Goal: Task Accomplishment & Management: Use online tool/utility

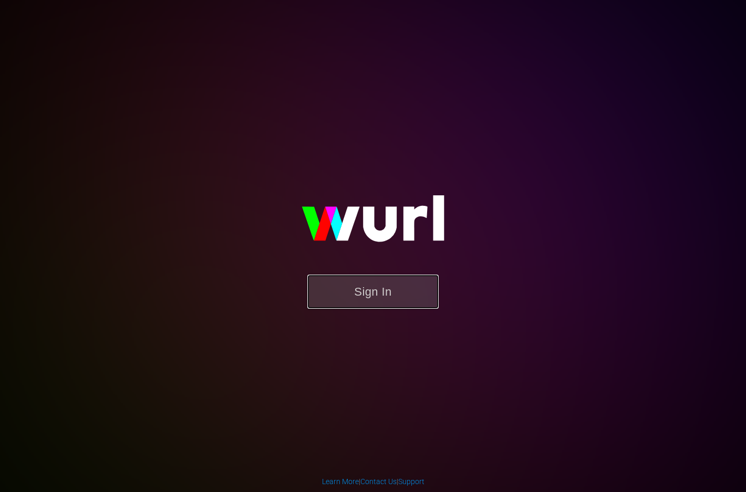
click at [371, 285] on button "Sign In" at bounding box center [372, 292] width 131 height 34
click at [385, 296] on button "Sign In" at bounding box center [372, 292] width 131 height 34
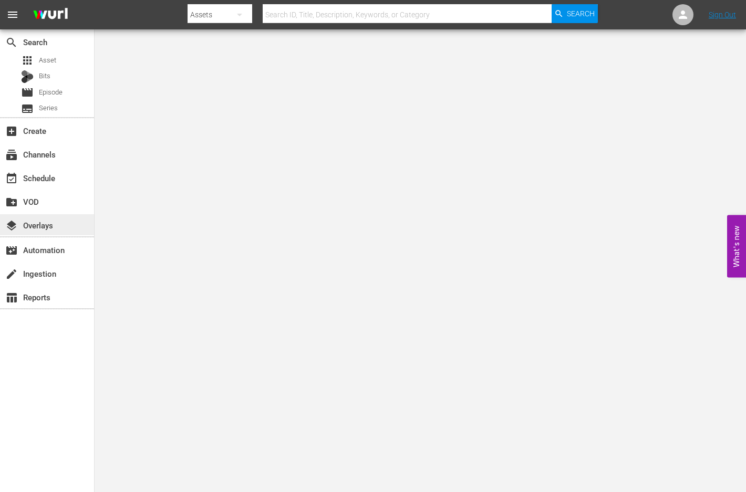
click at [60, 222] on div "layers Overlays" at bounding box center [47, 224] width 94 height 21
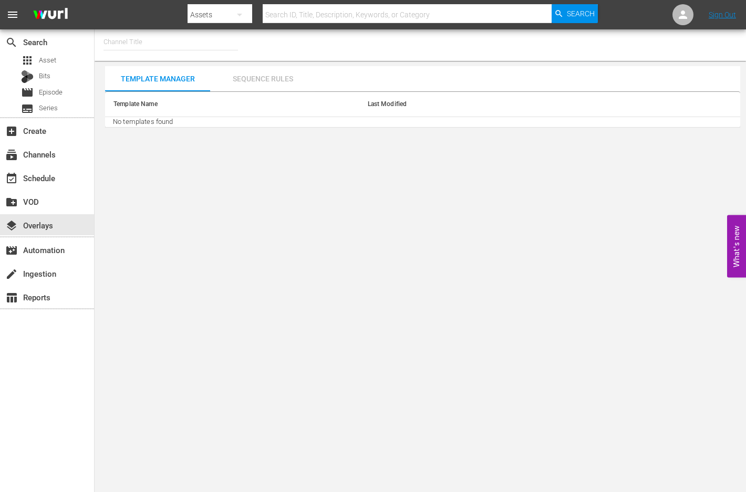
click at [294, 77] on div "Sequence Rules" at bounding box center [262, 78] width 105 height 25
click at [146, 44] on input "text" at bounding box center [170, 41] width 134 height 25
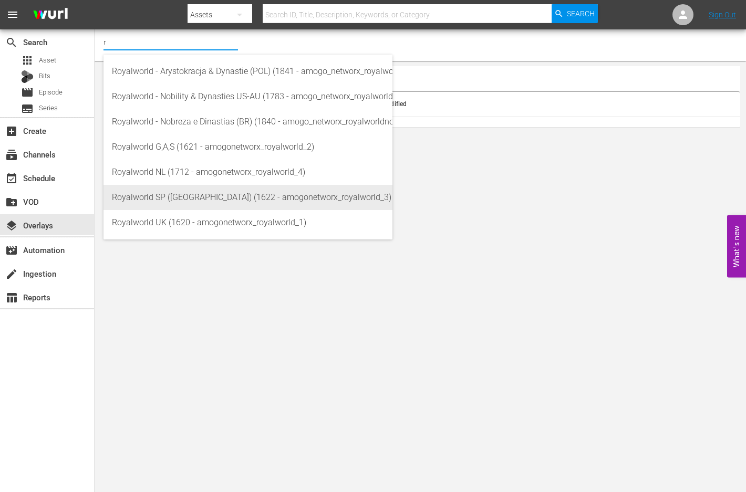
click at [212, 195] on div "Royalworld SP (EU) (1622 - amogonetworx_royalworld_3)" at bounding box center [248, 197] width 272 height 25
type input "Royalworld SP (EU) (1622 - amogonetworx_royalworld_3)"
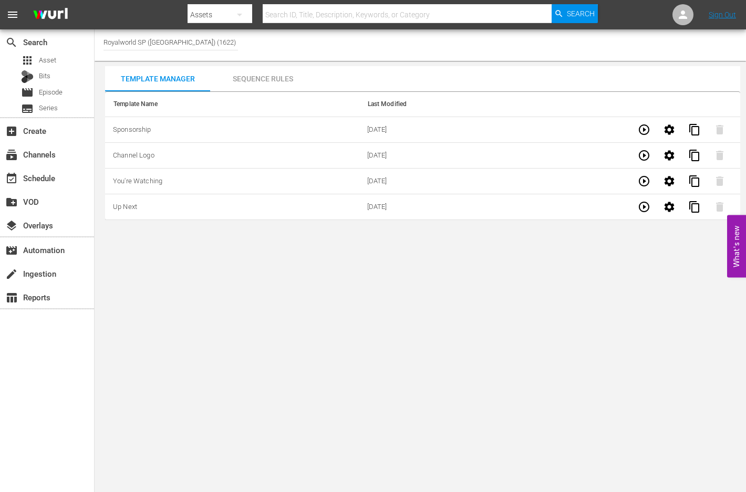
click at [645, 157] on icon "button" at bounding box center [644, 155] width 13 height 13
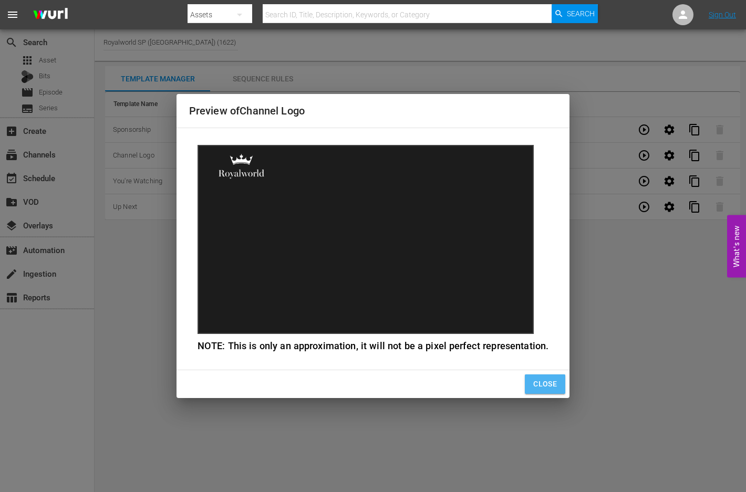
click at [550, 388] on span "Close" at bounding box center [545, 384] width 24 height 13
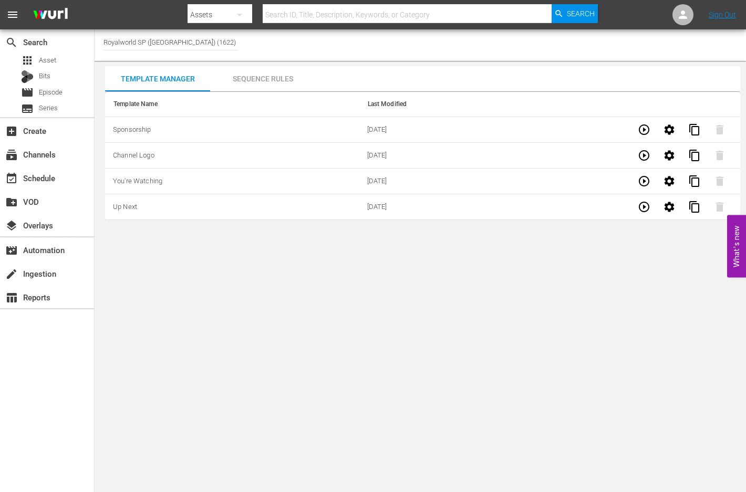
click at [636, 127] on button "button" at bounding box center [643, 129] width 25 height 25
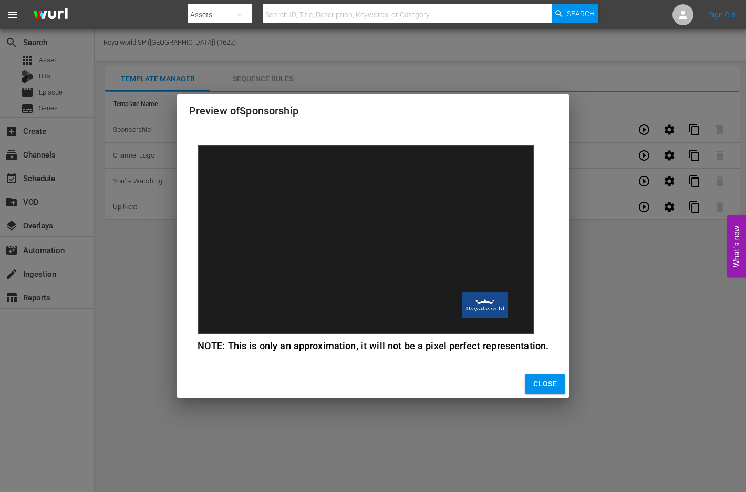
click at [545, 387] on span "Close" at bounding box center [545, 384] width 24 height 13
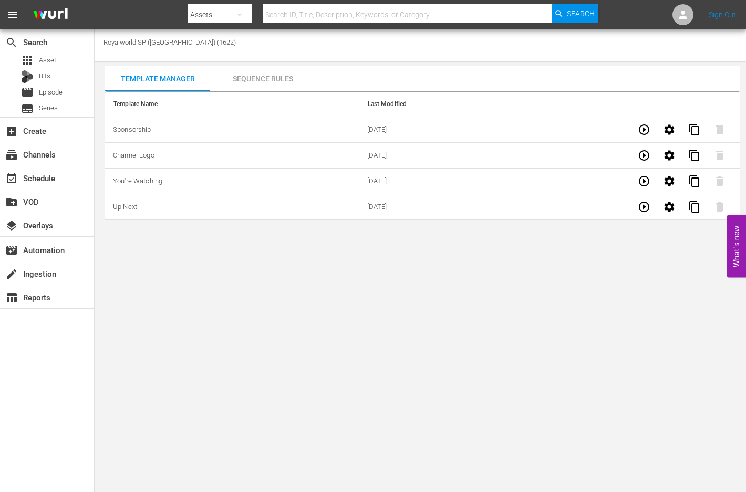
click at [643, 154] on icon "button" at bounding box center [644, 155] width 13 height 13
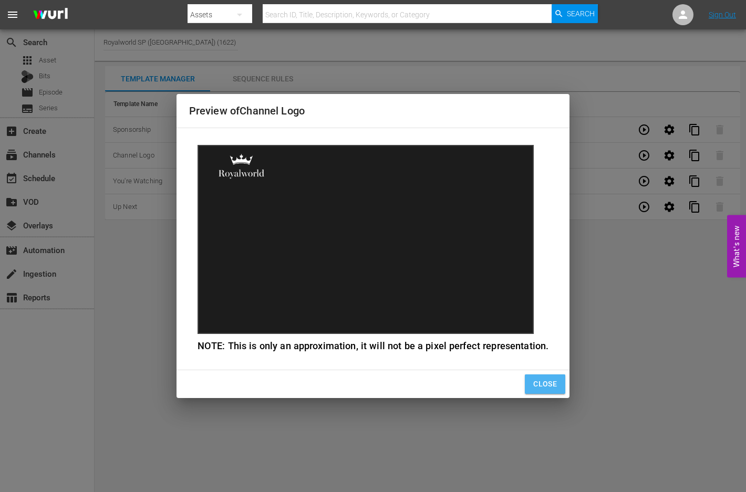
drag, startPoint x: 545, startPoint y: 379, endPoint x: 555, endPoint y: 356, distance: 25.5
click at [545, 380] on span "Close" at bounding box center [545, 384] width 24 height 13
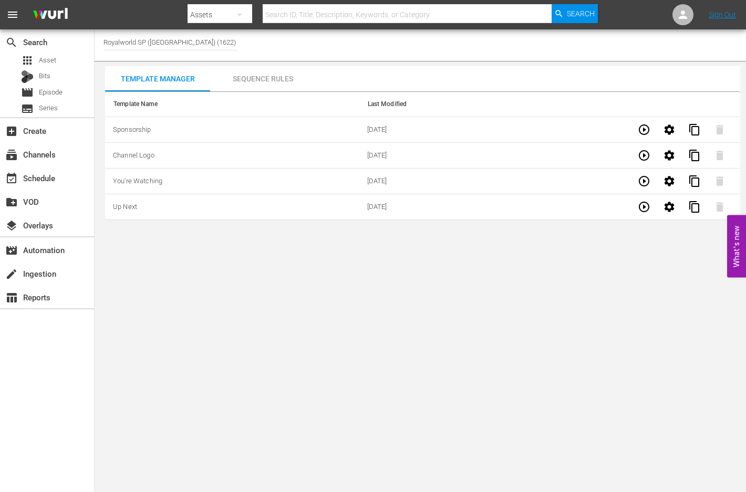
click at [638, 183] on icon "button" at bounding box center [644, 181] width 13 height 13
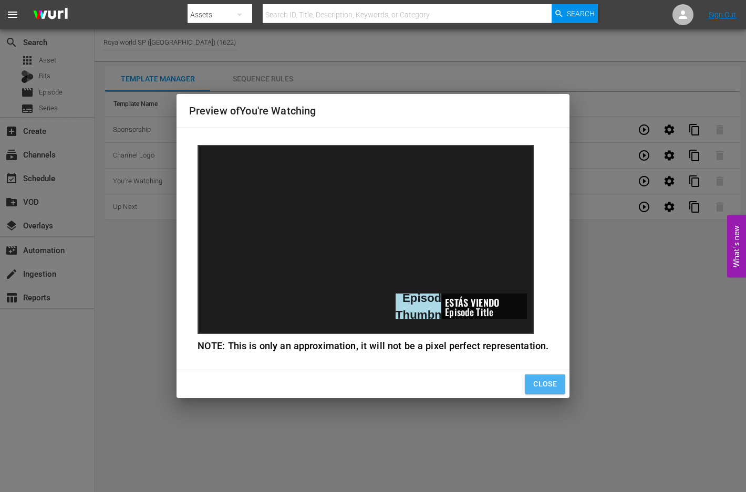
click at [557, 380] on button "Close" at bounding box center [545, 384] width 40 height 19
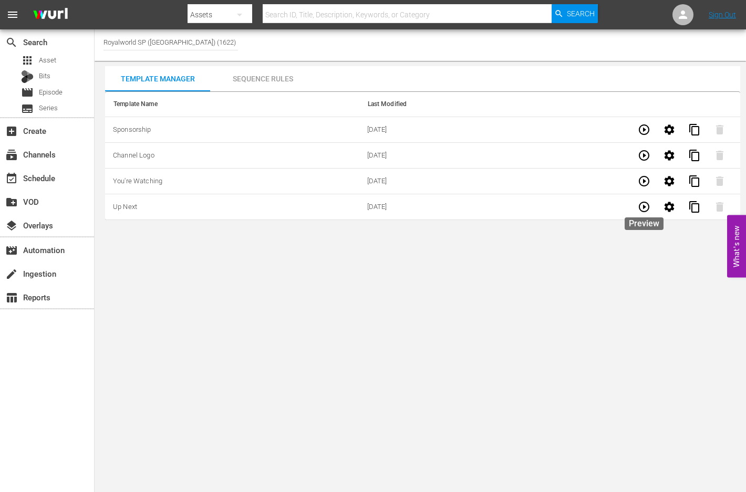
click at [651, 205] on button "button" at bounding box center [643, 206] width 25 height 25
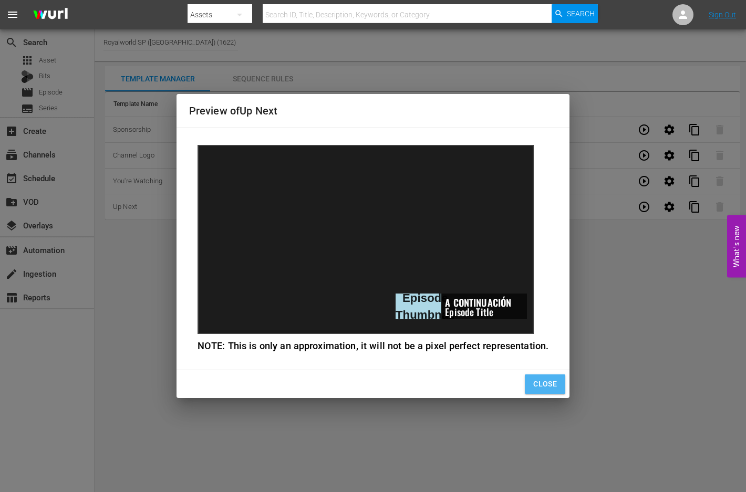
click at [548, 386] on span "Close" at bounding box center [545, 384] width 24 height 13
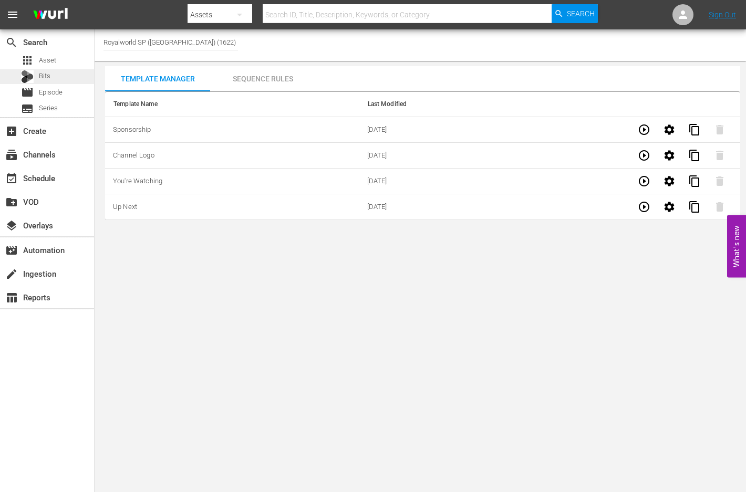
click at [63, 84] on div "Bits" at bounding box center [47, 76] width 94 height 15
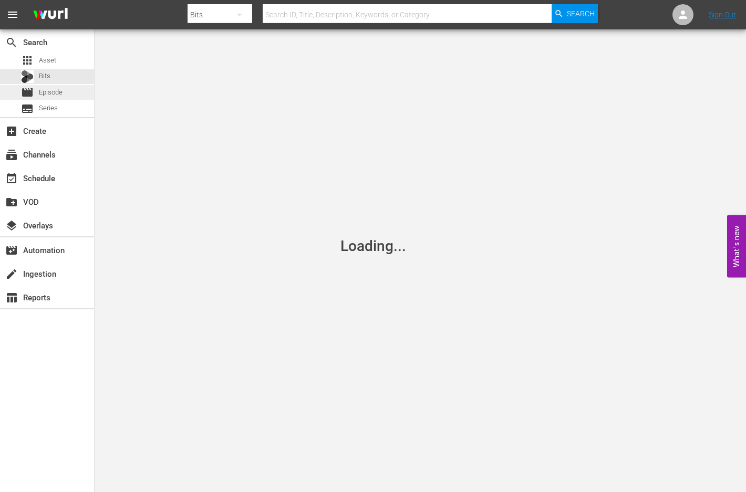
click at [64, 89] on div "movie Episode" at bounding box center [47, 92] width 94 height 15
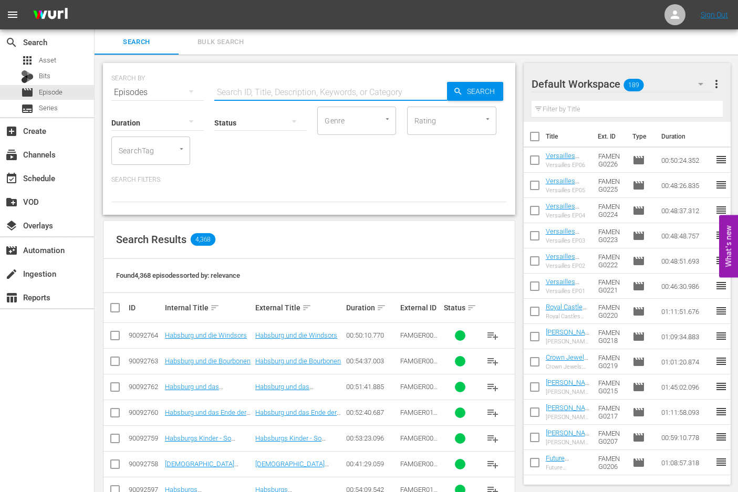
click at [277, 94] on input "text" at bounding box center [330, 92] width 233 height 25
type input "famesp"
click at [463, 96] on span "Search" at bounding box center [483, 91] width 40 height 19
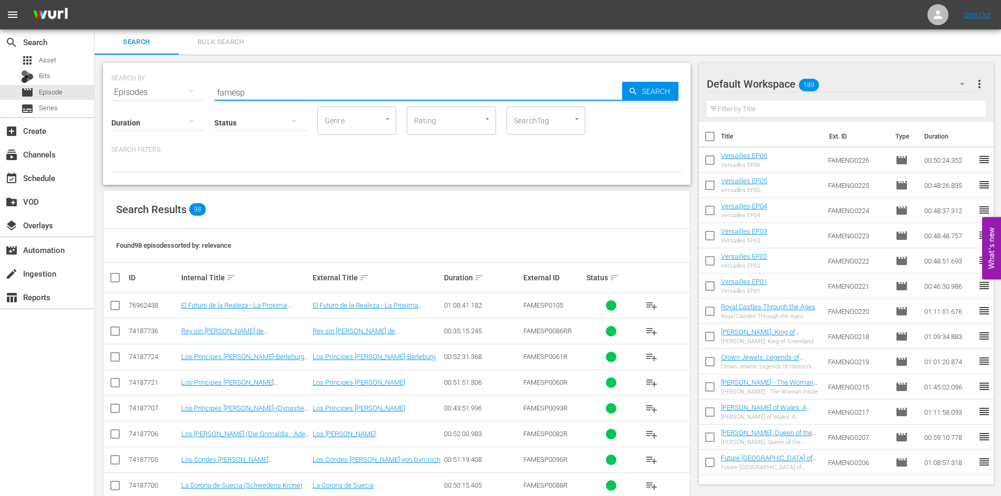
click at [334, 96] on input "famesp" at bounding box center [418, 92] width 408 height 25
click at [111, 272] on input "checkbox" at bounding box center [119, 278] width 21 height 13
checkbox input "true"
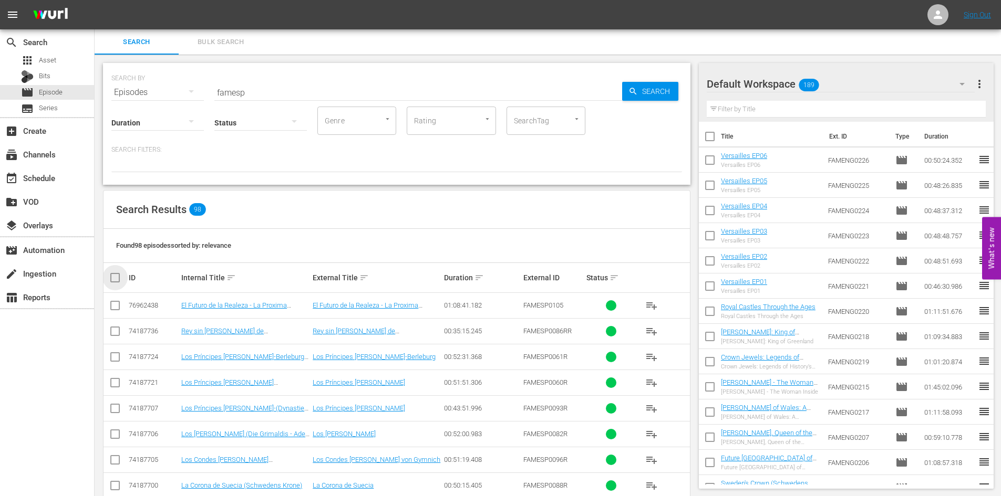
checkbox input "true"
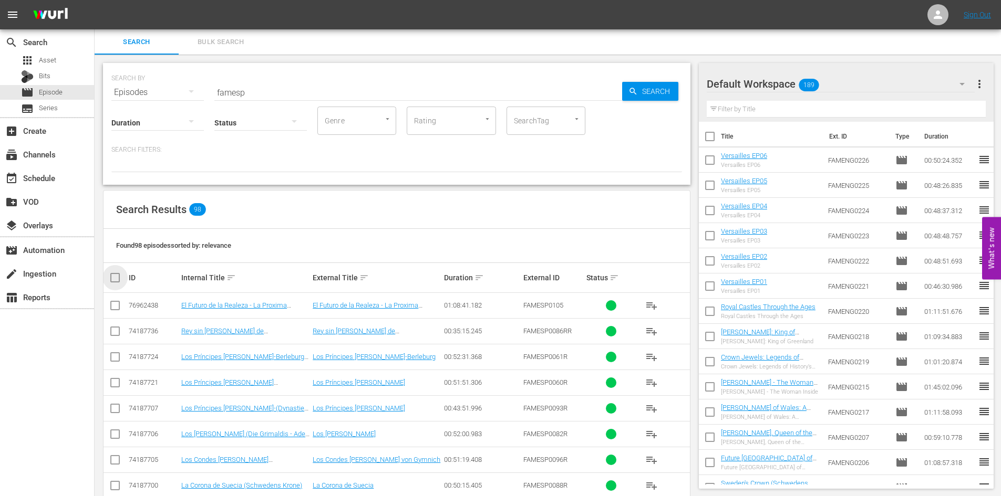
checkbox input "true"
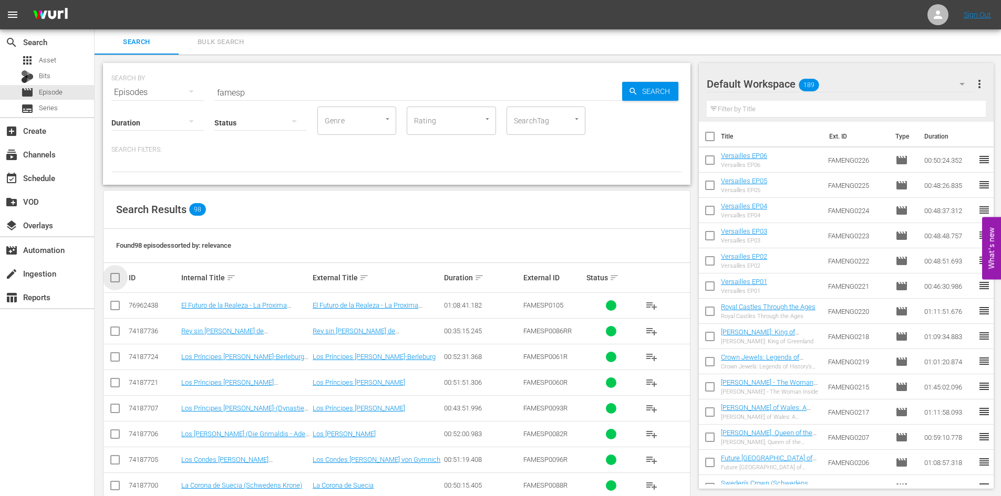
checkbox input "true"
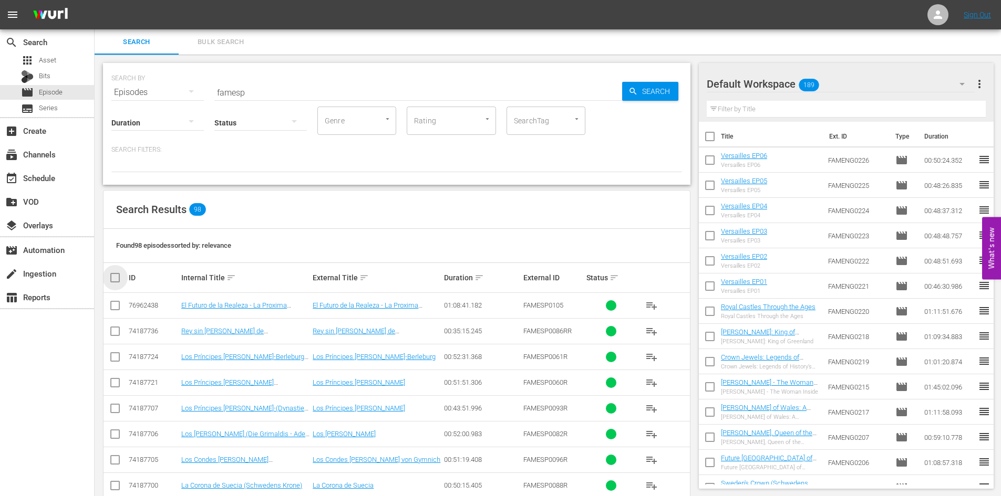
checkbox input "true"
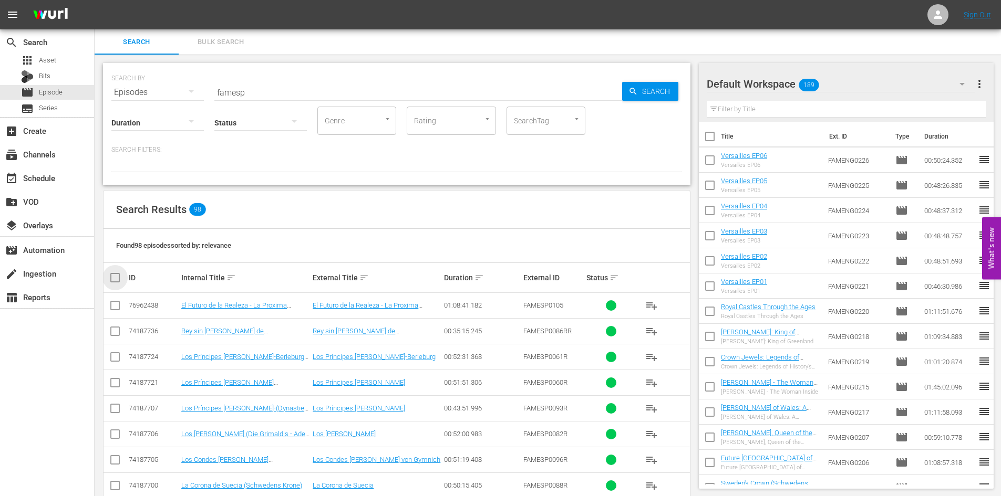
checkbox input "true"
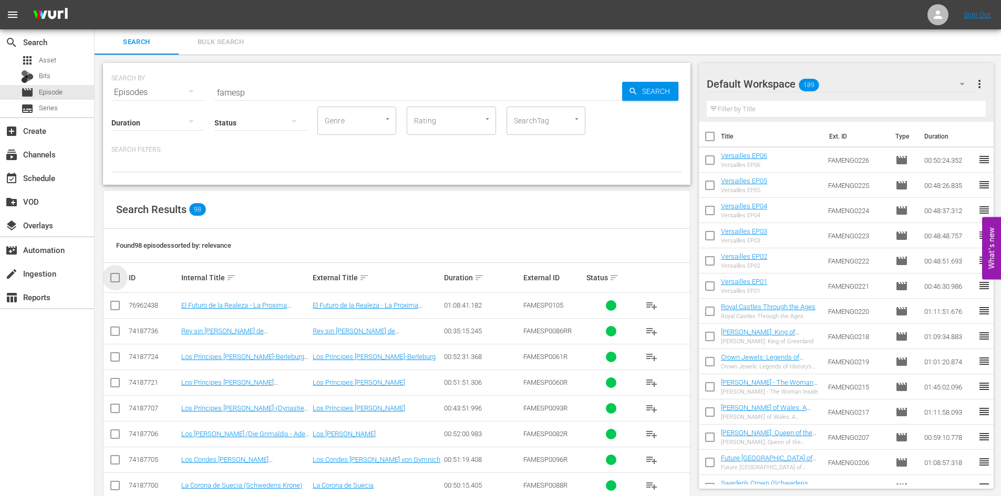
checkbox input "true"
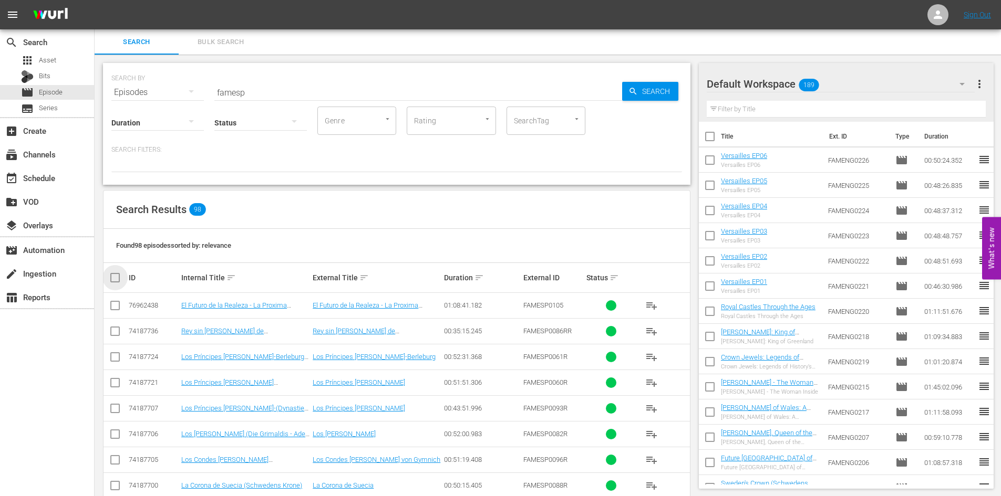
checkbox input "true"
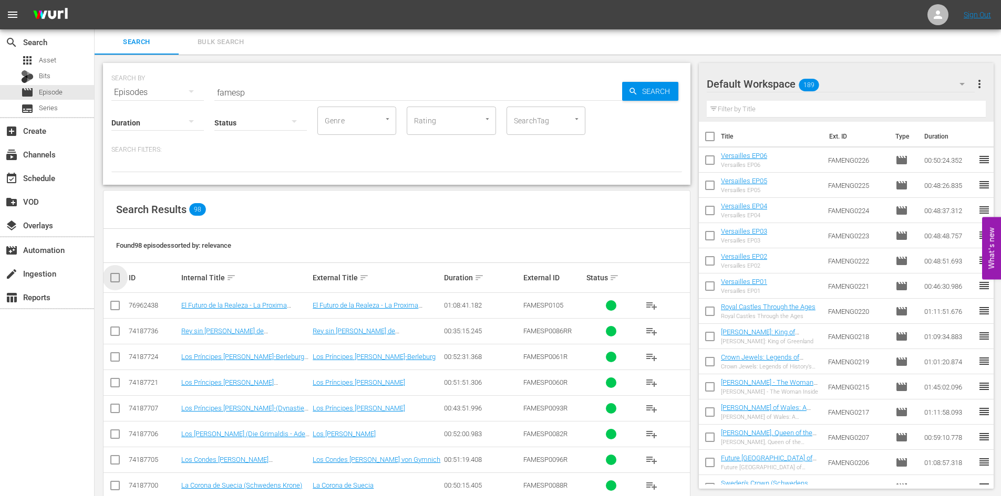
checkbox input "true"
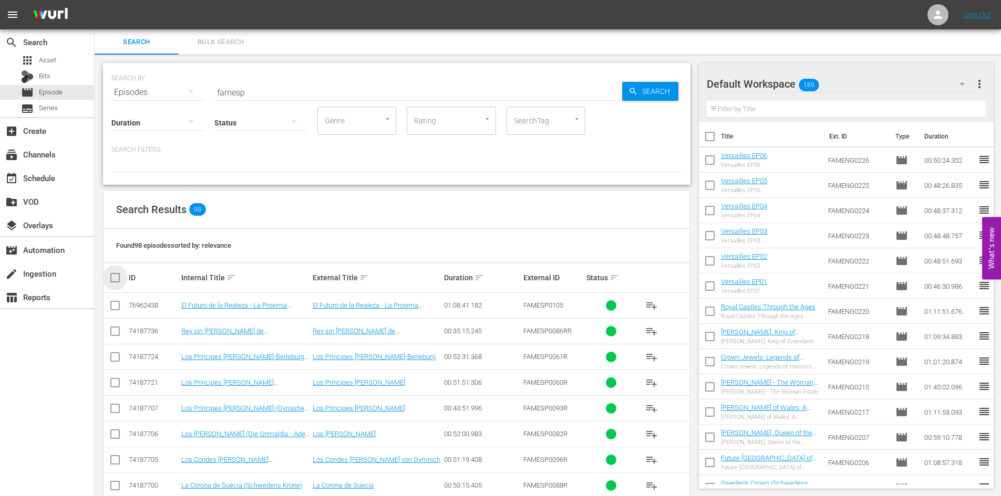
checkbox input "true"
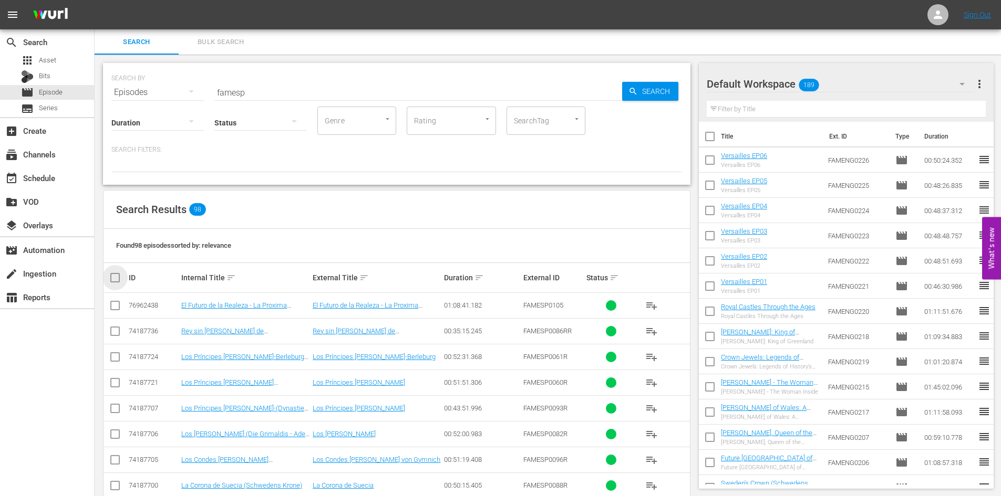
checkbox input "true"
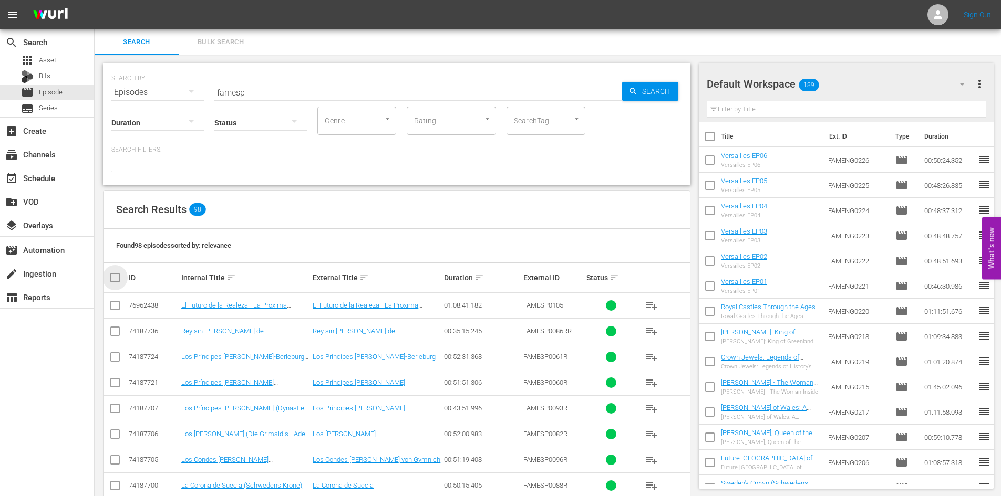
checkbox input "true"
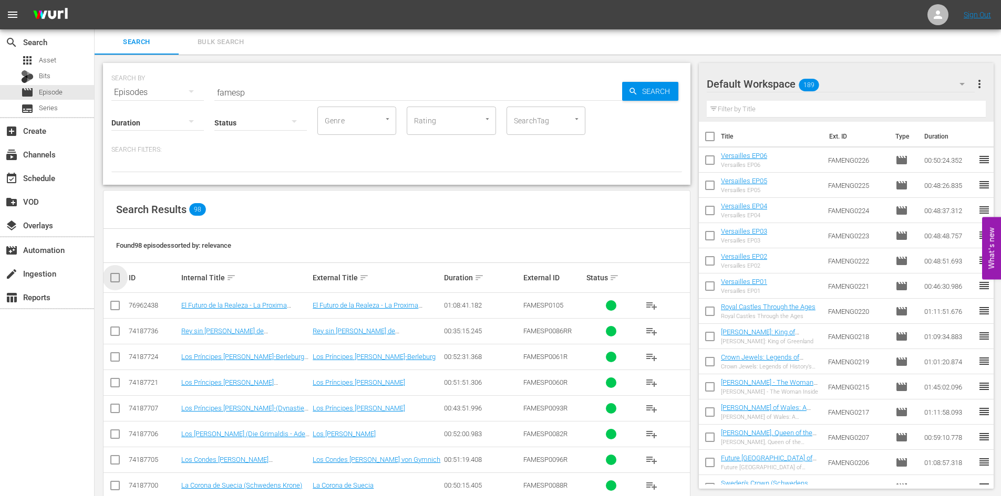
checkbox input "true"
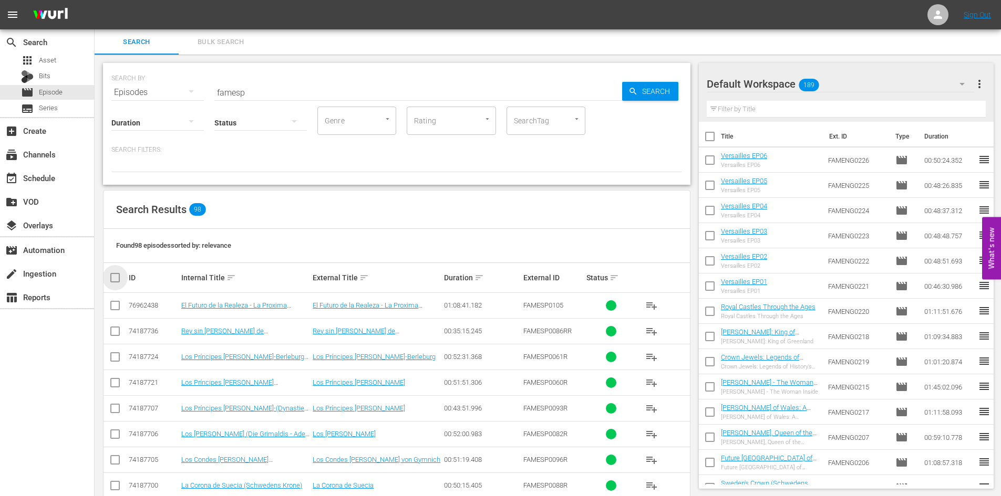
checkbox input "true"
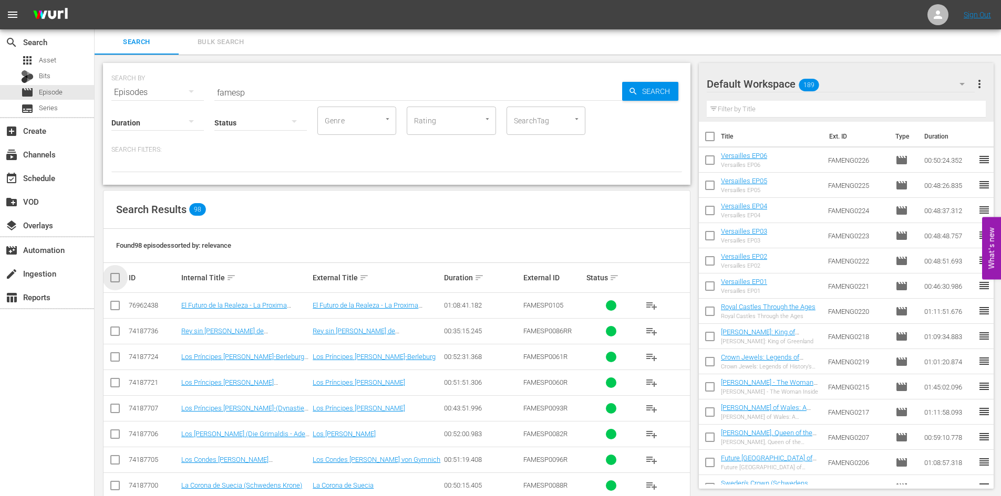
checkbox input "true"
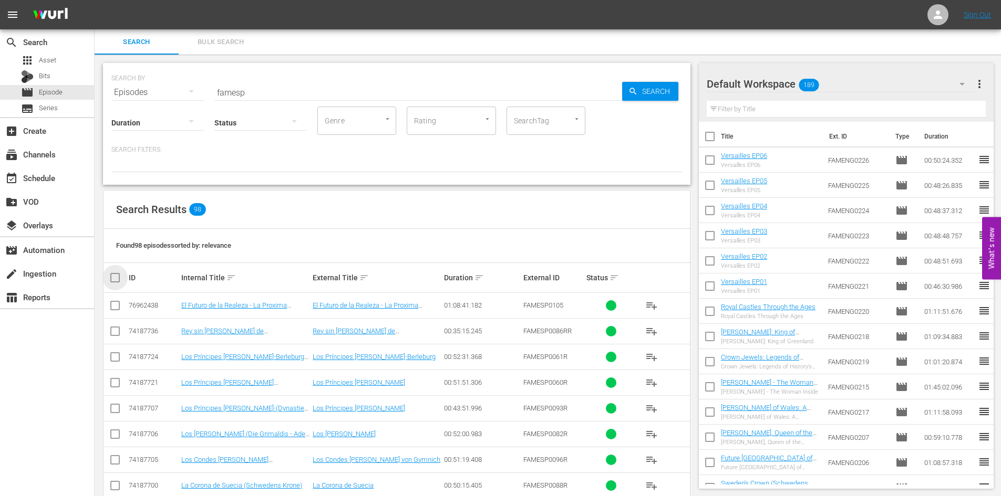
checkbox input "true"
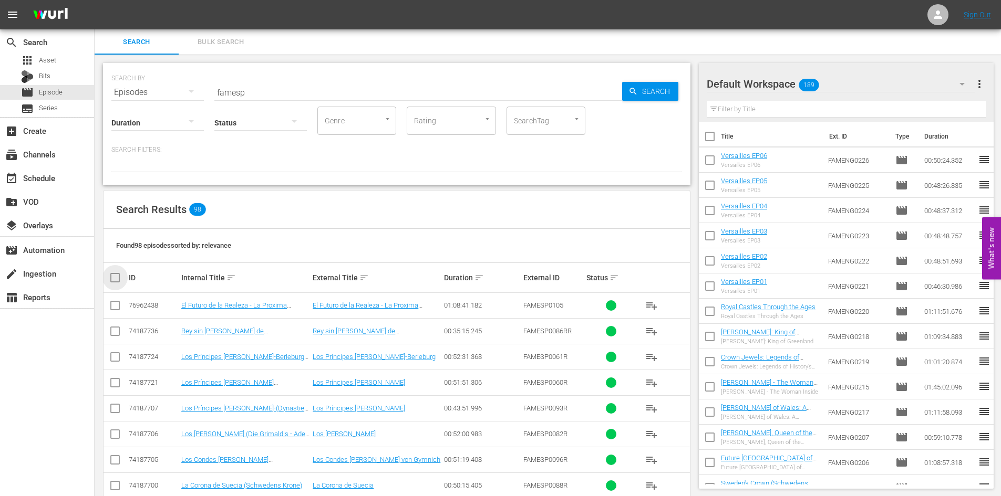
checkbox input "true"
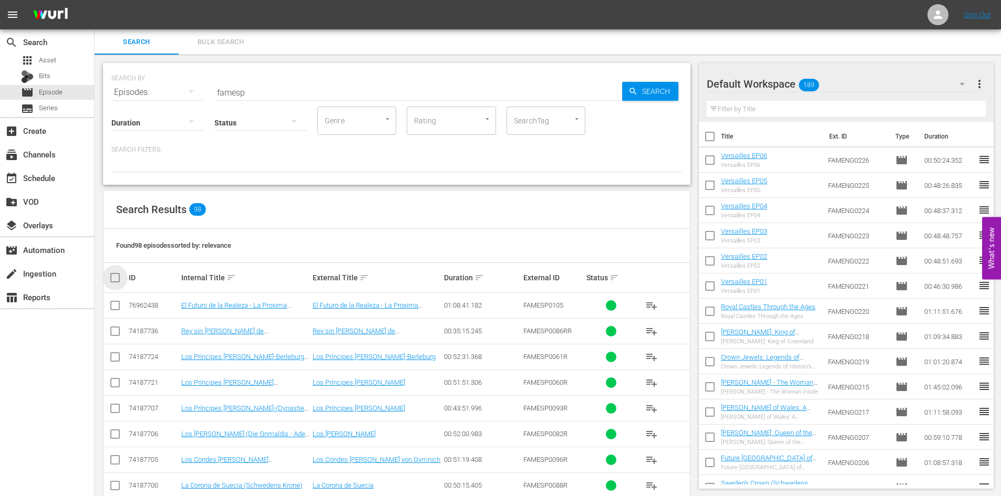
checkbox input "true"
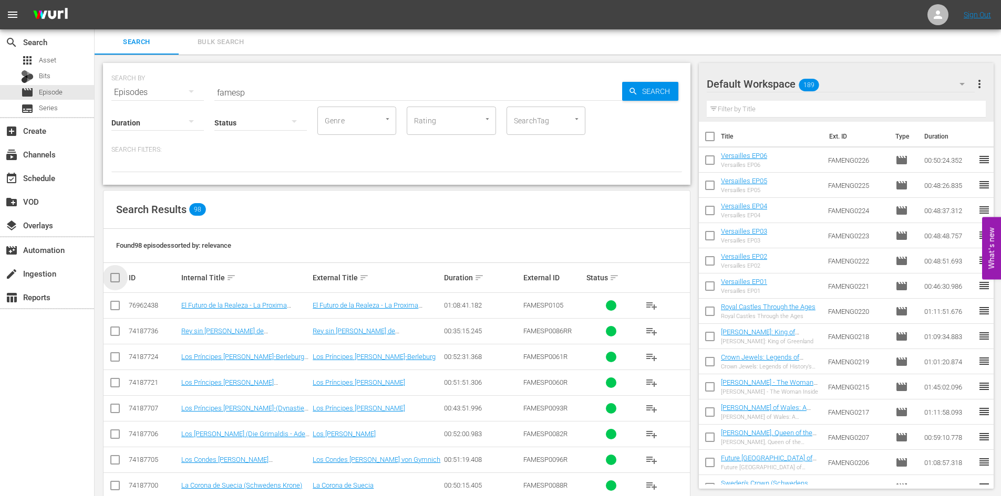
checkbox input "true"
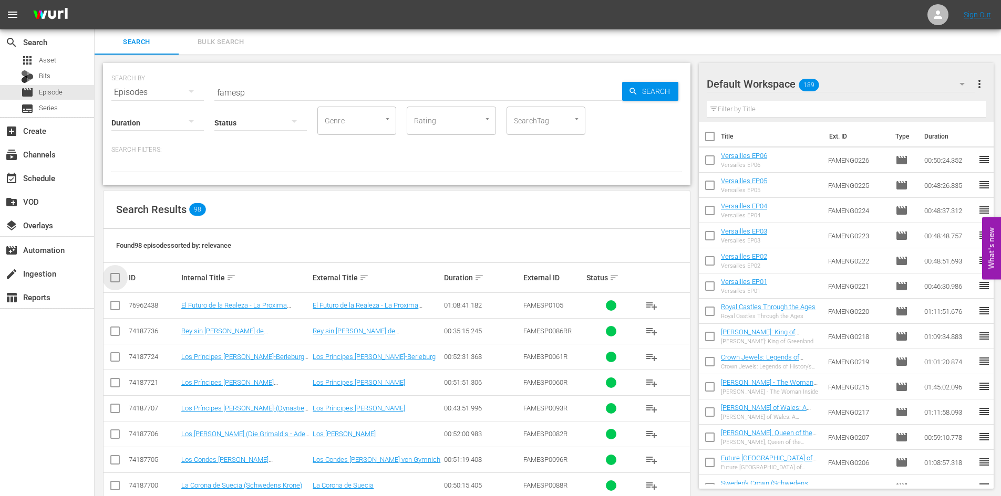
checkbox input "true"
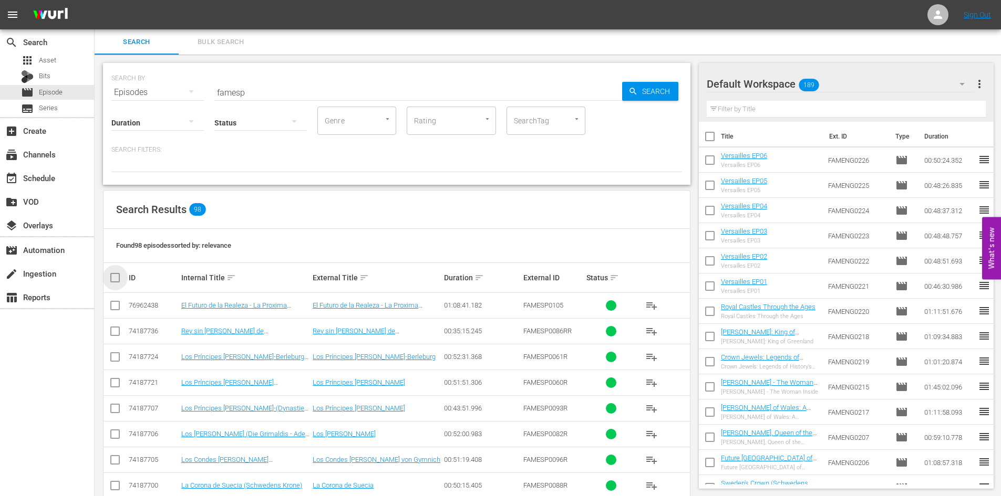
checkbox input "true"
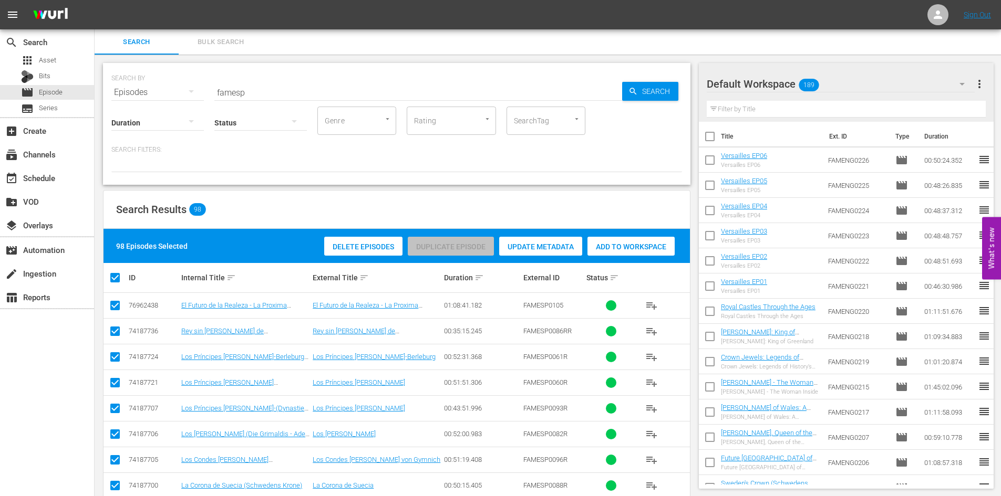
click at [745, 79] on span "more_vert" at bounding box center [979, 84] width 13 height 13
click at [745, 102] on div "Clear All Workspace Items" at bounding box center [911, 104] width 123 height 19
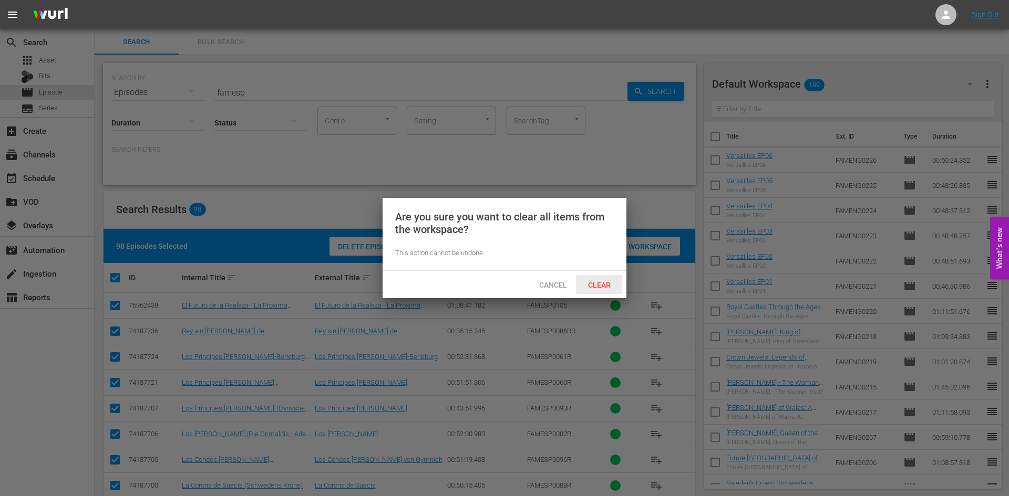
click at [620, 278] on div "Clear" at bounding box center [599, 284] width 46 height 19
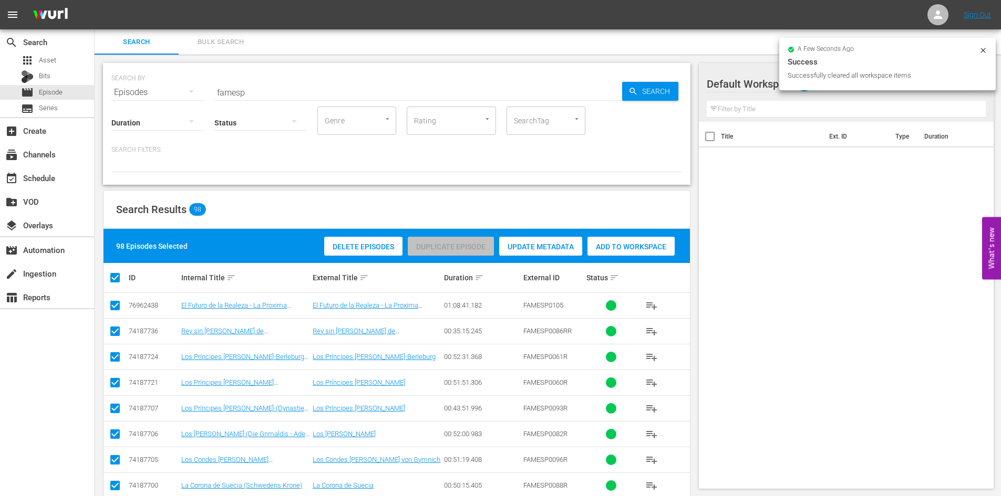
click at [651, 252] on div "Add to Workspace" at bounding box center [630, 247] width 87 height 20
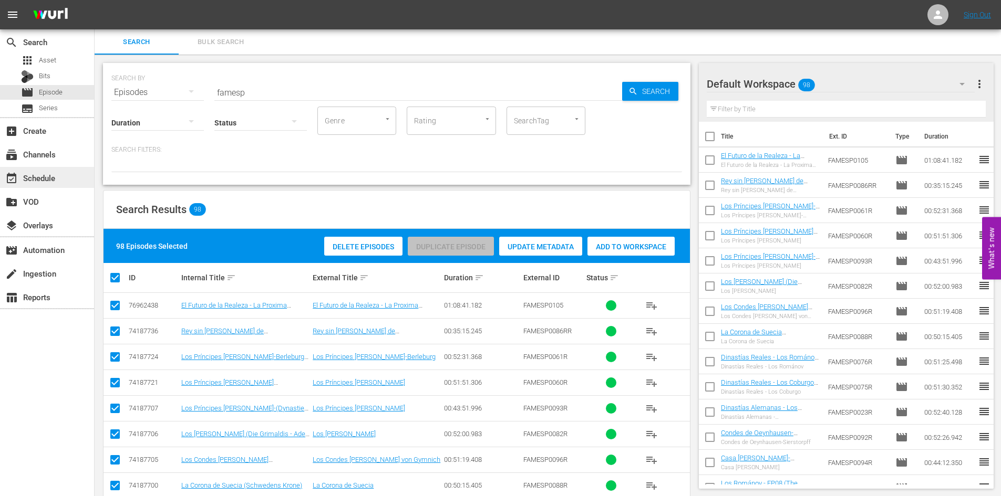
click at [58, 173] on div "event_available Schedule" at bounding box center [29, 176] width 59 height 9
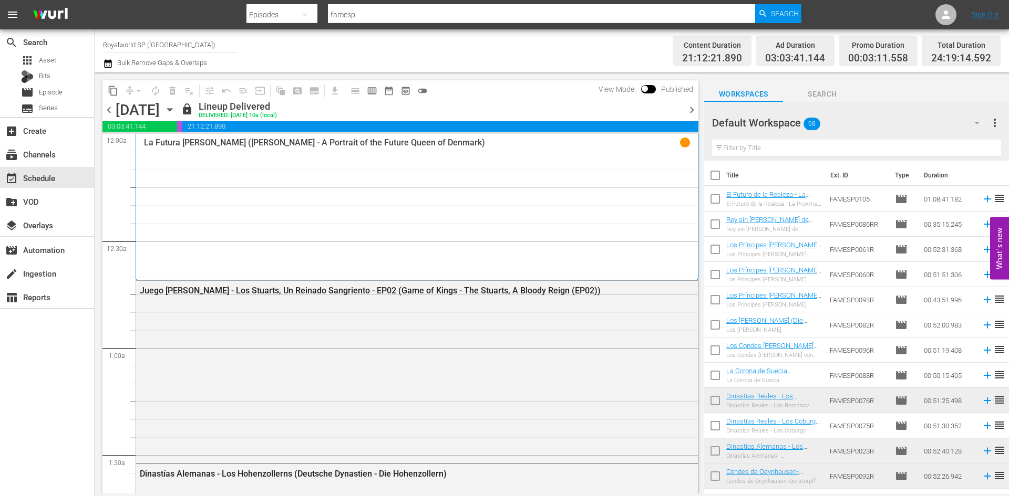
click at [688, 108] on span "chevron_right" at bounding box center [691, 109] width 13 height 13
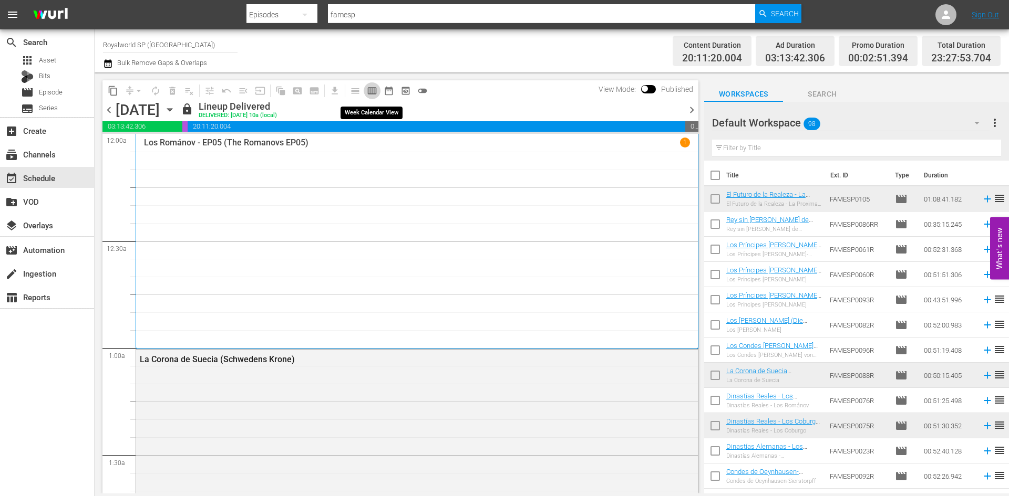
click at [376, 93] on span "calendar_view_week_outlined" at bounding box center [372, 91] width 11 height 11
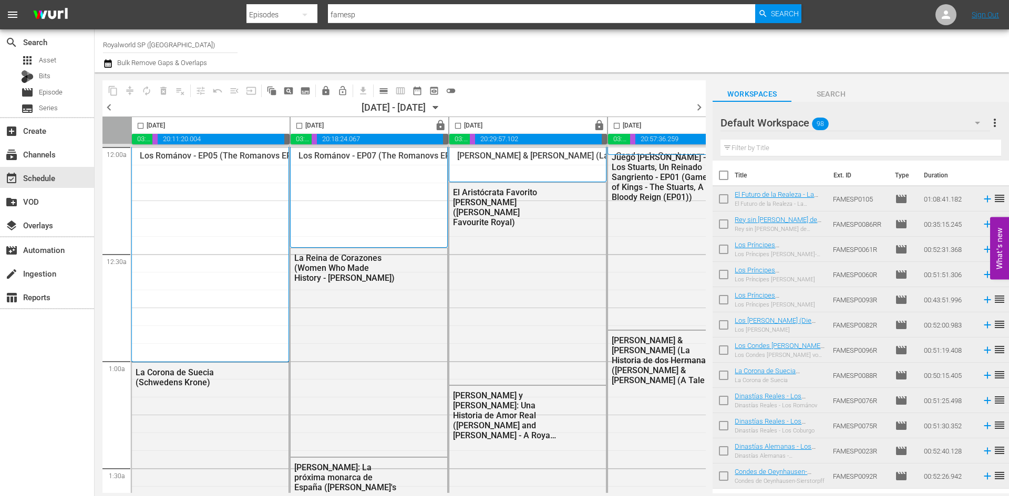
click at [701, 104] on span "chevron_right" at bounding box center [698, 107] width 13 height 13
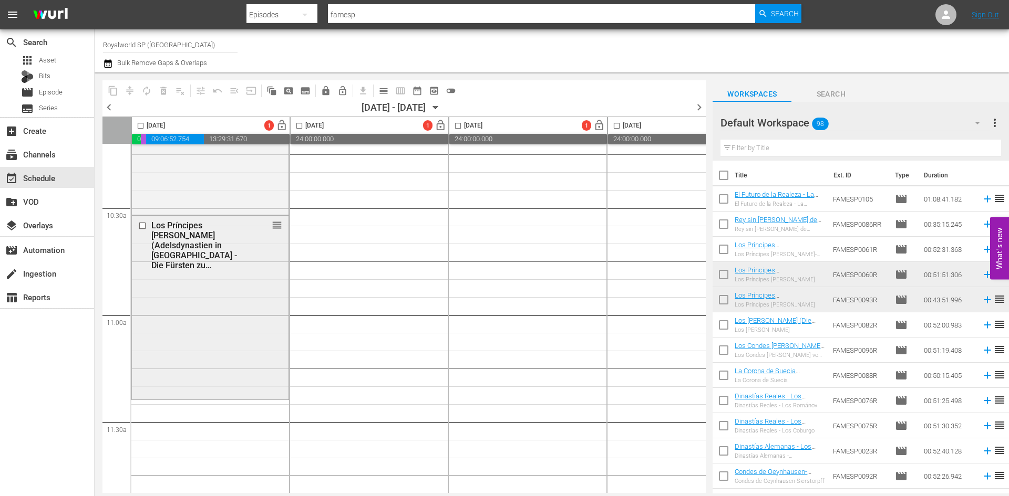
scroll to position [2207, 0]
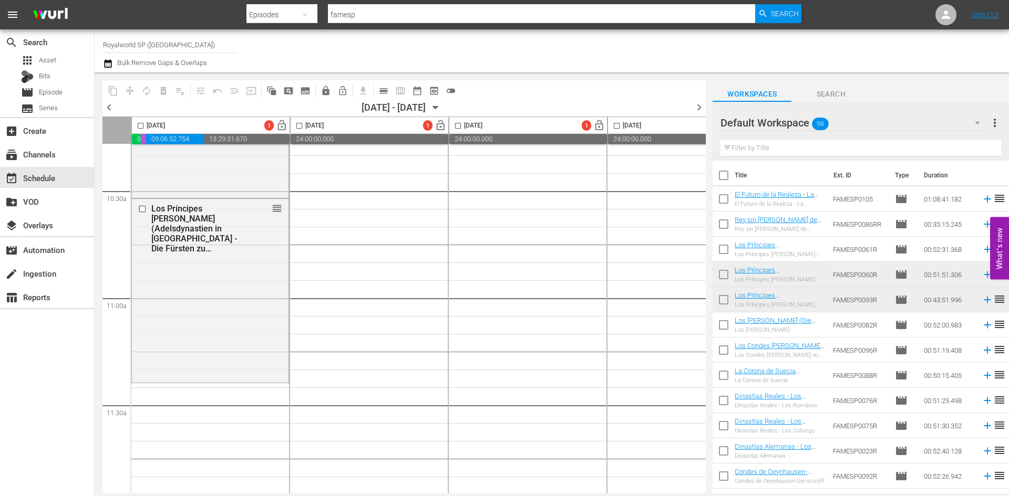
click at [745, 153] on input "text" at bounding box center [860, 148] width 281 height 17
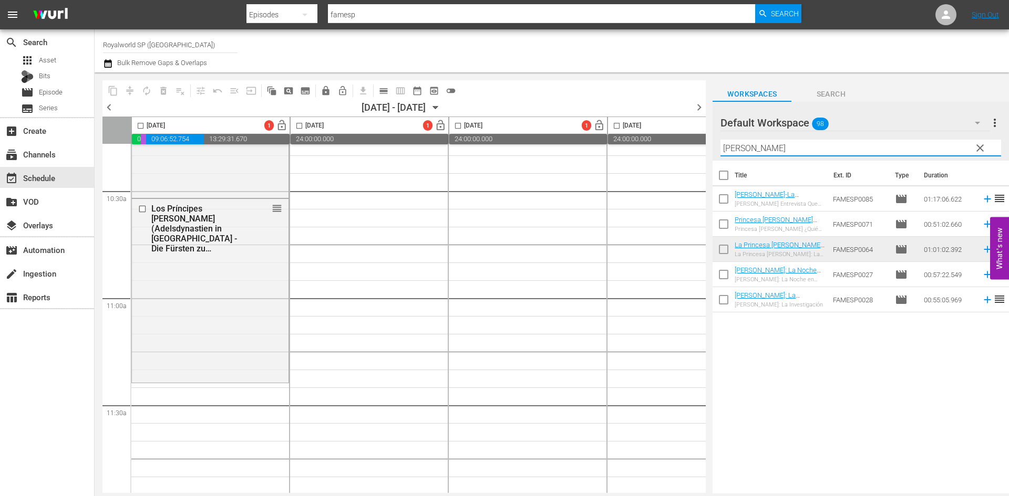
type input "diana"
drag, startPoint x: 821, startPoint y: 377, endPoint x: 819, endPoint y: 366, distance: 11.7
click at [745, 377] on div "Title Ext. ID Type Duration Diana-La Entrevista Que Sacudio Al Mundo-Diana-The …" at bounding box center [860, 328] width 296 height 335
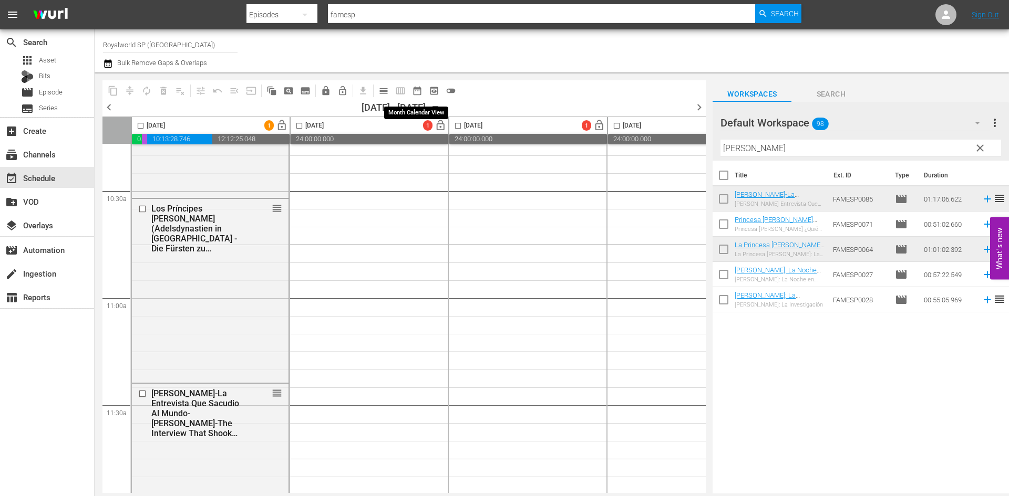
click at [417, 89] on span "date_range_outlined" at bounding box center [417, 91] width 11 height 11
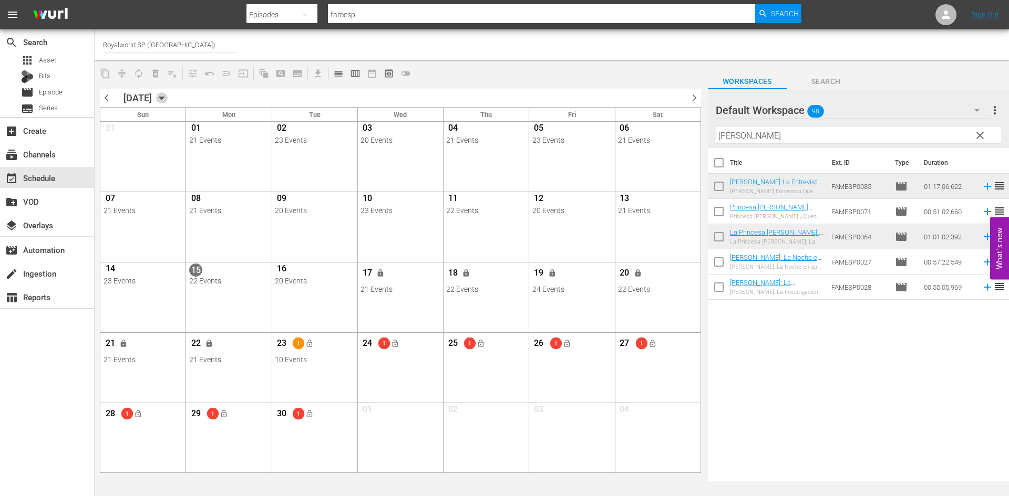
click at [164, 98] on icon "button" at bounding box center [161, 98] width 5 height 3
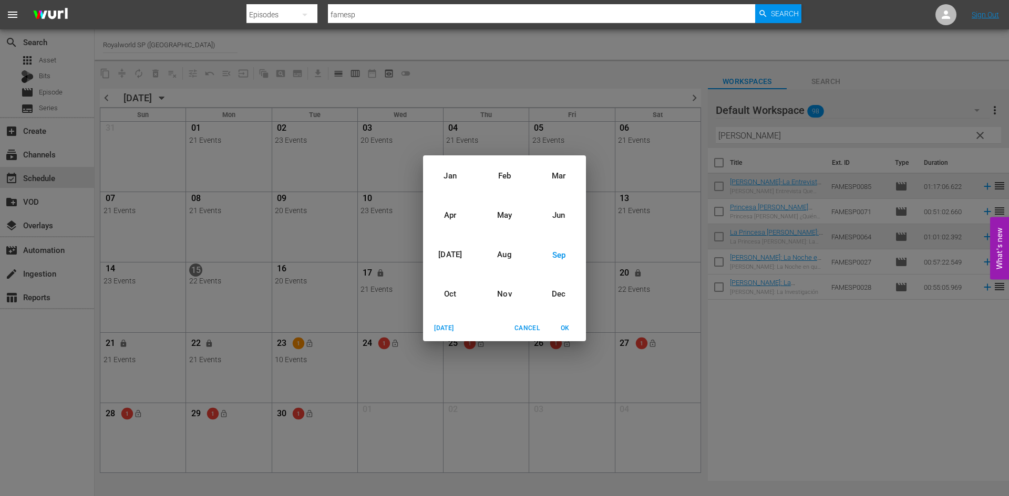
click at [462, 55] on div "Jan Feb Mar Apr May Jun Jul Aug Sep Oct Nov Dec Today Cancel OK" at bounding box center [504, 248] width 1009 height 496
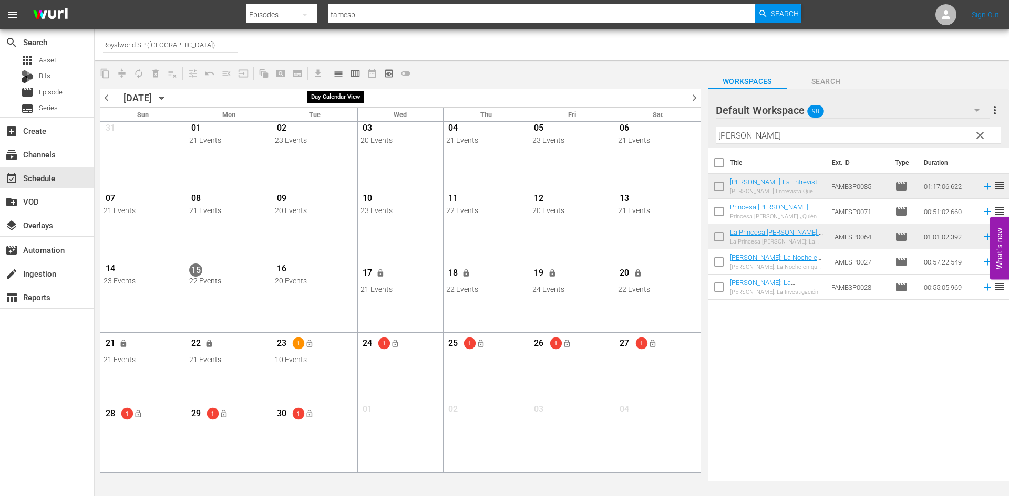
click at [338, 70] on span "calendar_view_day_outlined" at bounding box center [338, 73] width 11 height 11
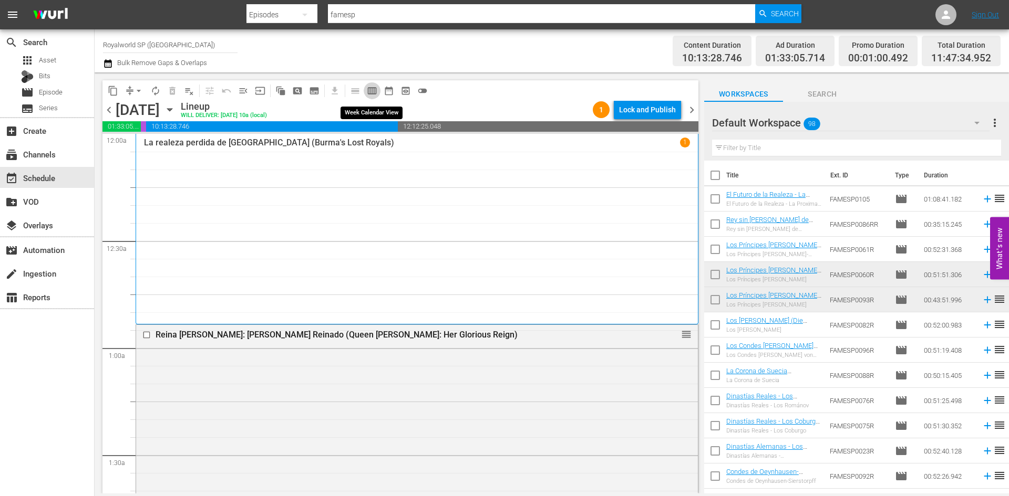
click at [371, 90] on span "calendar_view_week_outlined" at bounding box center [372, 91] width 11 height 11
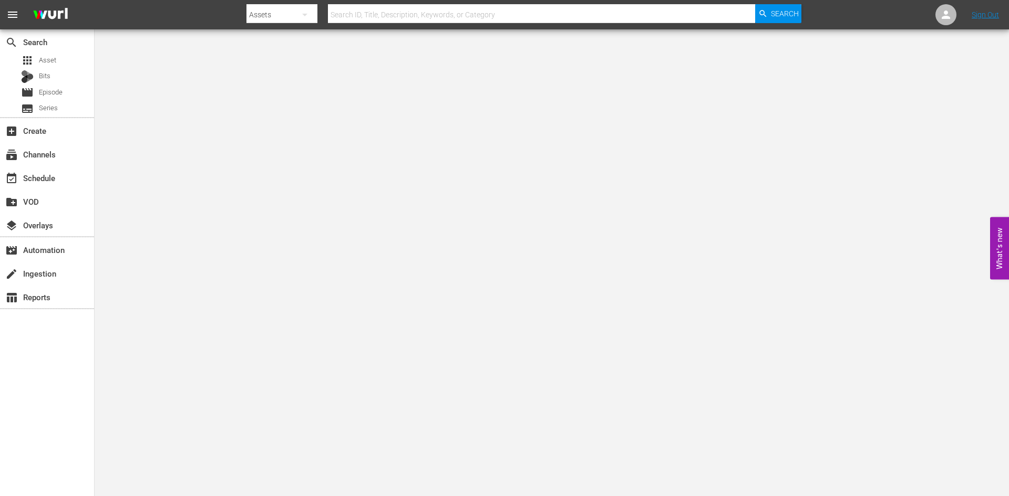
click at [374, 195] on body "menu Search By Assets Search ID, Title, Description, Keywords, or Category Sear…" at bounding box center [504, 248] width 1009 height 496
click at [51, 181] on div "event_available Schedule" at bounding box center [29, 176] width 59 height 9
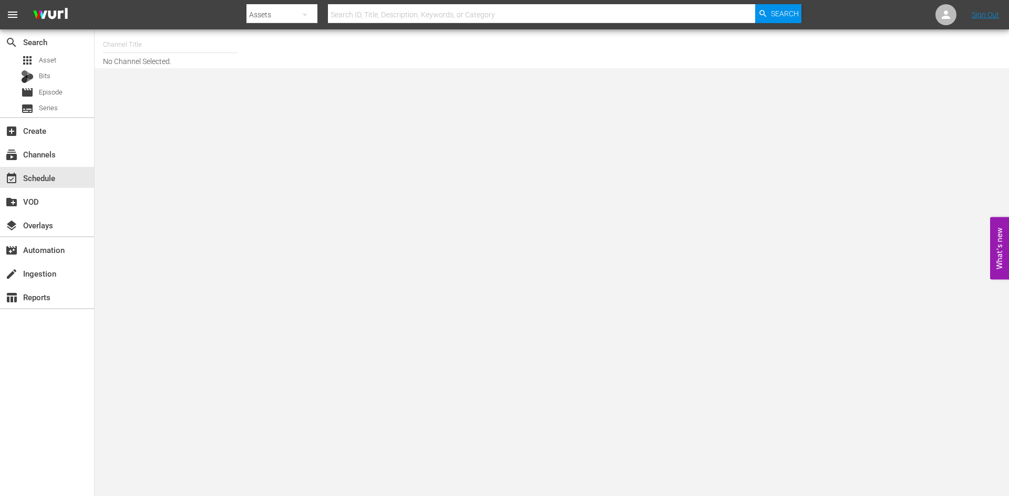
click at [178, 44] on input "text" at bounding box center [170, 44] width 134 height 25
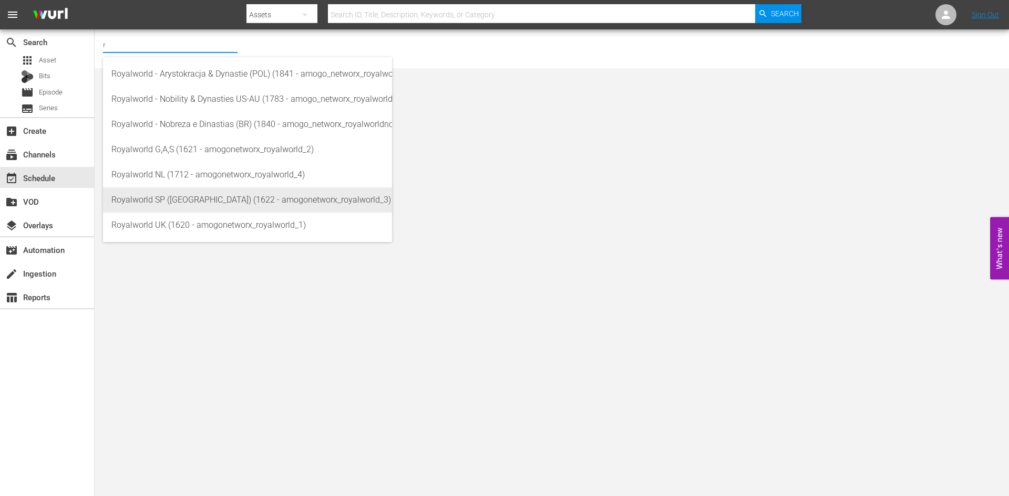
click at [202, 203] on div "Royalworld SP (EU) (1622 - amogonetworx_royalworld_3)" at bounding box center [247, 200] width 272 height 25
type input "Royalworld SP (EU) (1622 - amogonetworx_royalworld_3)"
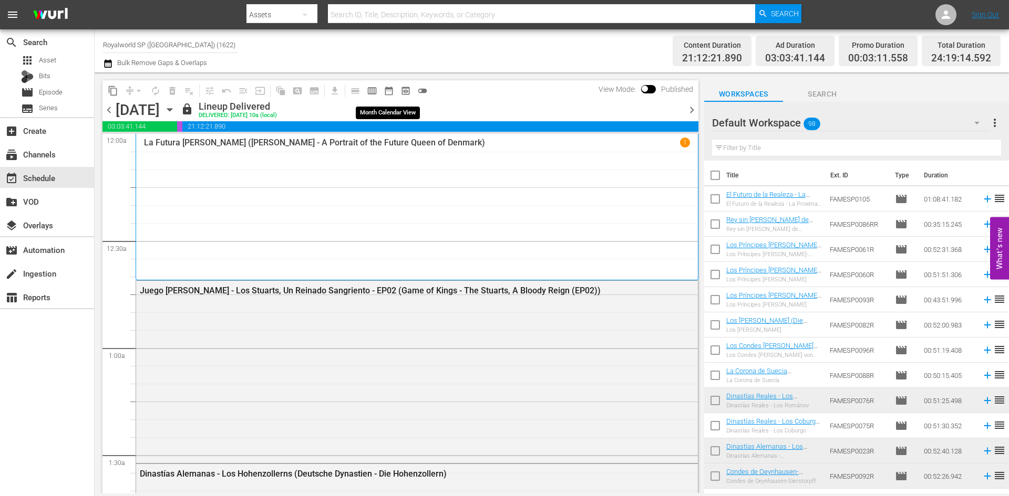
click at [386, 90] on span "date_range_outlined" at bounding box center [389, 91] width 11 height 11
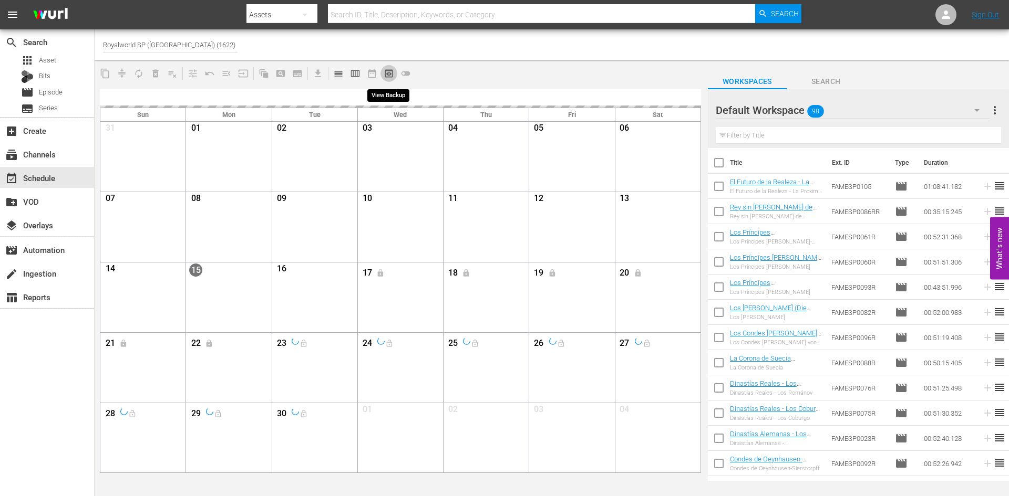
click at [389, 72] on span "preview_outlined" at bounding box center [389, 73] width 11 height 11
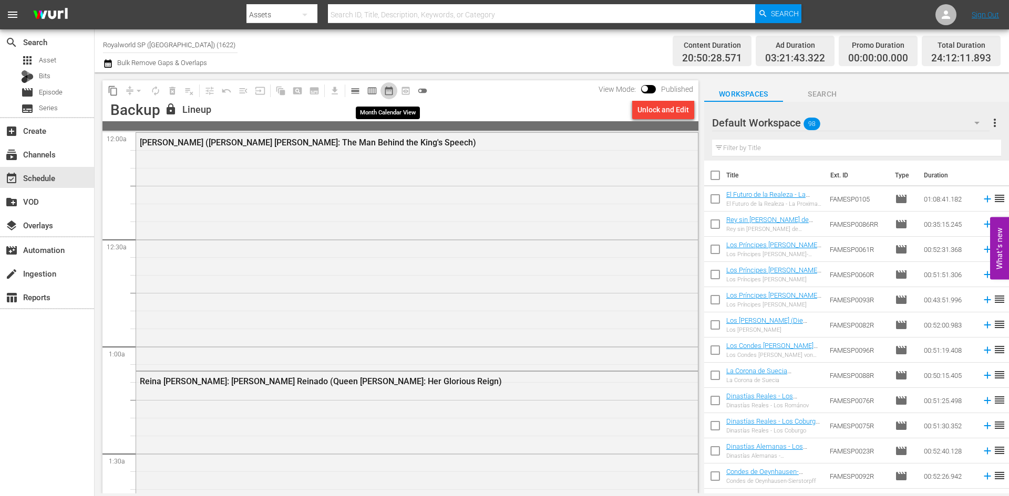
click at [389, 91] on span "date_range_outlined" at bounding box center [389, 91] width 11 height 11
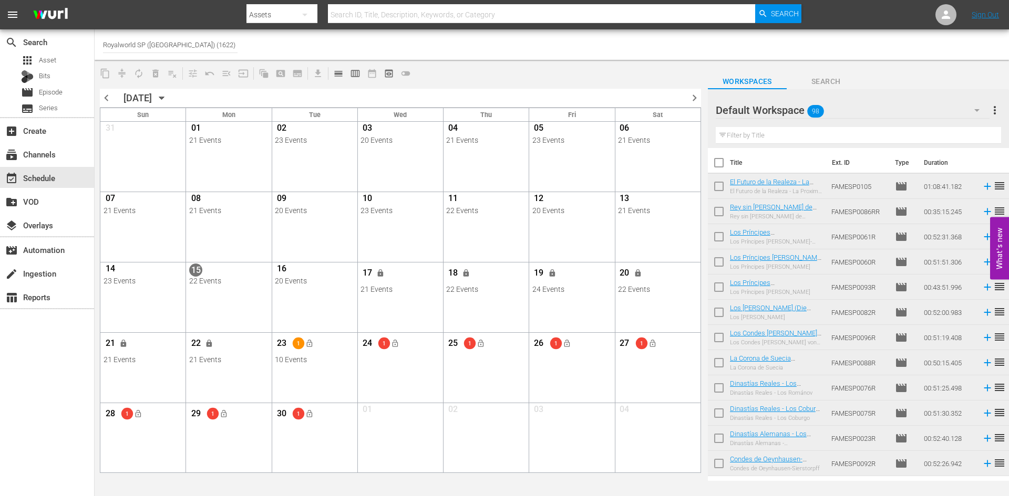
drag, startPoint x: 412, startPoint y: 428, endPoint x: 881, endPoint y: 90, distance: 577.7
click at [881, 90] on div "Default Workspace 98 Default more_vert" at bounding box center [858, 106] width 285 height 34
click at [975, 106] on icon "button" at bounding box center [976, 110] width 13 height 13
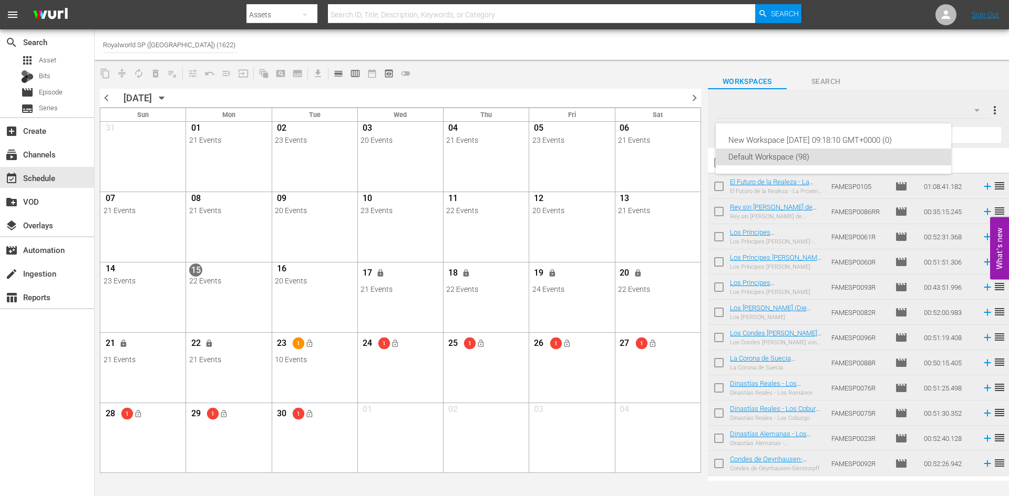
click at [976, 107] on div "New Workspace Thu Jan 09 2025 09:18:10 GMT+0000 (0) Default Workspace (98)" at bounding box center [504, 248] width 1009 height 496
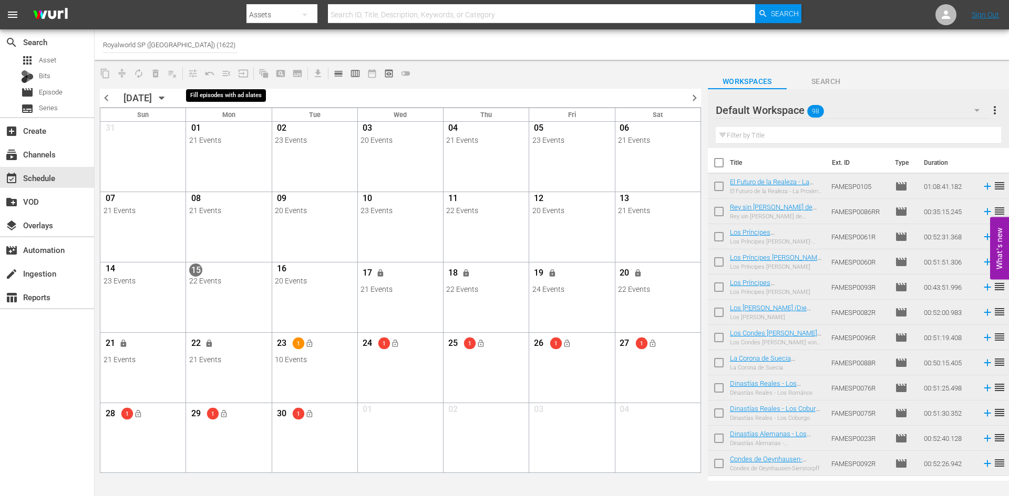
click at [225, 72] on span "menu_open" at bounding box center [226, 73] width 17 height 17
click at [417, 411] on div "01" at bounding box center [399, 411] width 79 height 13
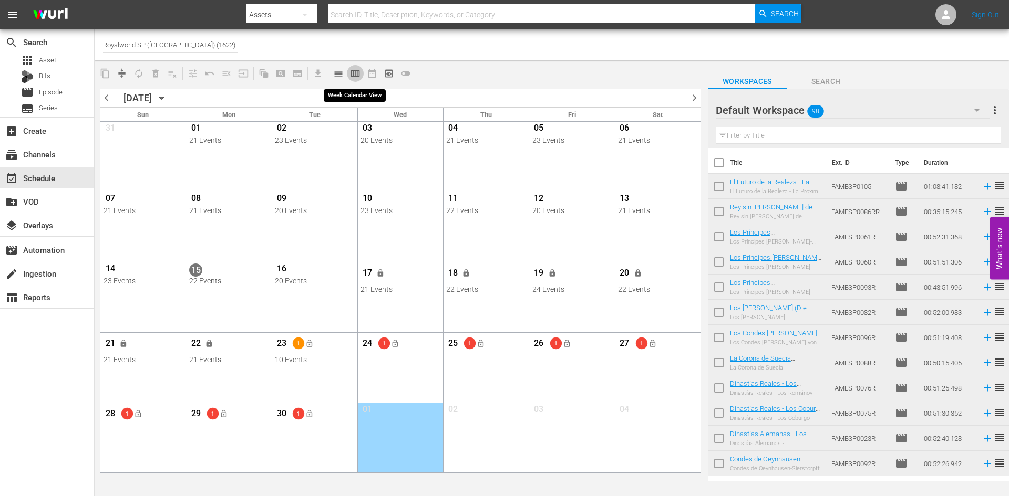
click at [354, 71] on span "calendar_view_week_outlined" at bounding box center [355, 73] width 11 height 11
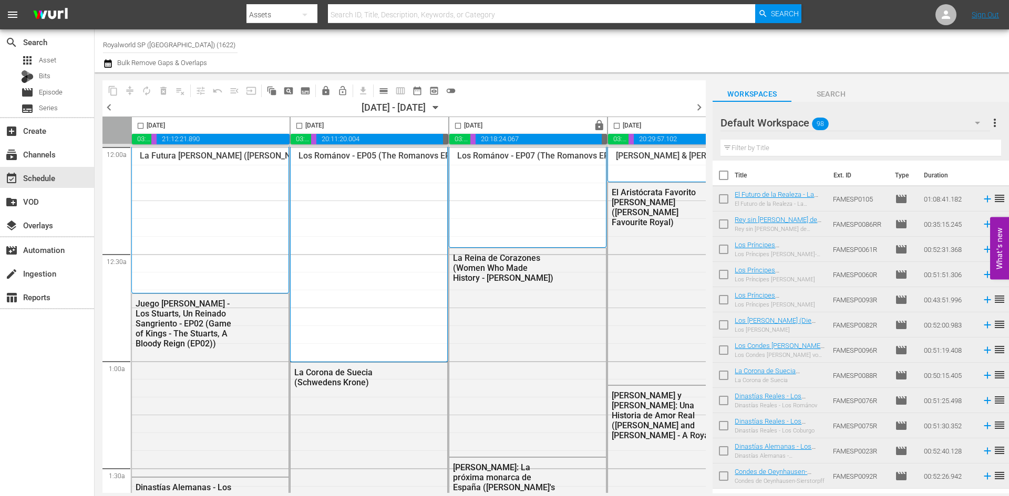
click at [456, 127] on input "checkbox" at bounding box center [458, 128] width 12 height 12
checkbox input "false"
click at [109, 66] on icon "button" at bounding box center [108, 63] width 10 height 13
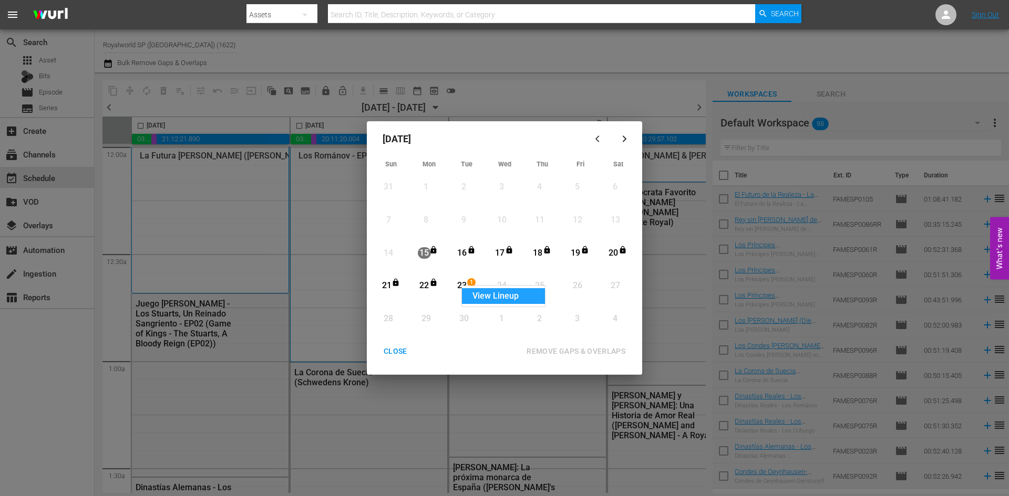
click at [488, 293] on div "View Lineup" at bounding box center [503, 296] width 83 height 16
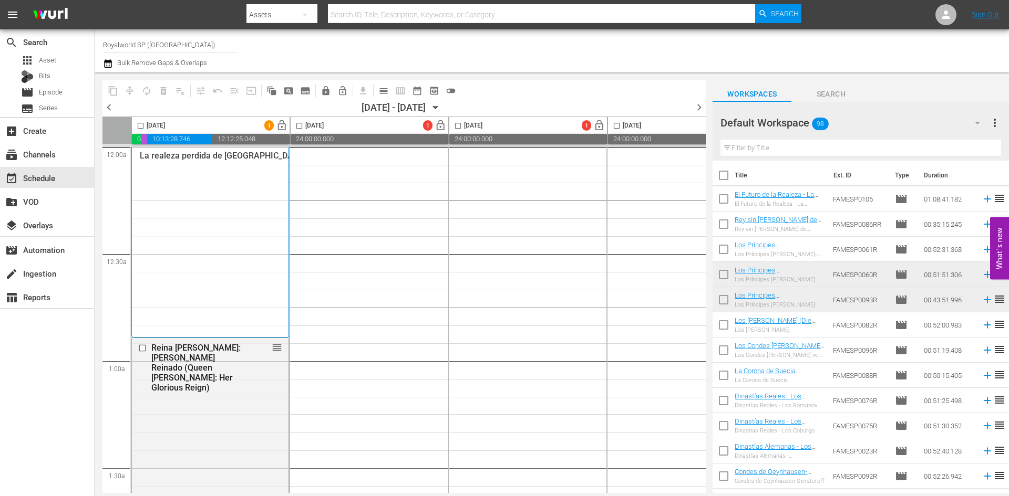
click at [104, 59] on icon "button" at bounding box center [108, 63] width 10 height 13
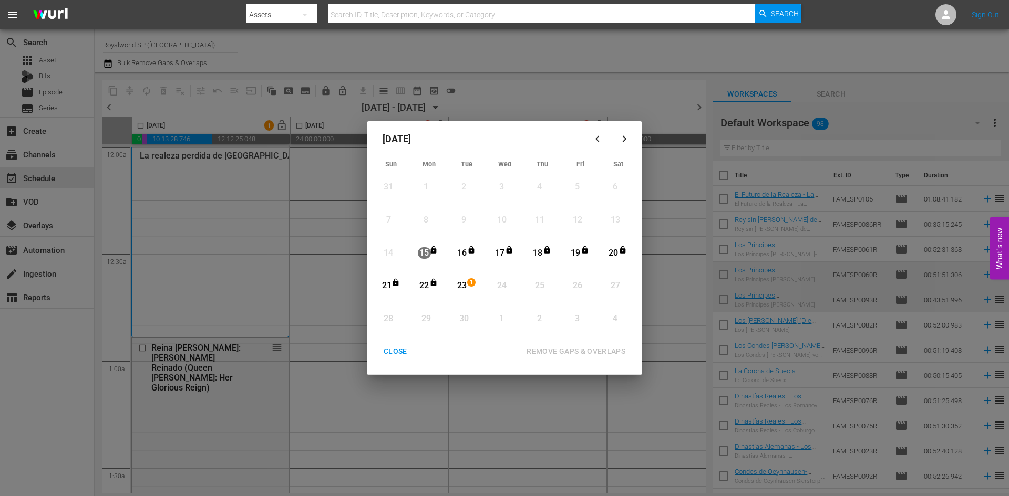
click at [395, 354] on div "CLOSE" at bounding box center [395, 351] width 40 height 13
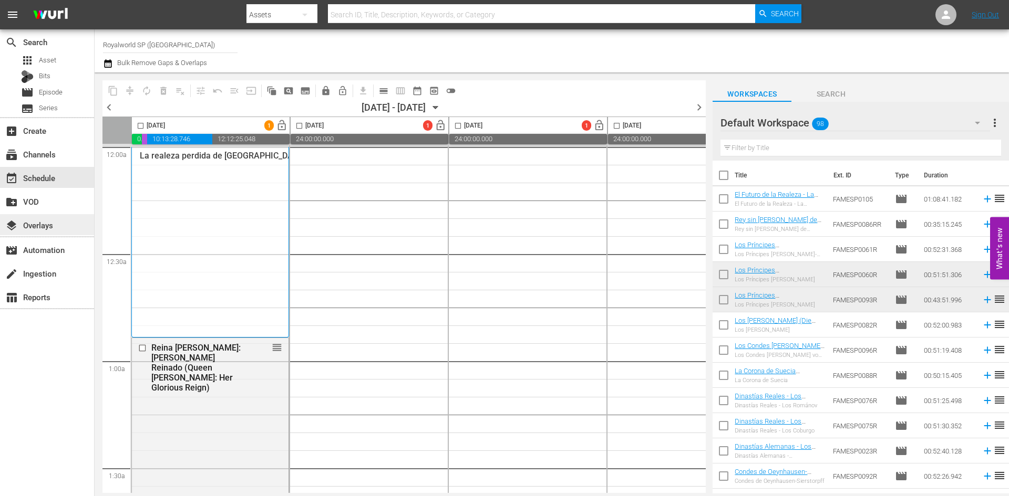
click at [40, 226] on div "layers Overlays" at bounding box center [29, 223] width 59 height 9
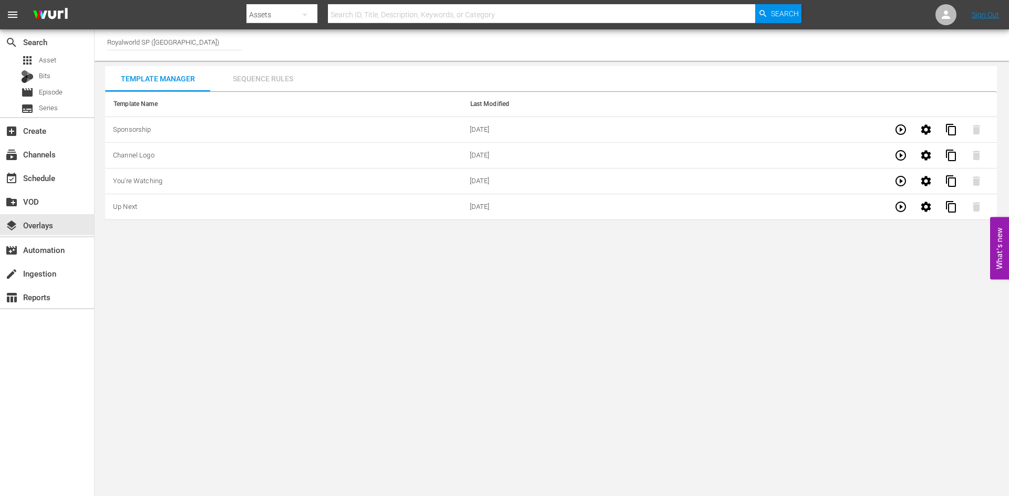
click at [254, 77] on div "Sequence Rules" at bounding box center [262, 78] width 105 height 25
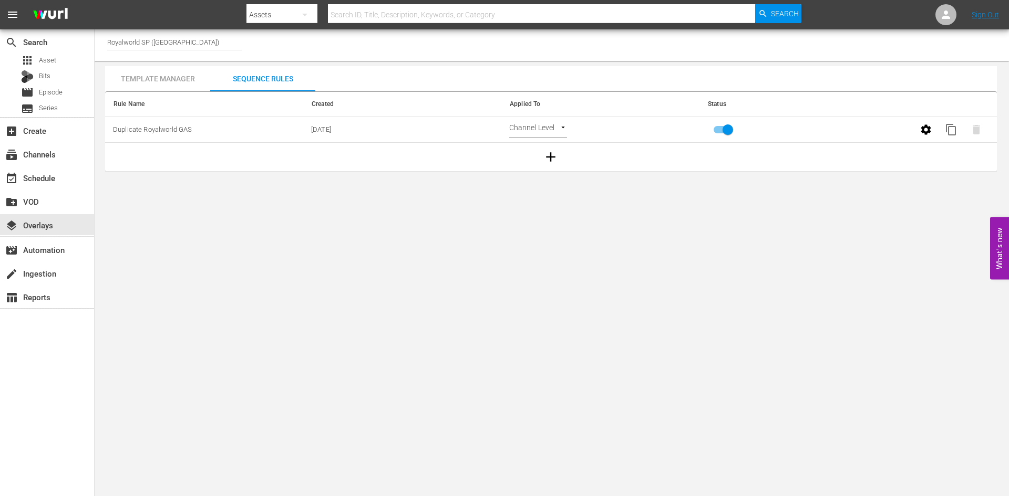
click at [175, 77] on div "Template Manager" at bounding box center [157, 78] width 105 height 25
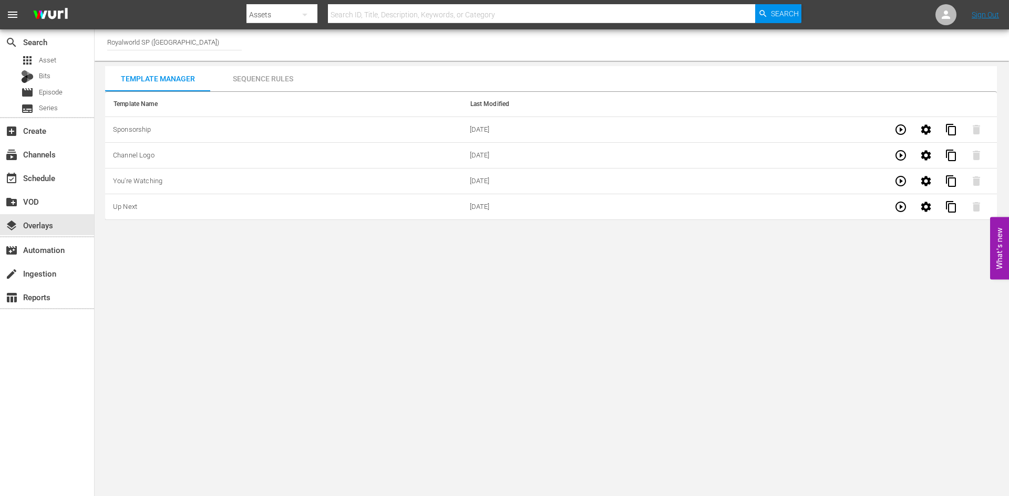
click at [268, 79] on div "Sequence Rules" at bounding box center [262, 78] width 105 height 25
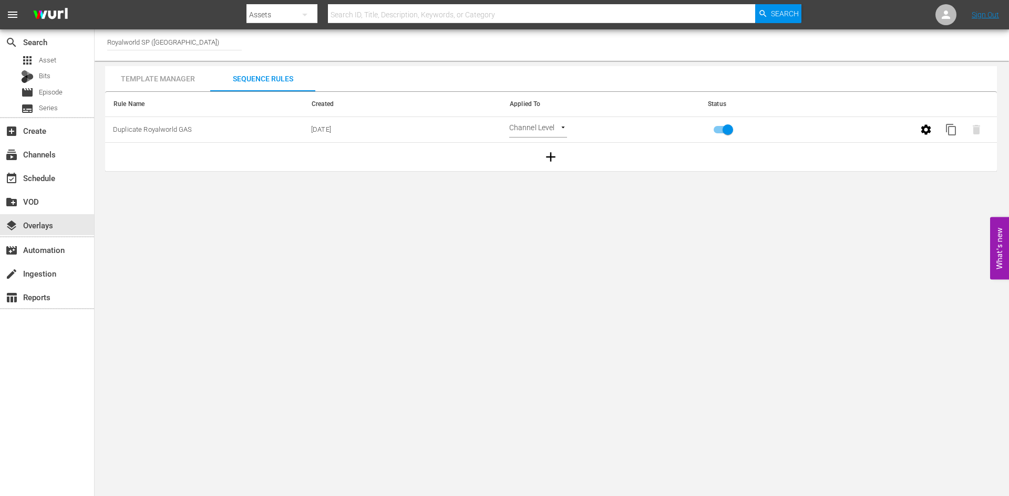
click at [164, 82] on div "Template Manager" at bounding box center [157, 78] width 105 height 25
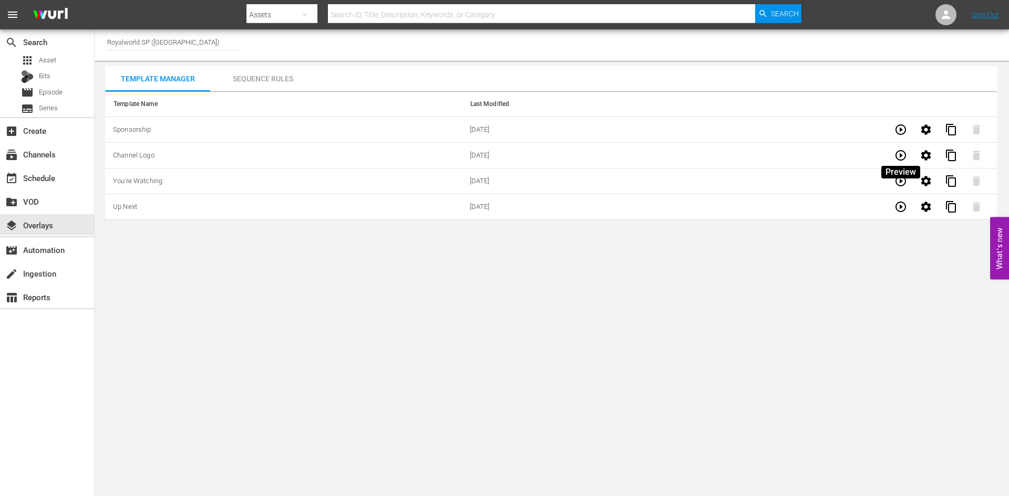
click at [902, 153] on icon "button" at bounding box center [900, 155] width 13 height 13
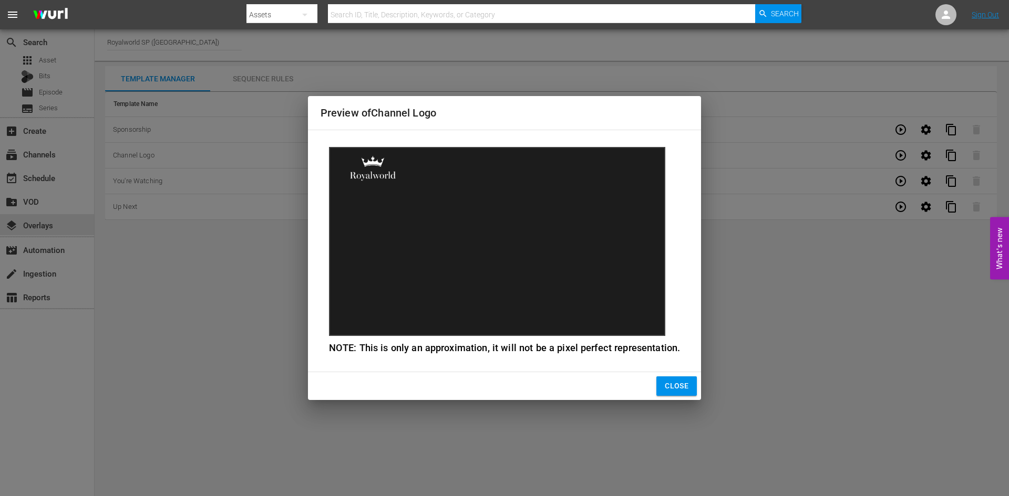
click at [683, 385] on span "Close" at bounding box center [677, 386] width 24 height 13
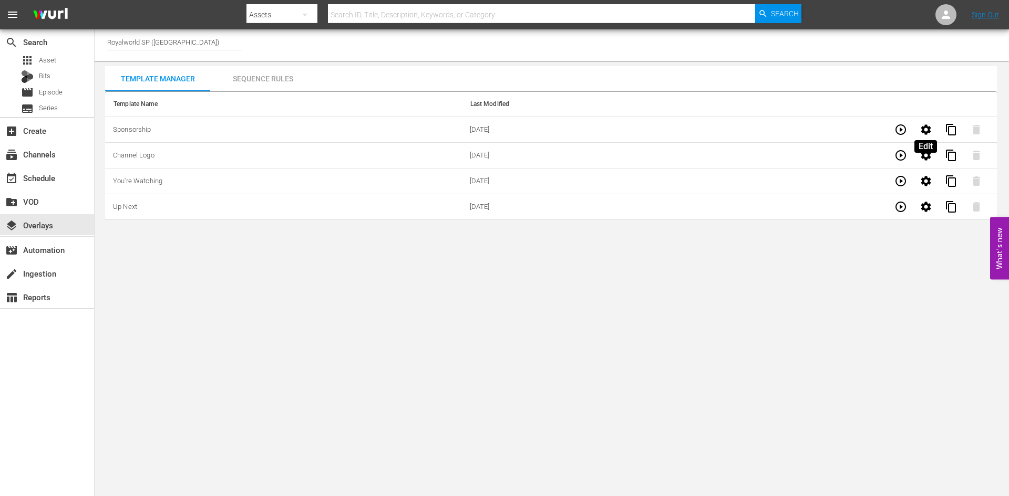
click at [926, 131] on icon "button" at bounding box center [925, 129] width 13 height 13
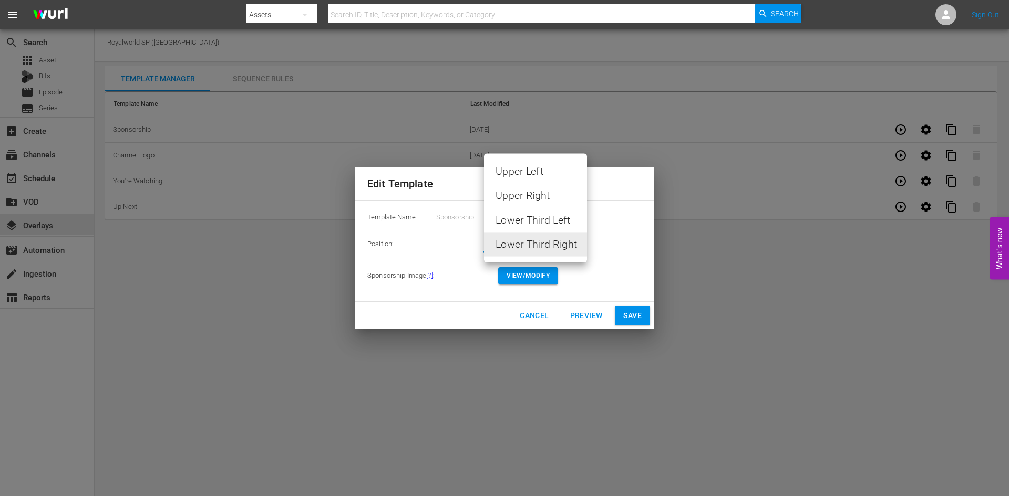
click at [559, 250] on body "menu Search By Assets Search ID, Title, Description, Keywords, or Category Sear…" at bounding box center [504, 248] width 1009 height 496
click at [532, 316] on div at bounding box center [504, 248] width 1009 height 496
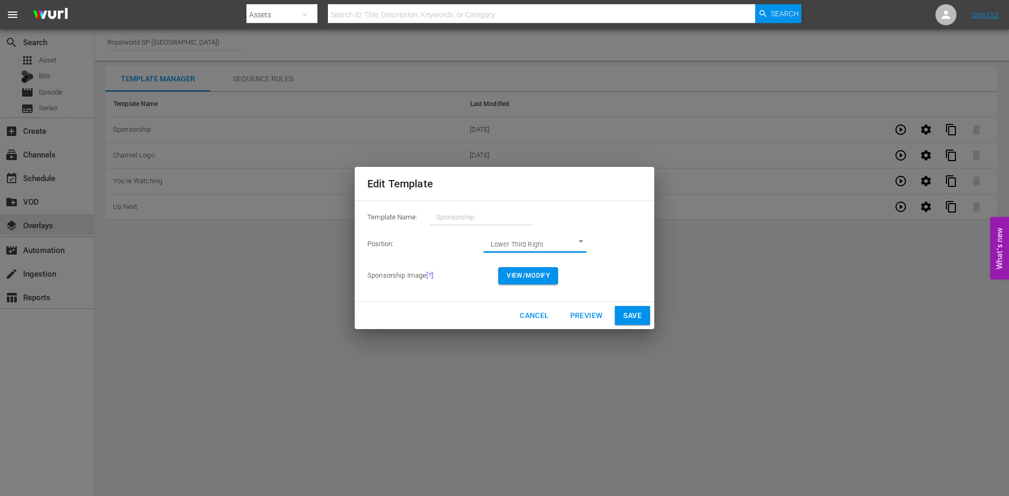
click at [532, 316] on span "Cancel" at bounding box center [534, 315] width 29 height 13
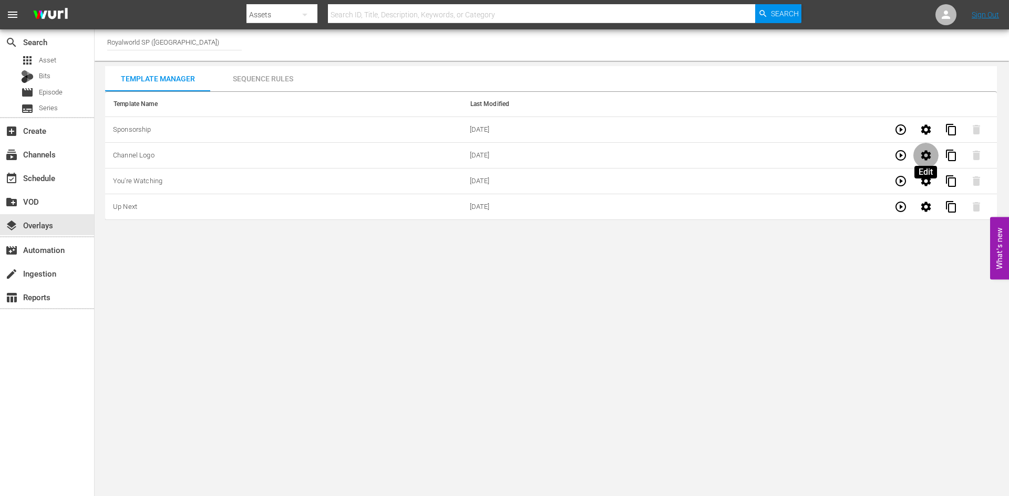
click at [919, 153] on icon "button" at bounding box center [925, 155] width 13 height 13
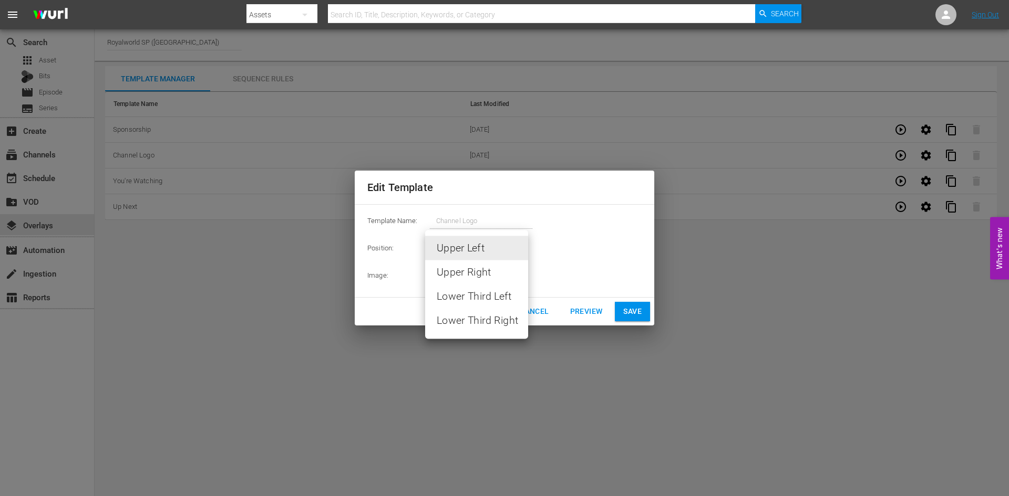
click at [521, 243] on body "menu Search By Assets Search ID, Title, Description, Keywords, or Category Sear…" at bounding box center [504, 248] width 1009 height 496
click at [586, 254] on div at bounding box center [504, 248] width 1009 height 496
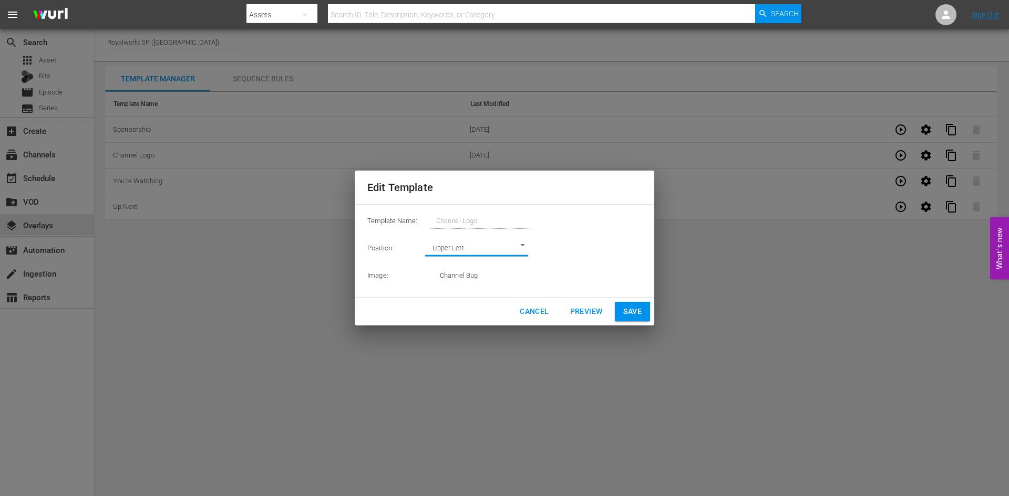
click at [526, 310] on span "Cancel" at bounding box center [534, 311] width 29 height 13
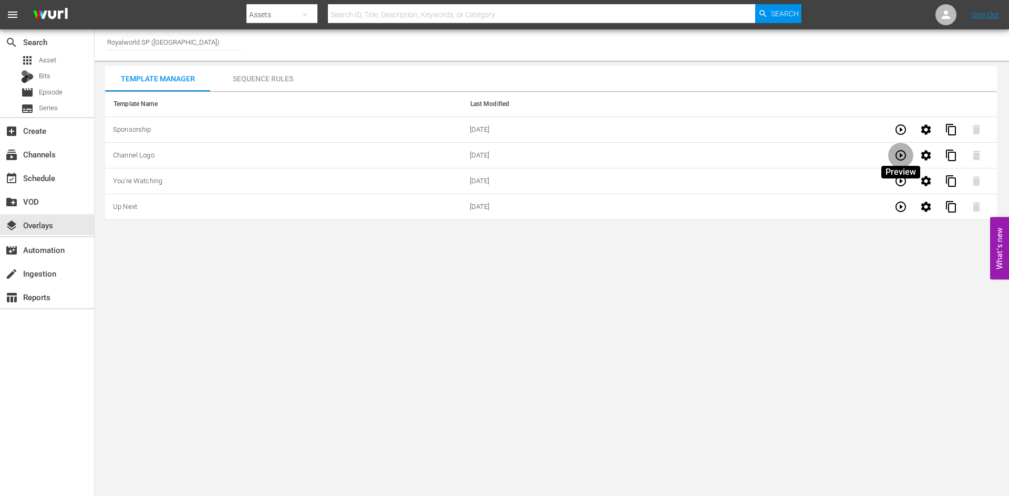
click at [903, 157] on icon "button" at bounding box center [900, 155] width 13 height 13
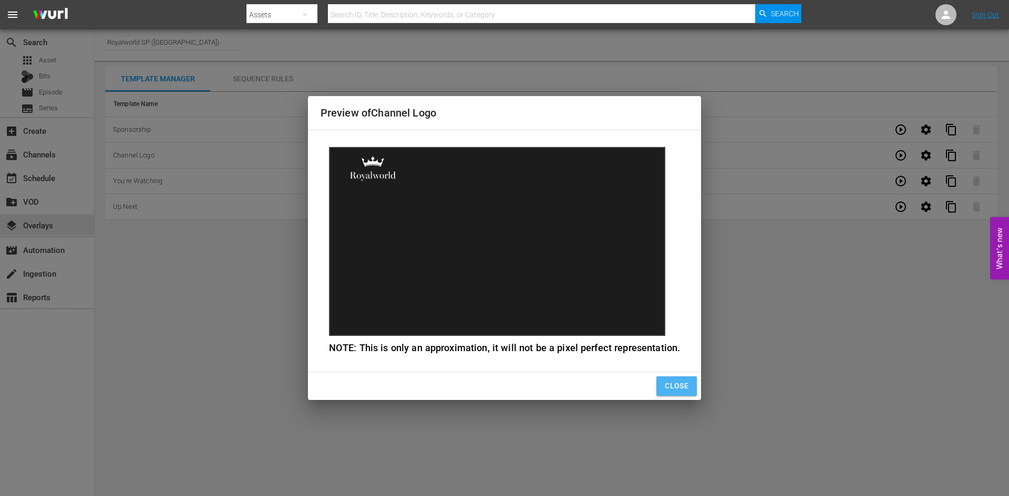
click at [672, 386] on span "Close" at bounding box center [677, 386] width 24 height 13
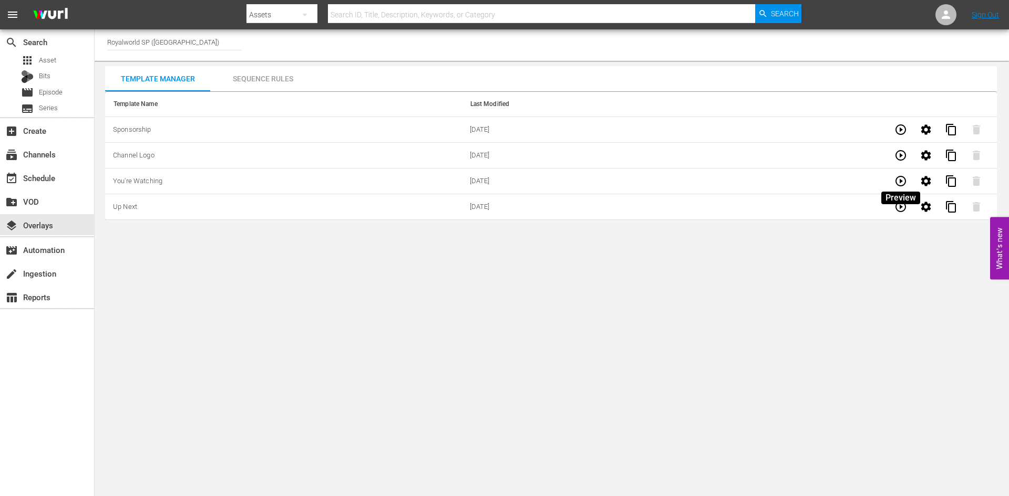
click at [903, 179] on icon "button" at bounding box center [900, 181] width 13 height 13
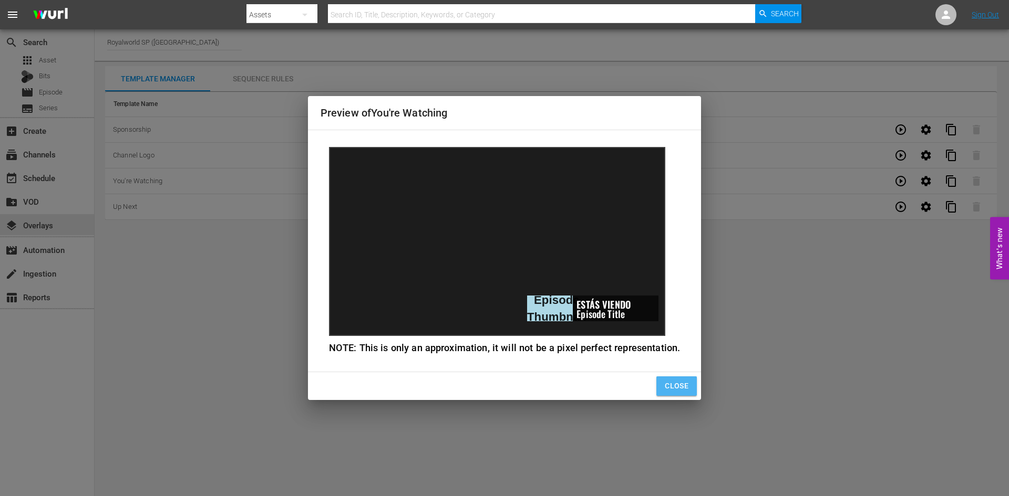
click at [679, 389] on span "Close" at bounding box center [677, 386] width 24 height 13
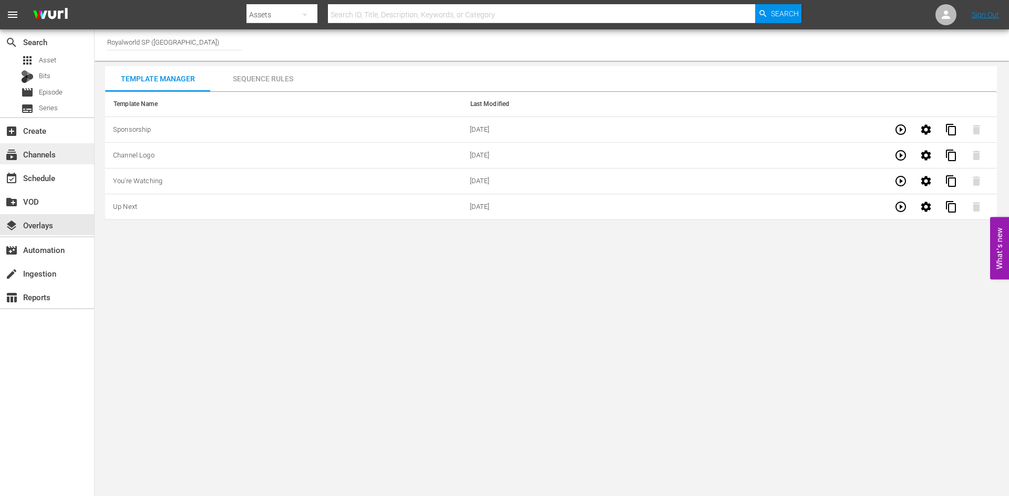
click at [37, 156] on div "subscriptions Channels" at bounding box center [29, 152] width 59 height 9
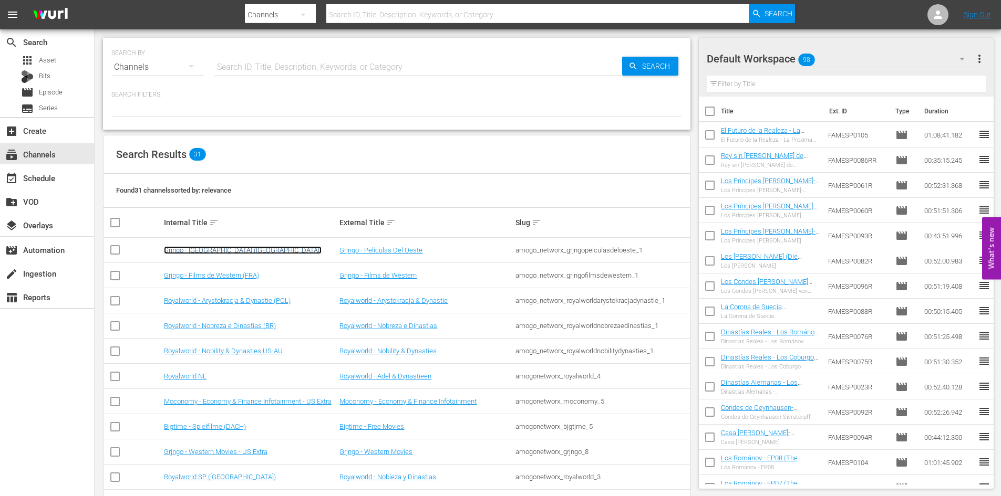
click at [196, 251] on link "Grjngo - Spain (EU)" at bounding box center [243, 250] width 158 height 8
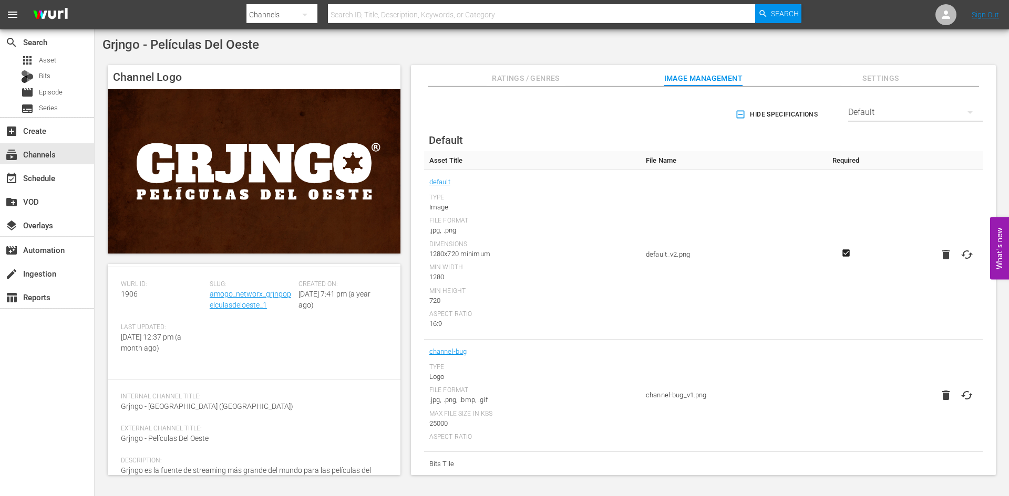
scroll to position [9, 0]
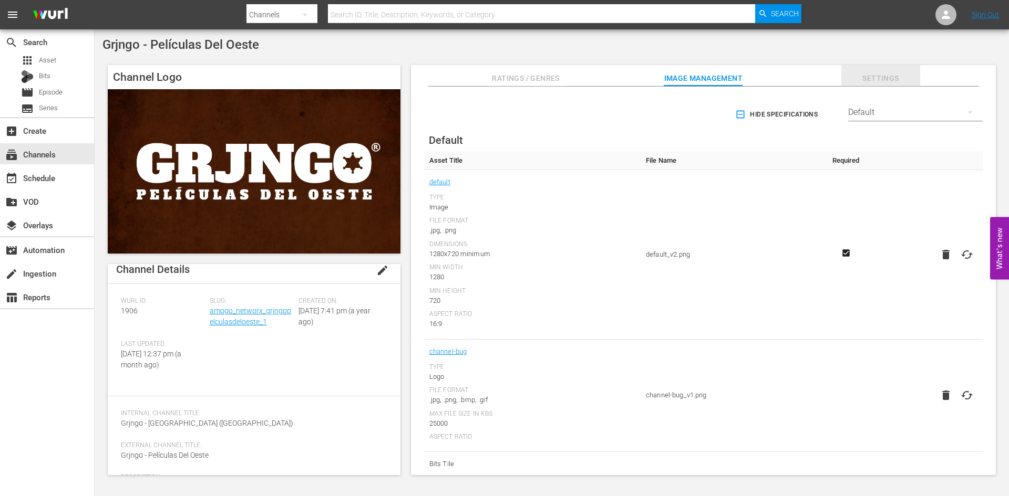
click at [894, 80] on span "Settings" at bounding box center [880, 78] width 79 height 13
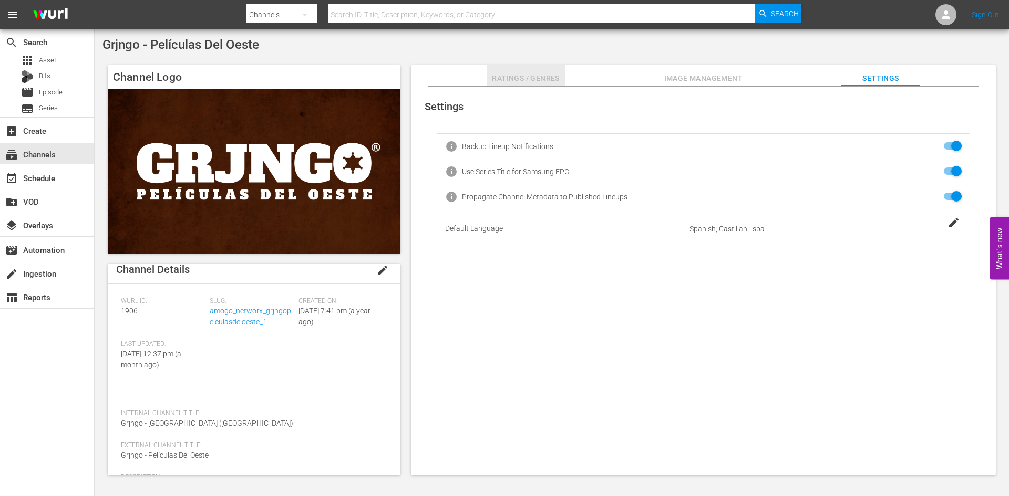
click at [534, 81] on span "Ratings / Genres" at bounding box center [525, 78] width 79 height 13
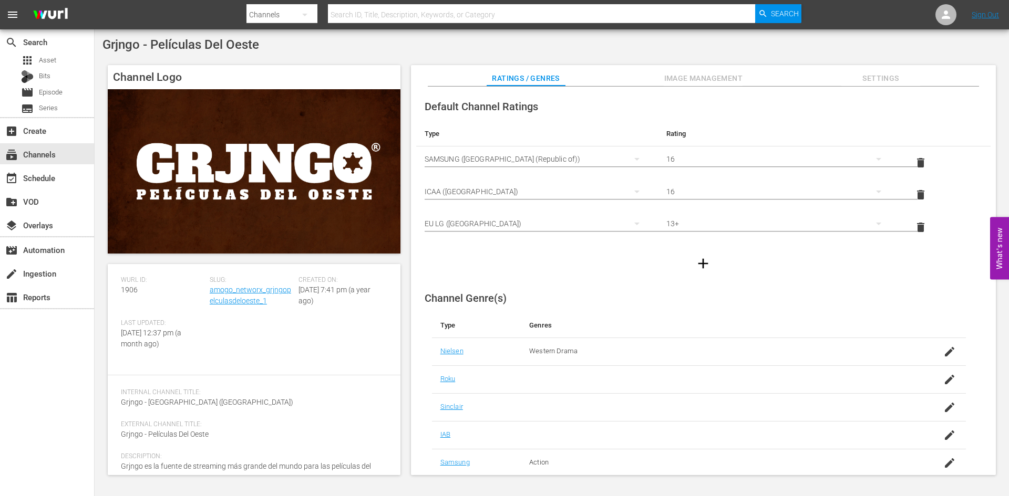
scroll to position [0, 0]
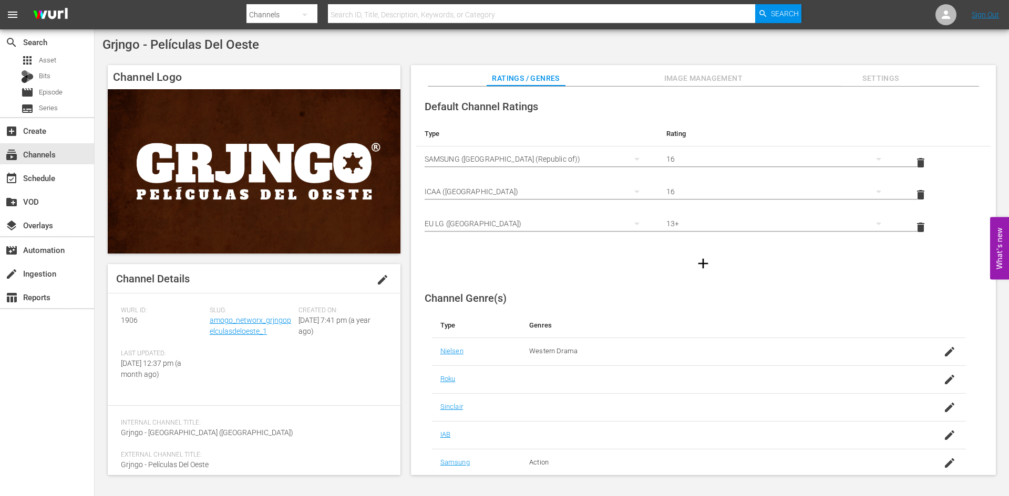
click at [703, 77] on span "Image Management" at bounding box center [703, 78] width 79 height 13
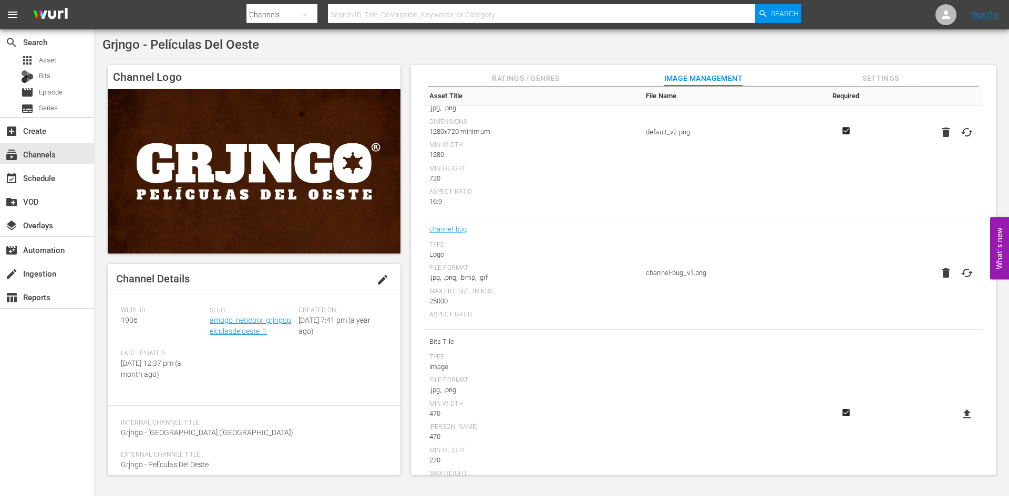
scroll to position [158, 0]
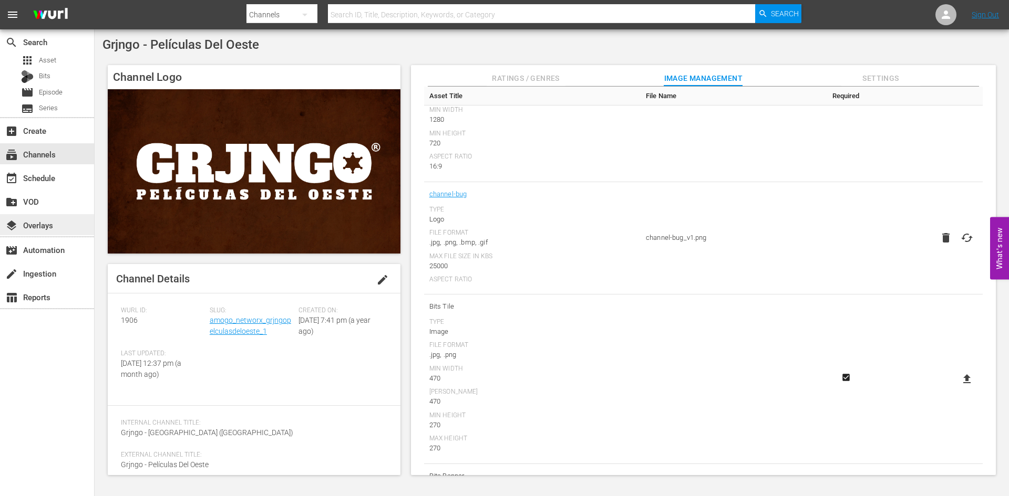
click at [45, 225] on div "layers Overlays" at bounding box center [29, 223] width 59 height 9
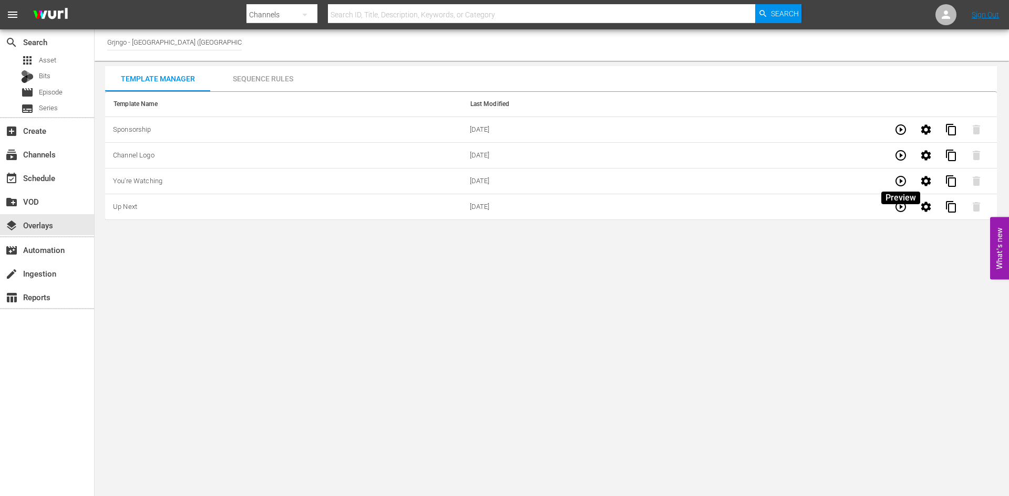
click at [898, 178] on icon "button" at bounding box center [900, 181] width 13 height 13
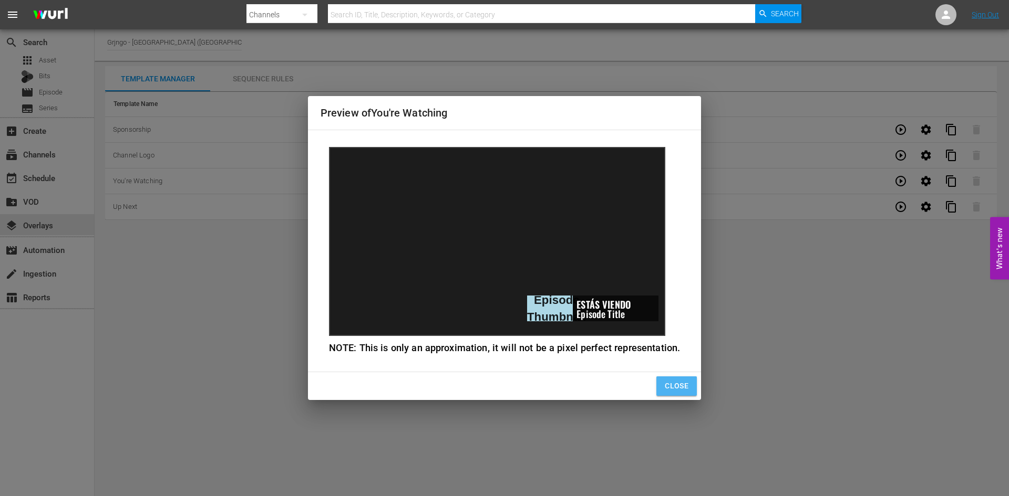
drag, startPoint x: 657, startPoint y: 387, endPoint x: 663, endPoint y: 384, distance: 6.6
click at [658, 387] on button "Close" at bounding box center [676, 386] width 40 height 19
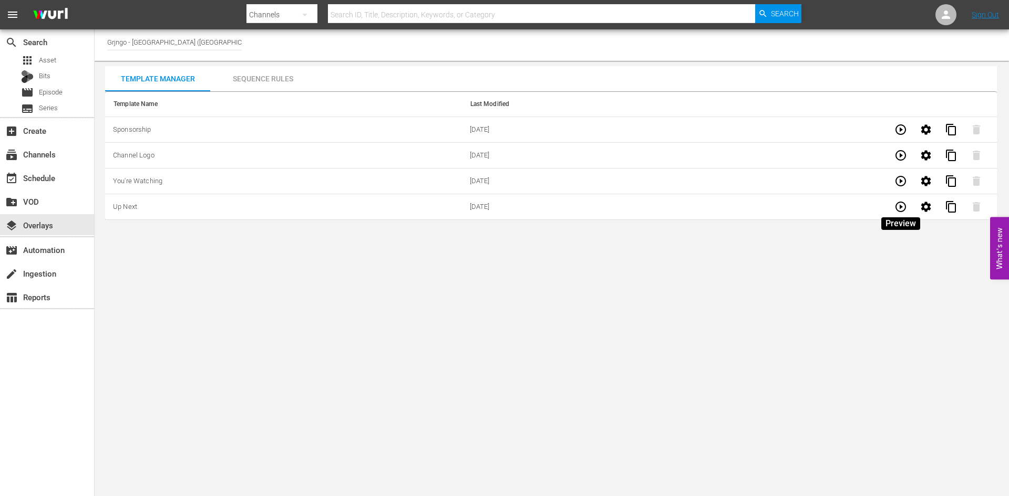
click at [900, 204] on icon "button" at bounding box center [900, 207] width 13 height 13
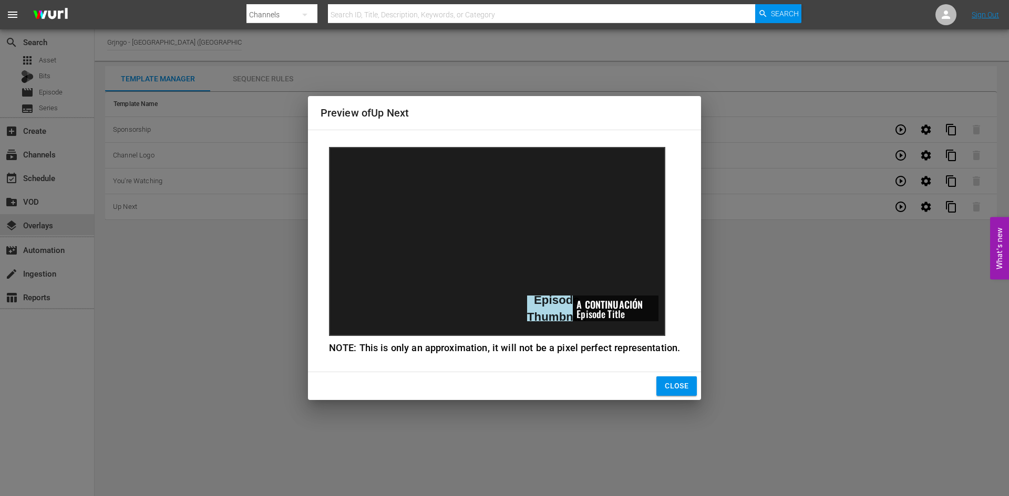
click at [680, 386] on span "Close" at bounding box center [677, 386] width 24 height 13
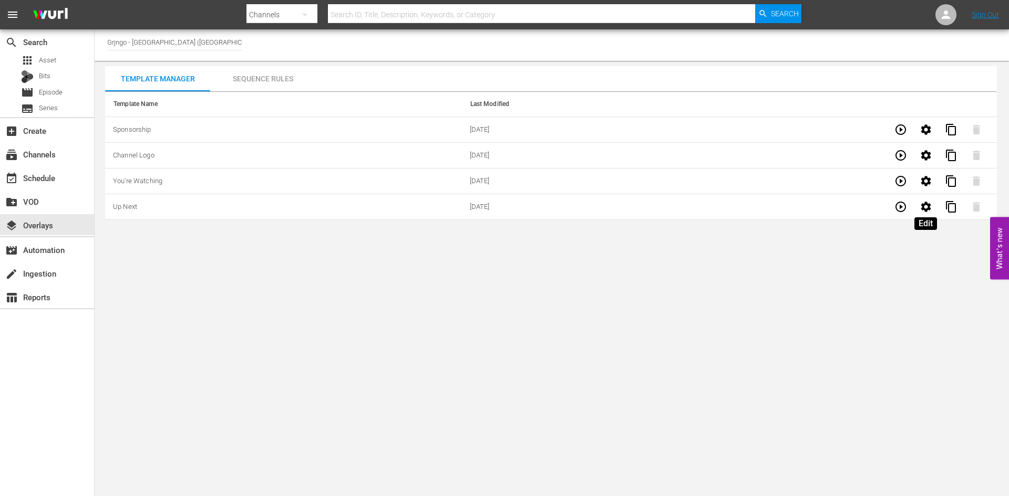
click at [921, 206] on icon "button" at bounding box center [925, 207] width 13 height 13
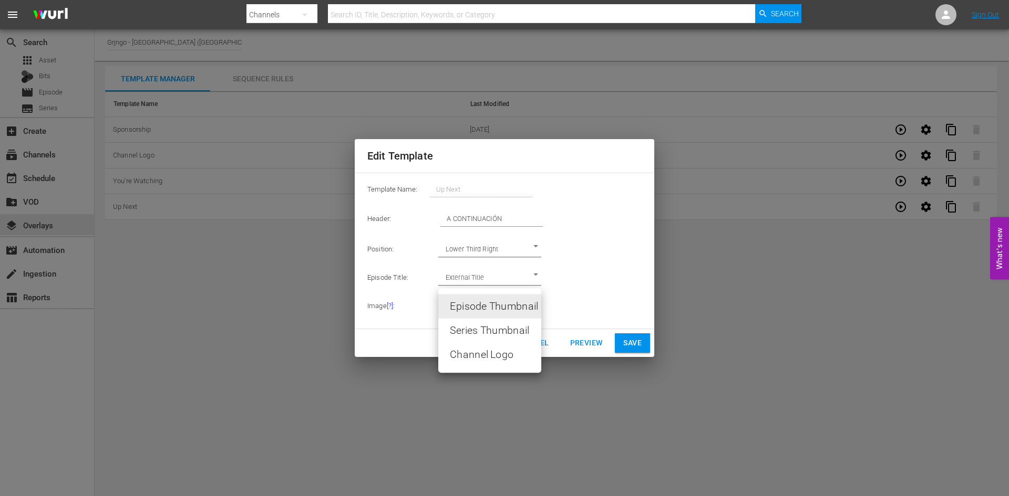
click at [482, 310] on body "menu Search By Channels Search ID, Title, Description, Keywords, or Category Se…" at bounding box center [504, 248] width 1009 height 496
click at [567, 278] on div at bounding box center [504, 248] width 1009 height 496
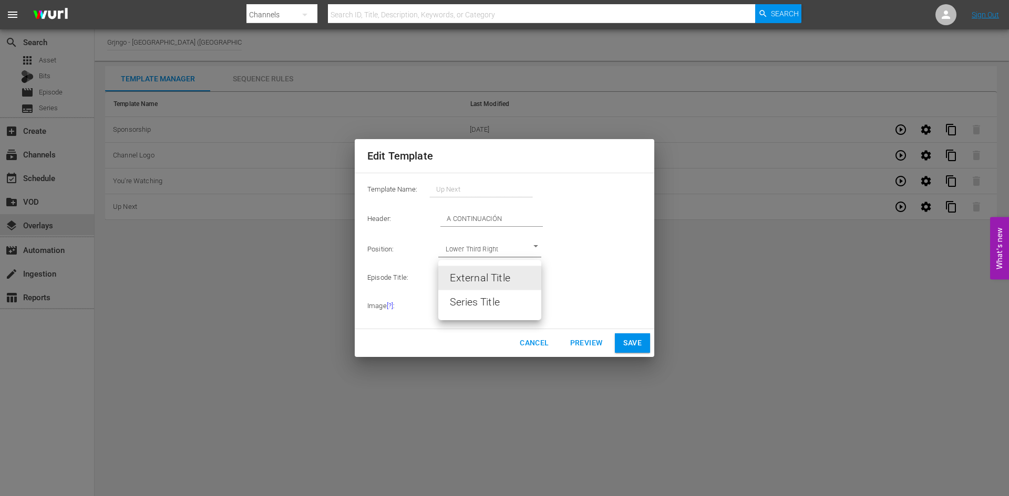
click at [536, 275] on body "menu Search By Channels Search ID, Title, Description, Keywords, or Category Se…" at bounding box center [504, 248] width 1009 height 496
click at [589, 273] on div at bounding box center [504, 248] width 1009 height 496
click at [535, 250] on body "menu Search By Channels Search ID, Title, Description, Keywords, or Category Se…" at bounding box center [504, 248] width 1009 height 496
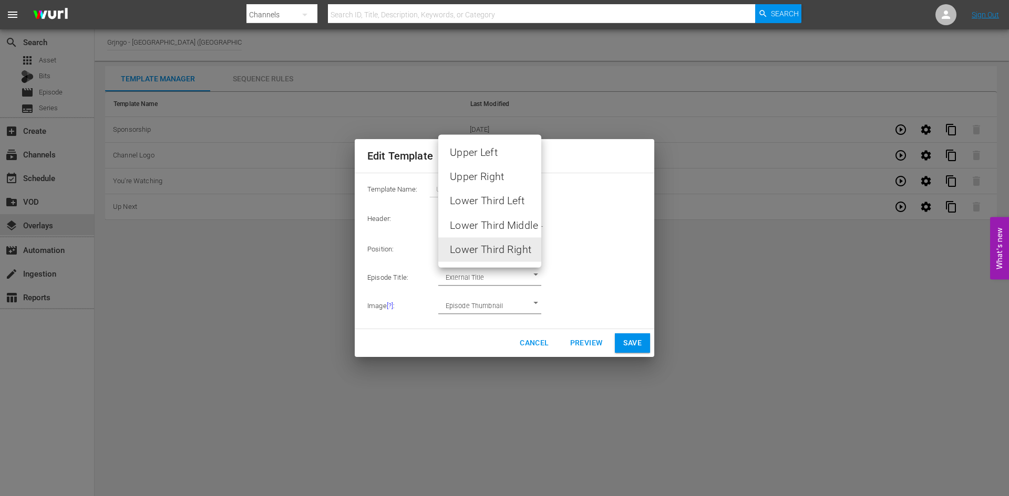
click at [575, 243] on div at bounding box center [504, 248] width 1009 height 496
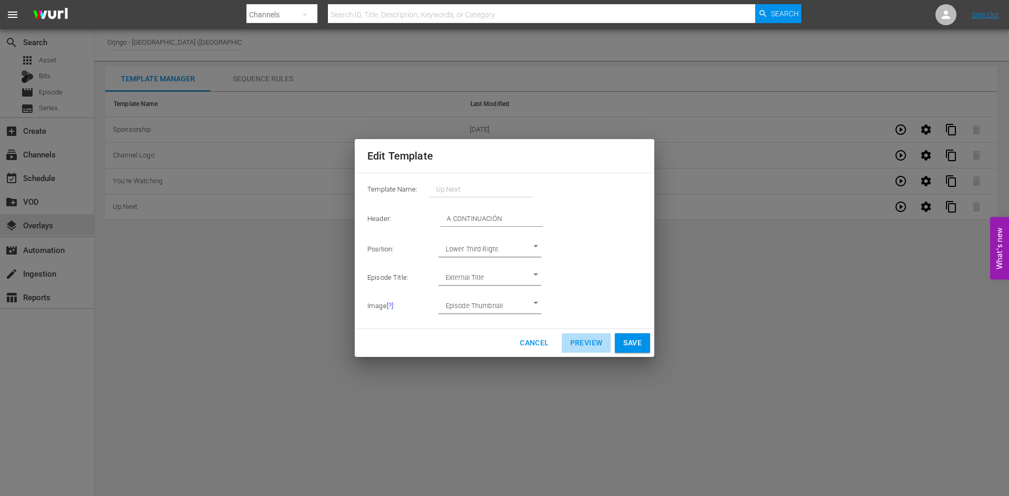
click at [584, 342] on span "Preview" at bounding box center [586, 343] width 33 height 13
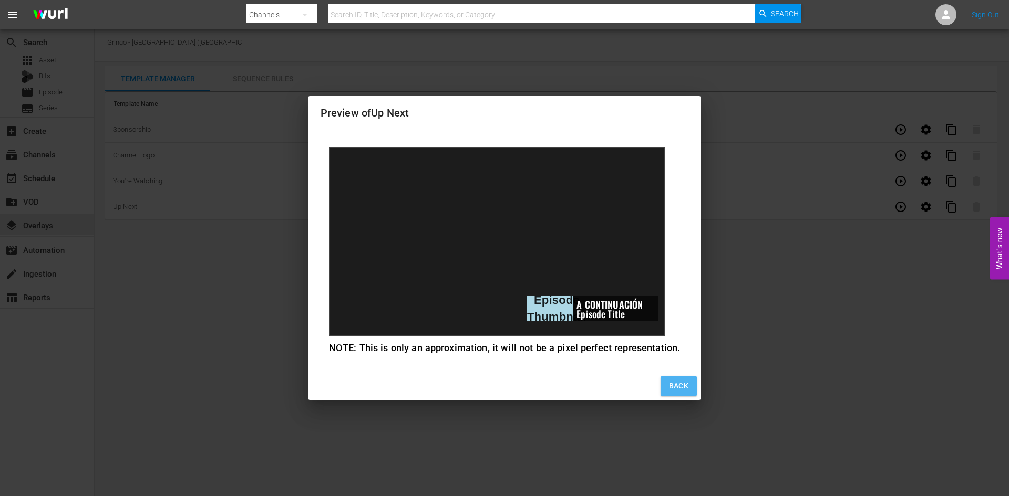
click at [673, 385] on span "Back" at bounding box center [679, 386] width 20 height 13
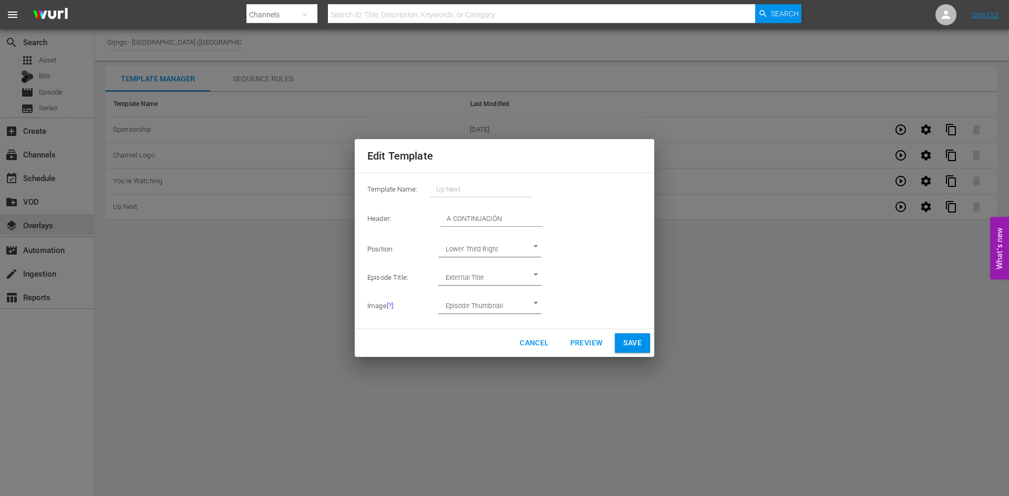
click at [529, 343] on span "Cancel" at bounding box center [534, 343] width 29 height 13
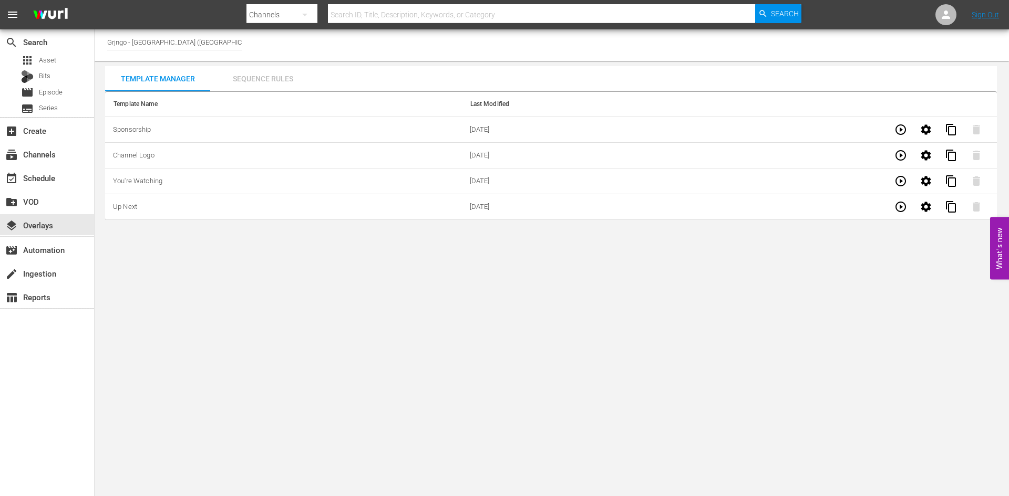
click at [276, 77] on div "Sequence Rules" at bounding box center [262, 78] width 105 height 25
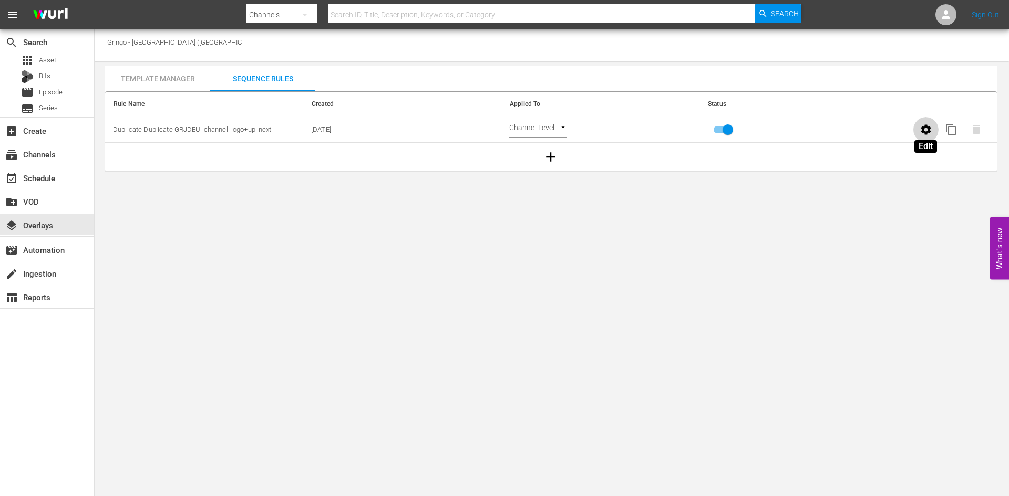
click at [928, 128] on icon "button" at bounding box center [925, 130] width 10 height 10
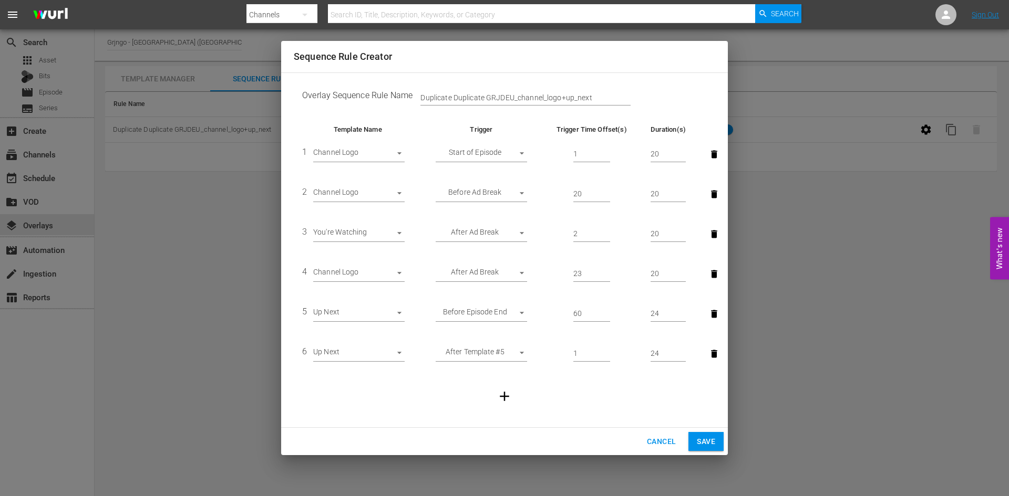
click at [604, 151] on input "1" at bounding box center [591, 155] width 37 height 16
click at [606, 154] on input "0" at bounding box center [591, 155] width 37 height 16
click at [524, 155] on body "menu Search By Channels Search ID, Title, Description, Keywords, or Category Se…" at bounding box center [504, 248] width 1009 height 496
click at [399, 155] on div at bounding box center [504, 248] width 1009 height 496
click at [399, 151] on body "menu Search By Channels Search ID, Title, Description, Keywords, or Category Se…" at bounding box center [504, 248] width 1009 height 496
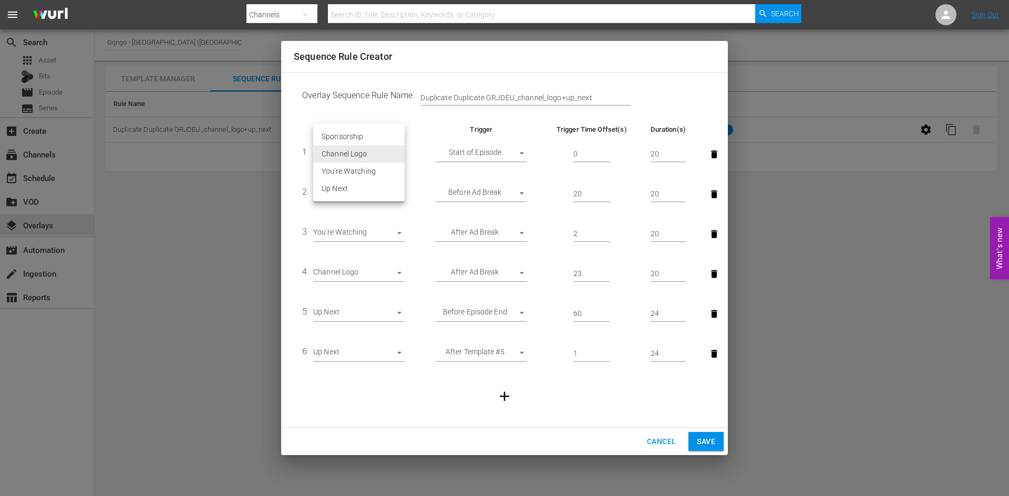
click at [432, 114] on div at bounding box center [504, 248] width 1009 height 496
click at [586, 153] on input "0" at bounding box center [591, 155] width 37 height 16
click at [607, 151] on input "1" at bounding box center [591, 155] width 37 height 16
click at [607, 151] on input "2" at bounding box center [591, 155] width 37 height 16
click at [607, 151] on input "3" at bounding box center [591, 155] width 37 height 16
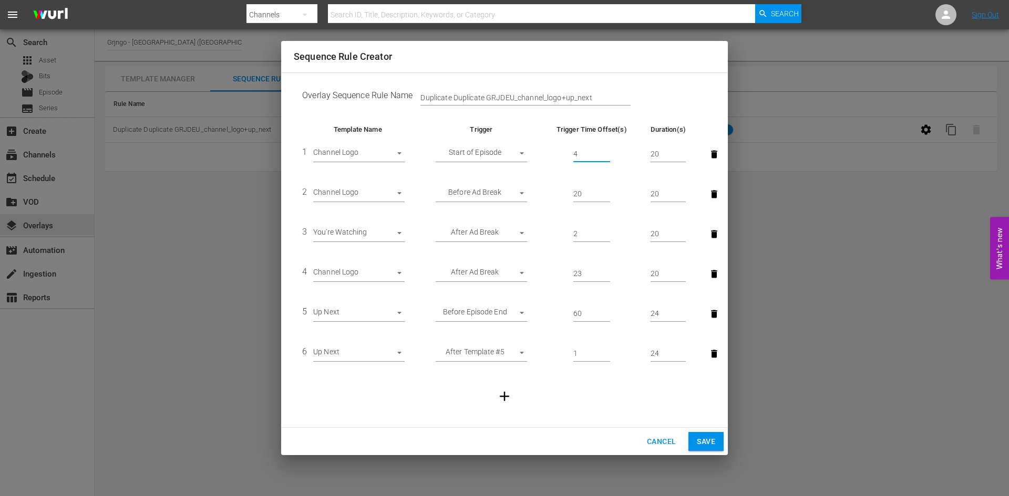
click at [607, 151] on input "4" at bounding box center [591, 155] width 37 height 16
click at [607, 151] on input "5" at bounding box center [591, 155] width 37 height 16
click at [607, 151] on input "6" at bounding box center [591, 155] width 37 height 16
click at [607, 151] on input "7" at bounding box center [591, 155] width 37 height 16
click at [607, 151] on input "8" at bounding box center [591, 155] width 37 height 16
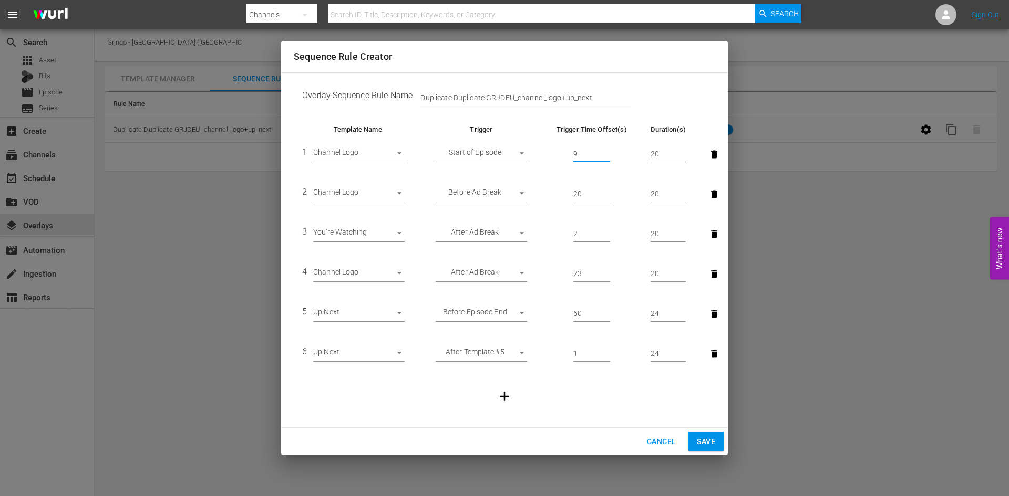
click at [607, 151] on input "9" at bounding box center [591, 155] width 37 height 16
click at [607, 151] on input "10" at bounding box center [591, 155] width 37 height 16
click at [605, 157] on input "1" at bounding box center [591, 155] width 37 height 16
type input "0"
click at [607, 155] on input "0" at bounding box center [591, 155] width 37 height 16
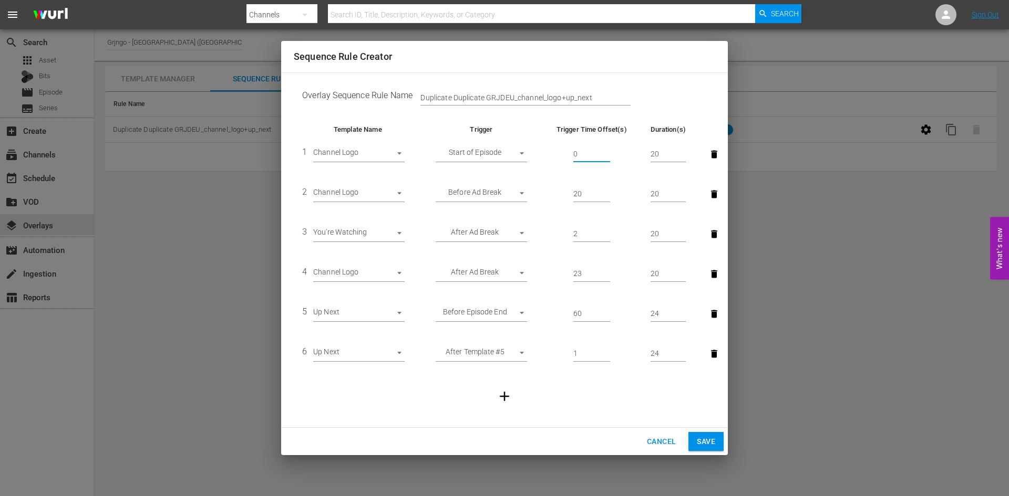
click at [500, 276] on body "menu Search By Channels Search ID, Title, Description, Keywords, or Category Se…" at bounding box center [504, 248] width 1009 height 496
click at [551, 380] on div at bounding box center [504, 248] width 1009 height 496
click at [468, 275] on body "menu Search By Channels Search ID, Title, Description, Keywords, or Category Se…" at bounding box center [504, 248] width 1009 height 496
click at [338, 368] on div at bounding box center [504, 248] width 1009 height 496
click at [477, 310] on body "menu Search By Channels Search ID, Title, Description, Keywords, or Category Se…" at bounding box center [504, 248] width 1009 height 496
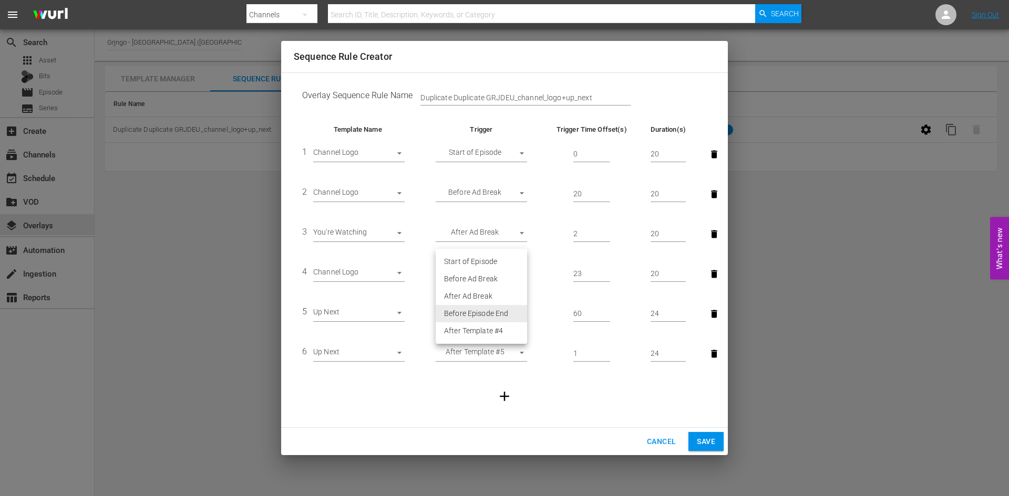
click at [385, 377] on div at bounding box center [504, 248] width 1009 height 496
click at [682, 311] on input "25" at bounding box center [667, 314] width 35 height 16
click at [682, 311] on input "26" at bounding box center [667, 314] width 35 height 16
click at [682, 311] on input "27" at bounding box center [667, 314] width 35 height 16
click at [682, 311] on input "28" at bounding box center [667, 314] width 35 height 16
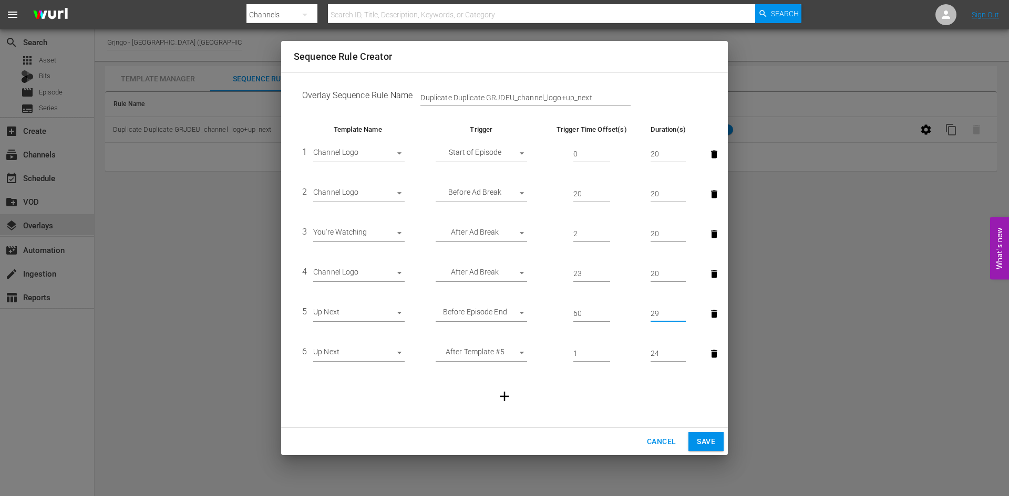
click at [682, 311] on input "29" at bounding box center [667, 314] width 35 height 16
click at [682, 311] on input "30" at bounding box center [667, 314] width 35 height 16
click at [682, 316] on input "29" at bounding box center [667, 314] width 35 height 16
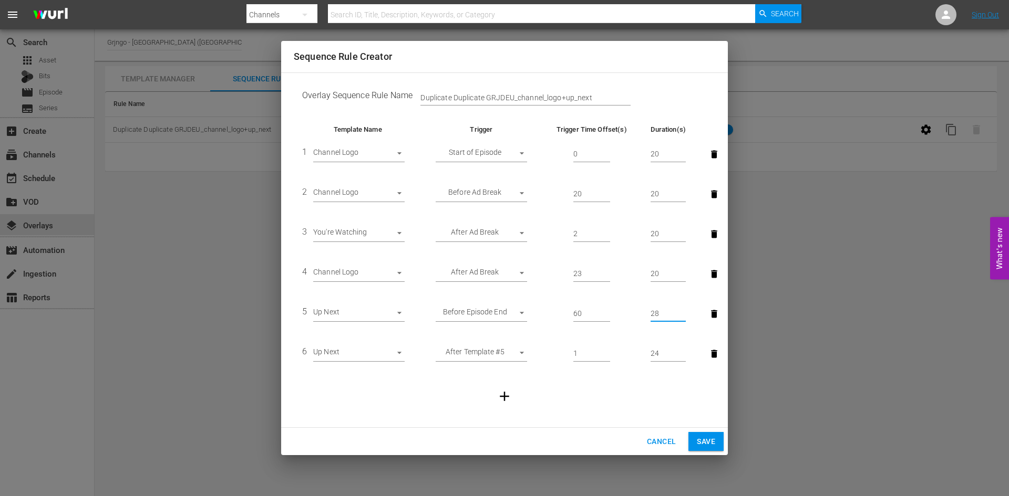
click at [682, 316] on input "28" at bounding box center [667, 314] width 35 height 16
click at [682, 316] on input "27" at bounding box center [667, 314] width 35 height 16
click at [682, 316] on input "26" at bounding box center [667, 314] width 35 height 16
click at [682, 316] on input "25" at bounding box center [667, 314] width 35 height 16
type input "24"
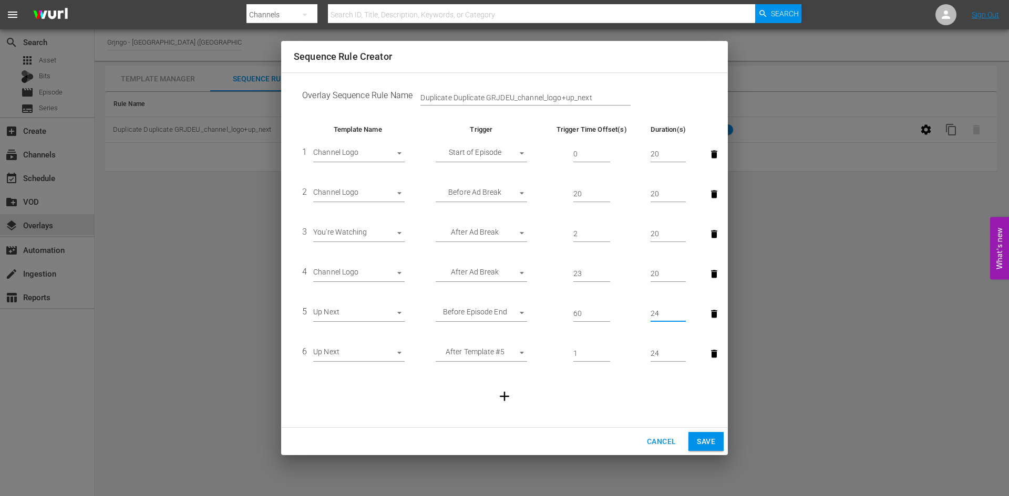
click at [682, 316] on input "24" at bounding box center [667, 314] width 35 height 16
click at [660, 437] on span "Cancel" at bounding box center [661, 442] width 29 height 13
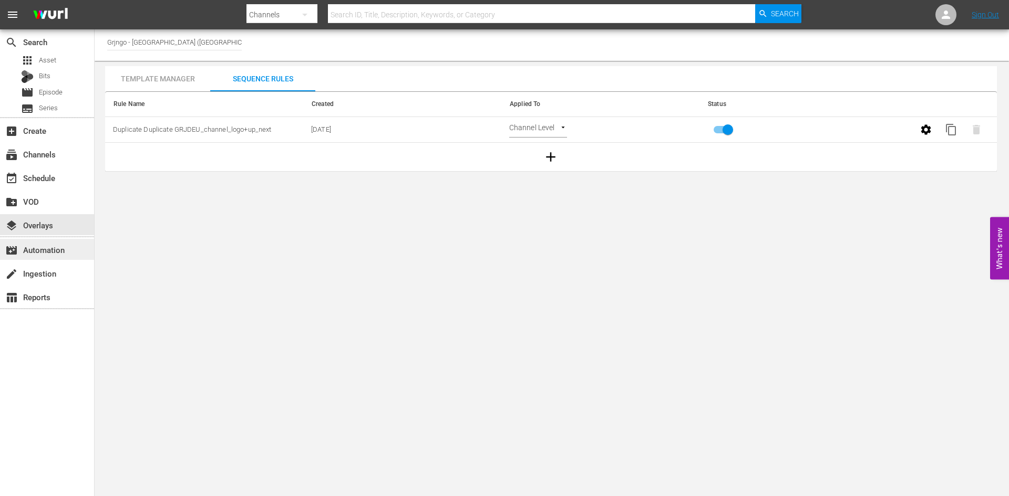
click at [47, 247] on div "movie_filter Automation" at bounding box center [29, 248] width 59 height 9
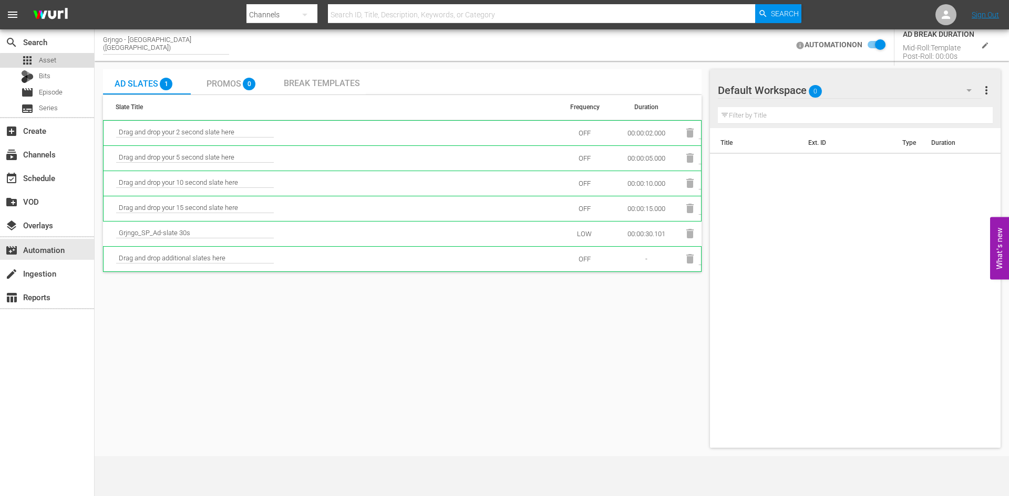
click at [50, 62] on span "Asset" at bounding box center [47, 60] width 17 height 11
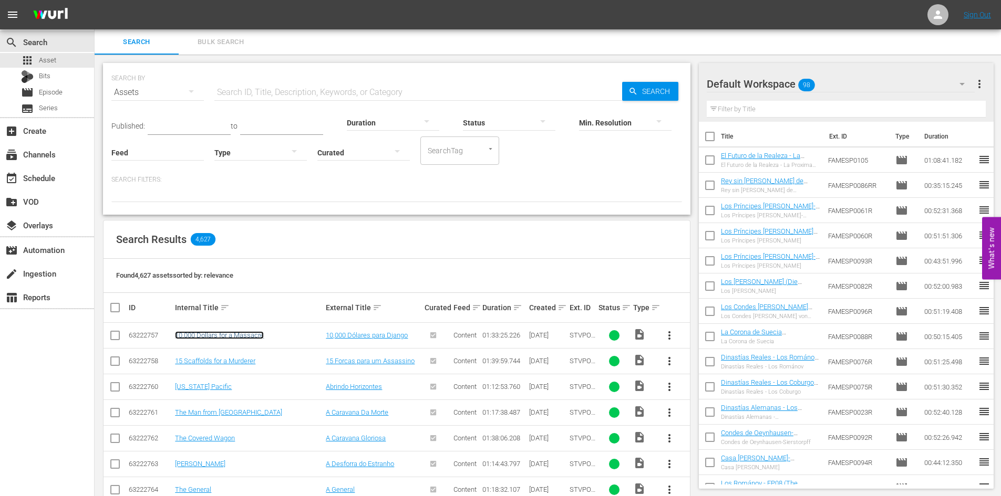
click at [232, 334] on link "10,000 Dollars for a Massacre" at bounding box center [219, 336] width 89 height 8
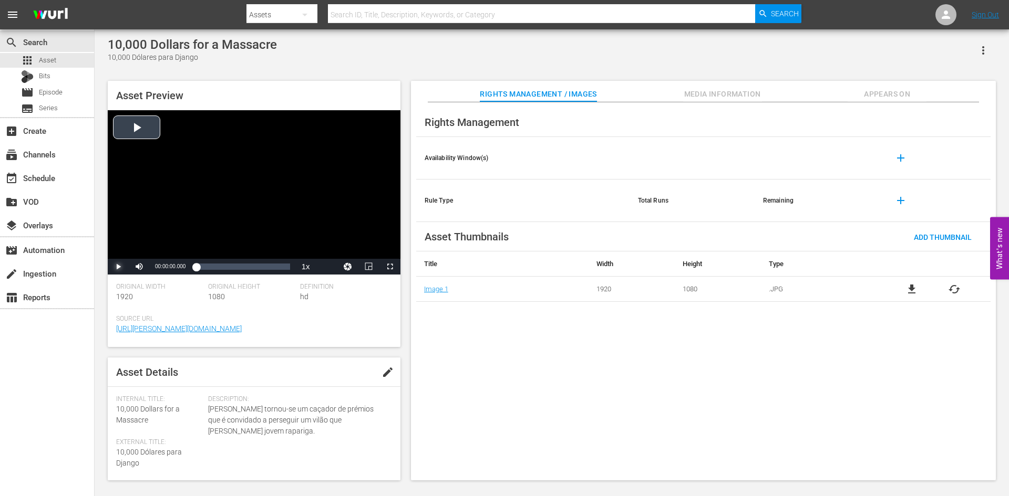
click at [118, 267] on span "Video Player" at bounding box center [118, 267] width 0 height 0
drag, startPoint x: 199, startPoint y: 266, endPoint x: 213, endPoint y: 264, distance: 14.3
click at [212, 264] on div "00:00:01.450" at bounding box center [204, 267] width 16 height 11
click at [118, 267] on span "Video Player" at bounding box center [118, 267] width 0 height 0
click at [725, 95] on span "Media Information" at bounding box center [722, 94] width 79 height 13
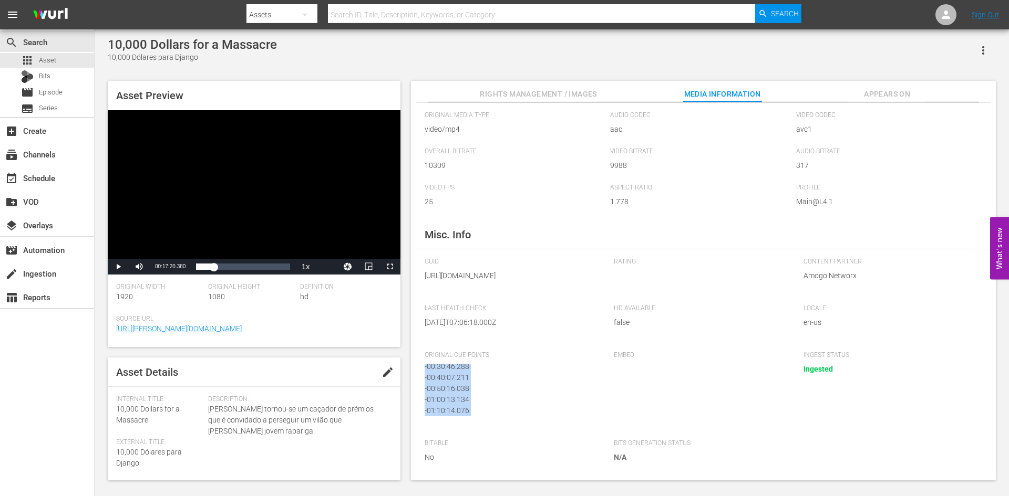
scroll to position [36, 0]
drag, startPoint x: 429, startPoint y: 369, endPoint x: 477, endPoint y: 413, distance: 64.3
click at [477, 413] on div "- 00:09:57.307 - 00:20:03.403 - 00:30:46.288 - 00:40:07.211 - 00:50:16.038 - 01…" at bounding box center [510, 390] width 173 height 53
click at [46, 92] on span "Episode" at bounding box center [51, 92] width 24 height 11
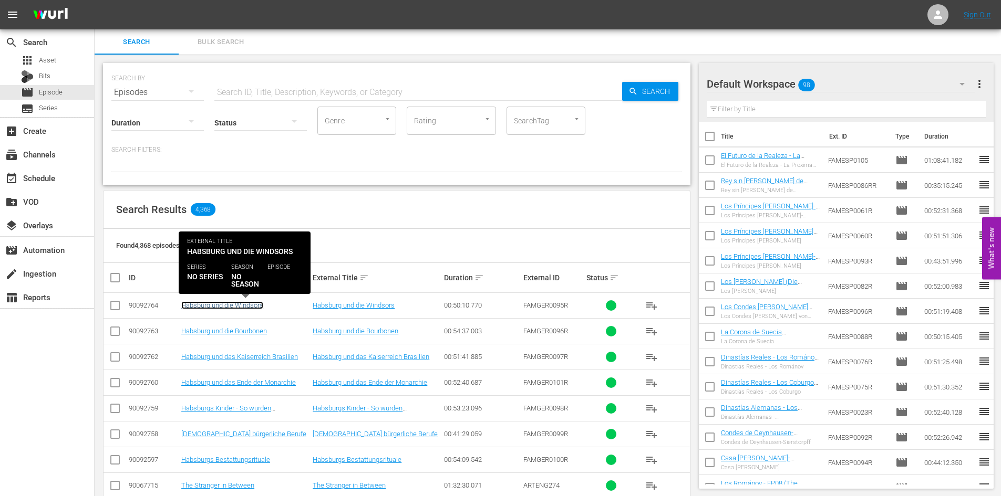
click at [231, 303] on link "Habsburg und die Windsors" at bounding box center [222, 306] width 82 height 8
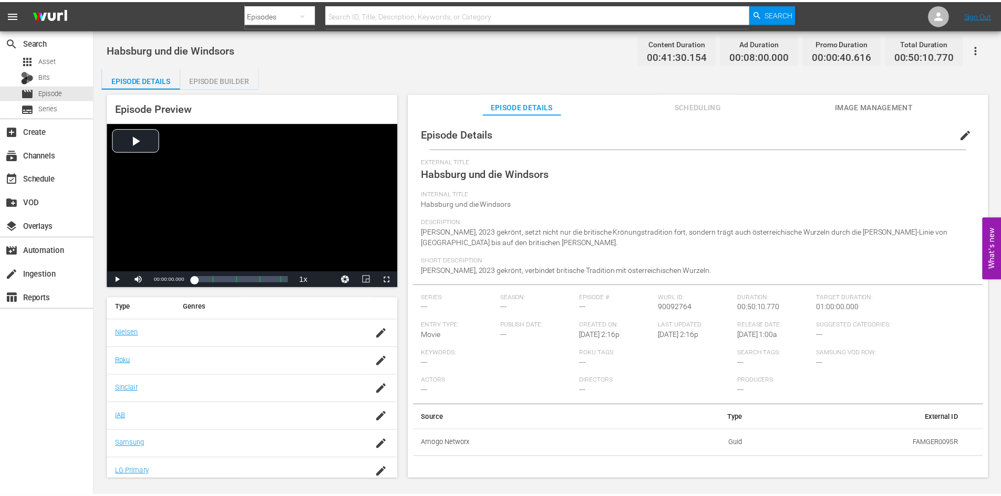
scroll to position [158, 0]
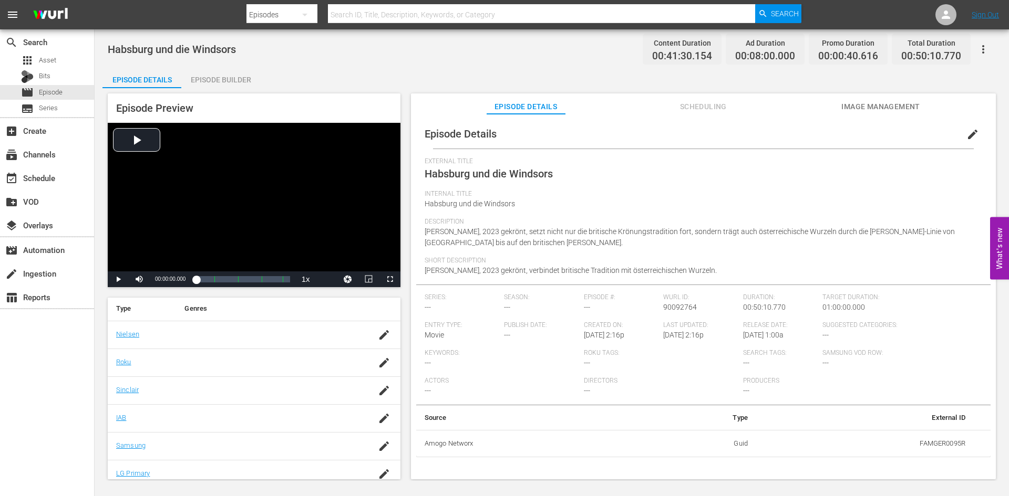
click at [968, 183] on div "External Title Habsburg und die Windsors" at bounding box center [702, 174] width 557 height 33
click at [699, 105] on span "Scheduling" at bounding box center [703, 106] width 79 height 13
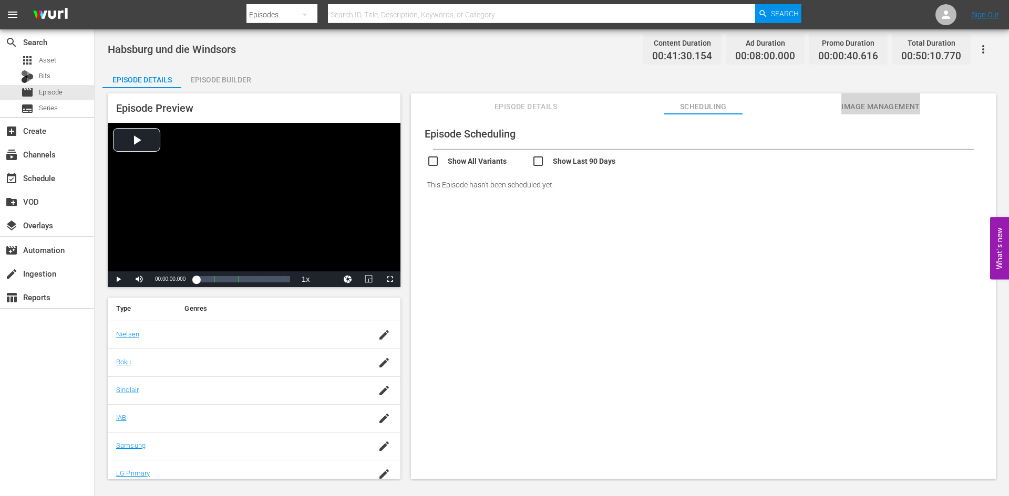
click at [861, 102] on span "Image Management" at bounding box center [880, 106] width 79 height 13
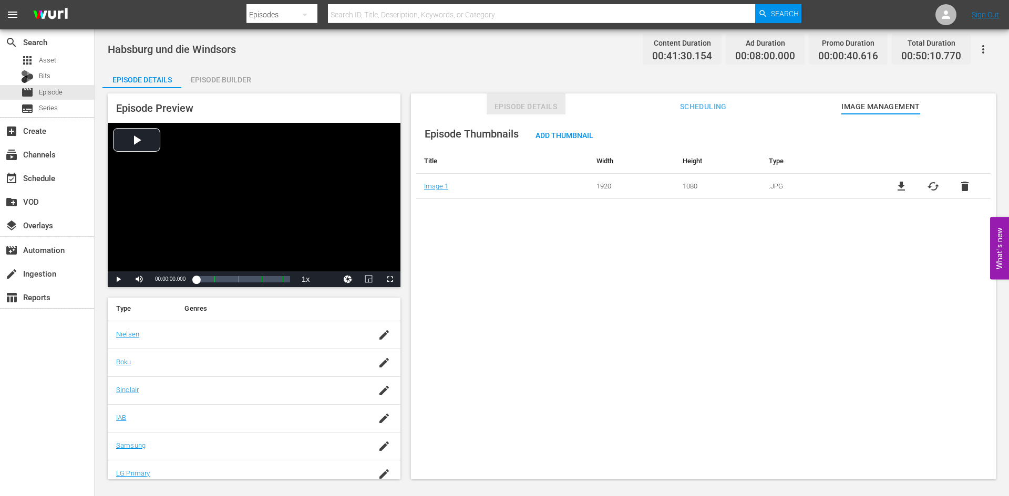
click at [532, 102] on span "Episode Details" at bounding box center [525, 106] width 79 height 13
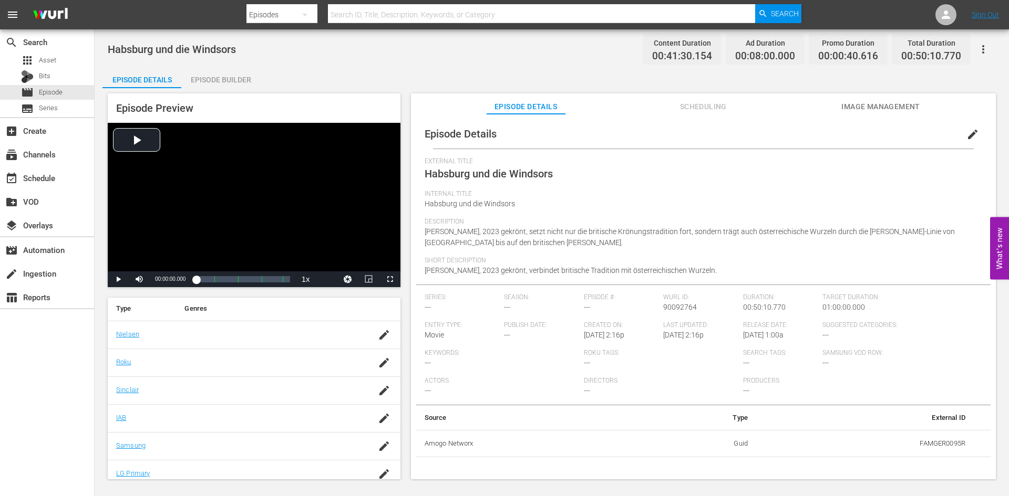
click at [220, 75] on div "Episode Builder" at bounding box center [220, 79] width 79 height 25
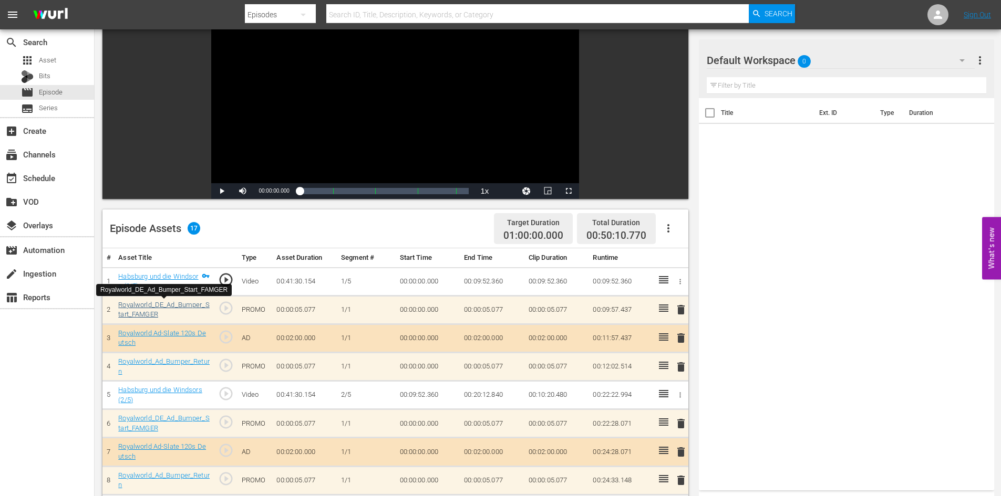
scroll to position [105, 0]
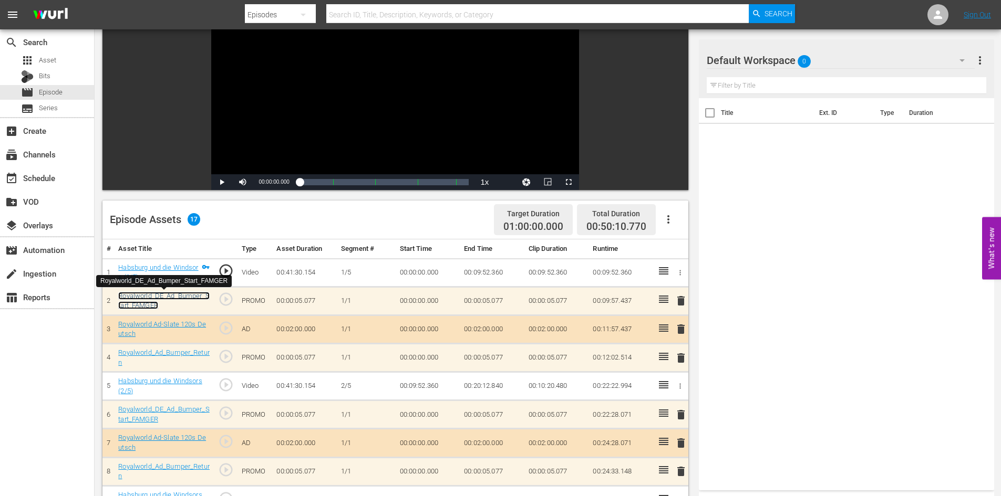
click at [180, 297] on link "Royalworld_DE_Ad_Bumper_Start_FAMGER" at bounding box center [163, 301] width 91 height 18
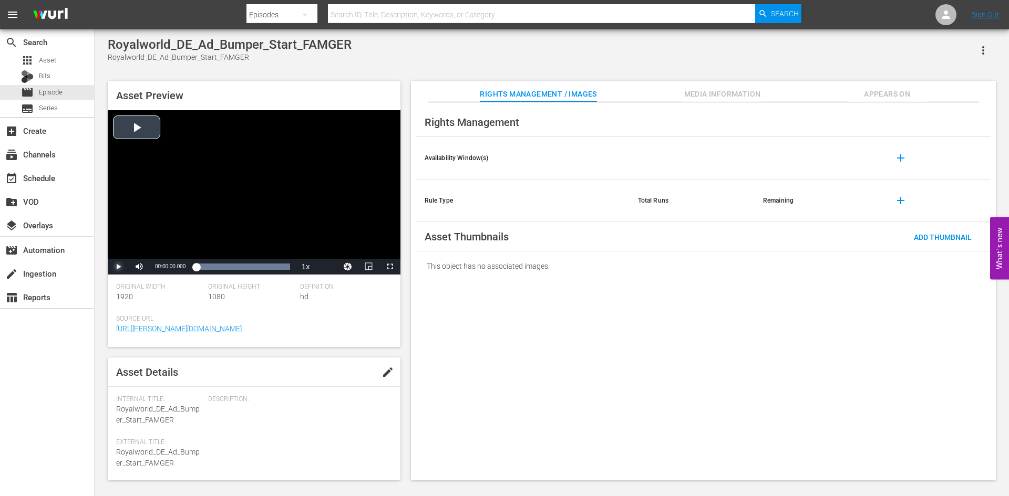
click at [118, 267] on span "Video Player" at bounding box center [118, 267] width 0 height 0
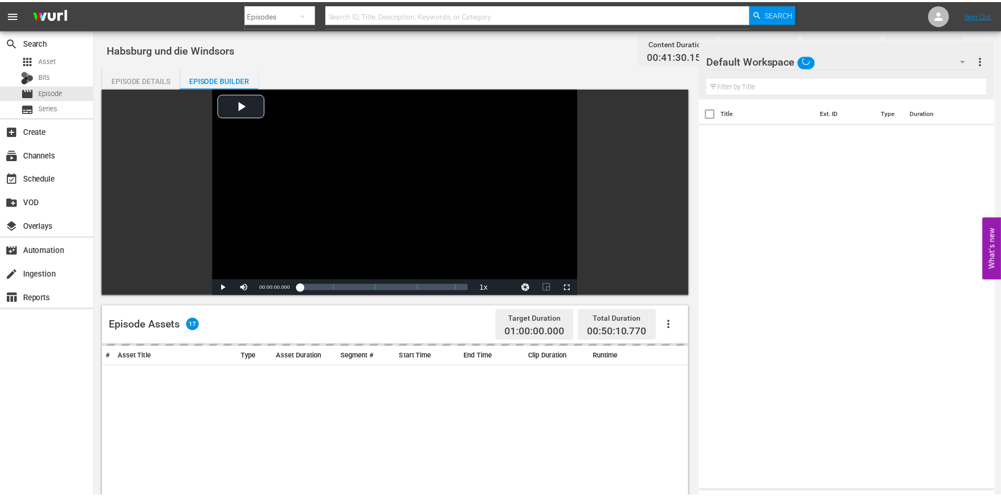
scroll to position [105, 0]
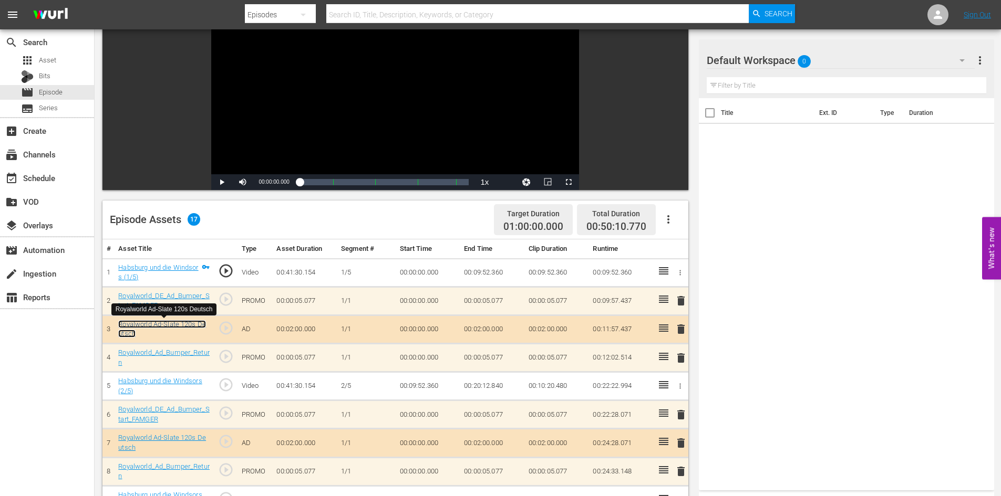
click at [178, 326] on link "Royalworld Ad-Slate 120s Deutsch" at bounding box center [162, 329] width 88 height 18
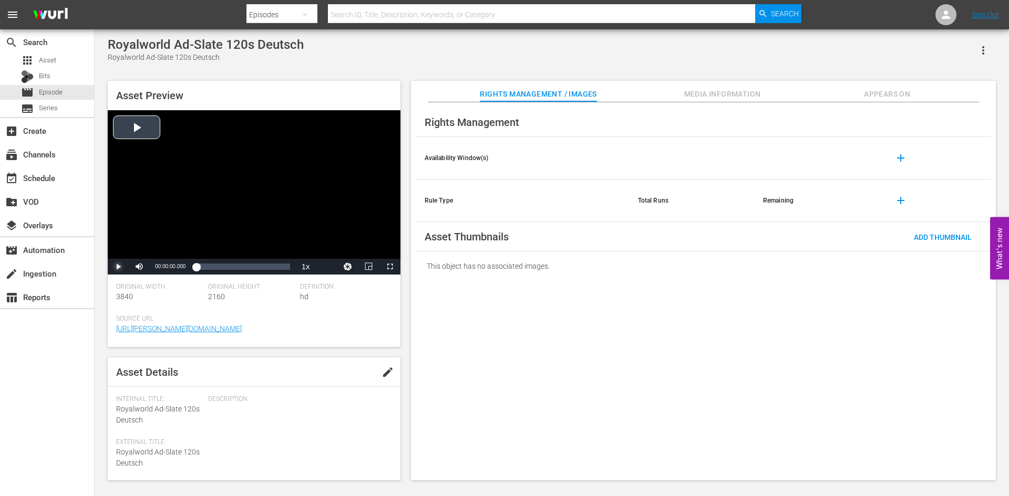
click at [118, 267] on span "Video Player" at bounding box center [118, 267] width 0 height 0
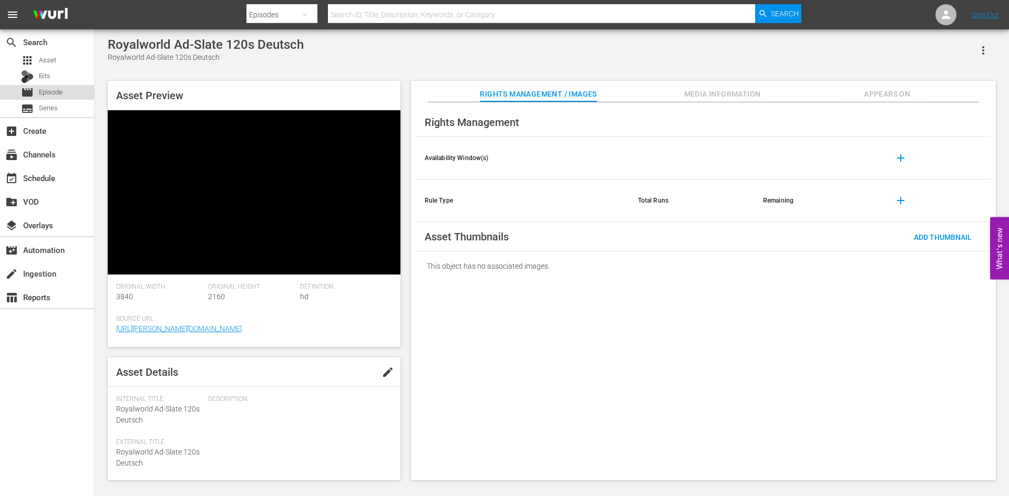
click at [50, 90] on span "Episode" at bounding box center [51, 92] width 24 height 11
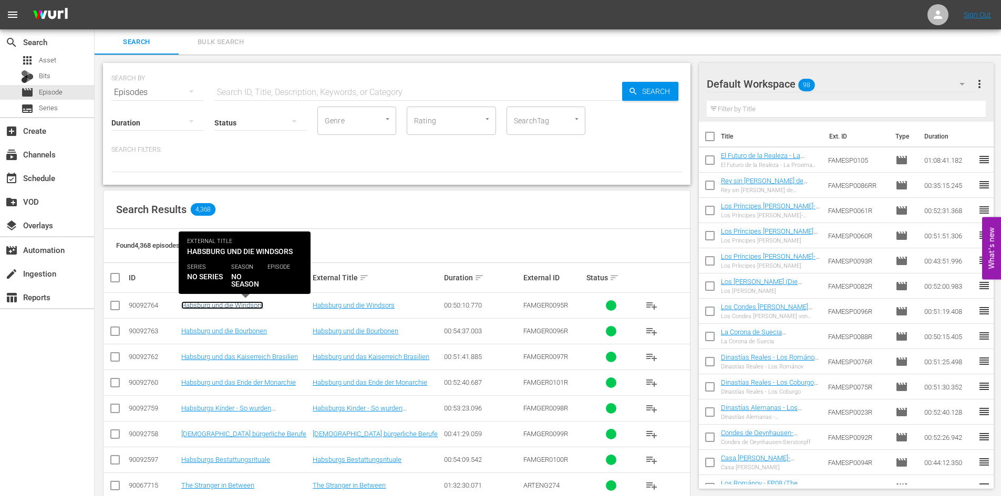
click at [223, 302] on link "Habsburg und die Windsors" at bounding box center [222, 306] width 82 height 8
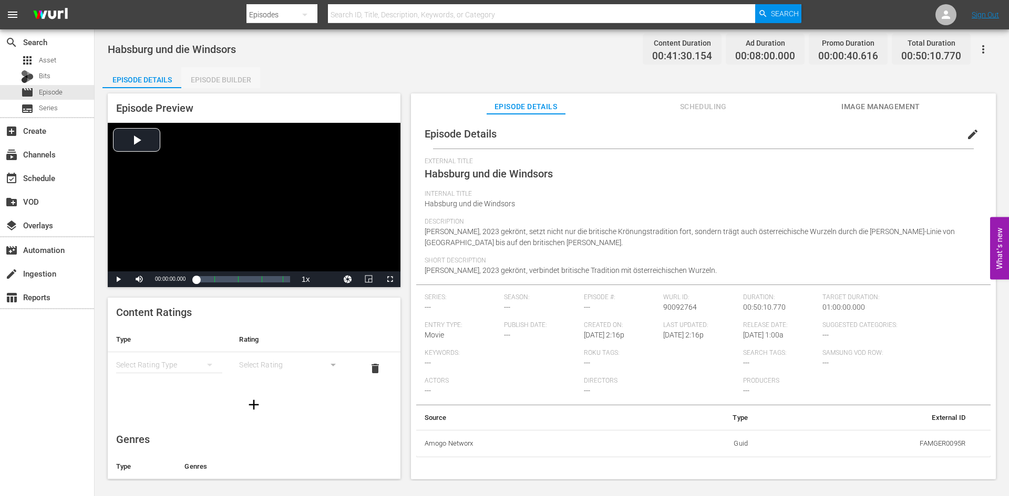
click at [225, 77] on div "Episode Builder" at bounding box center [220, 79] width 79 height 25
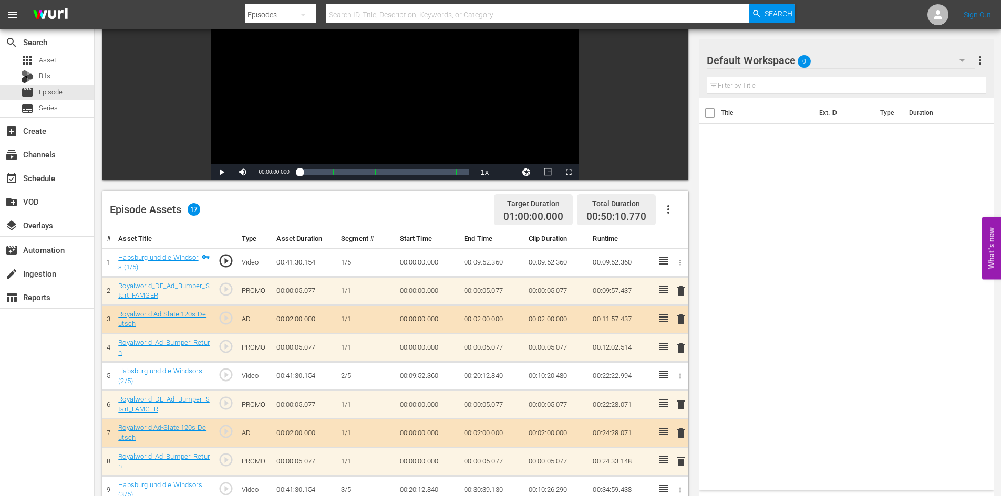
scroll to position [158, 0]
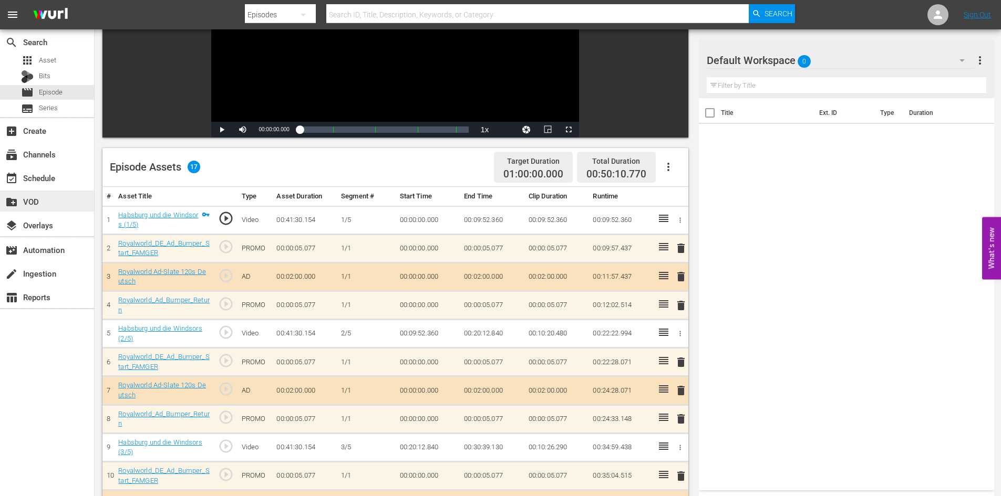
click at [46, 204] on div "create_new_folder VOD" at bounding box center [29, 199] width 59 height 9
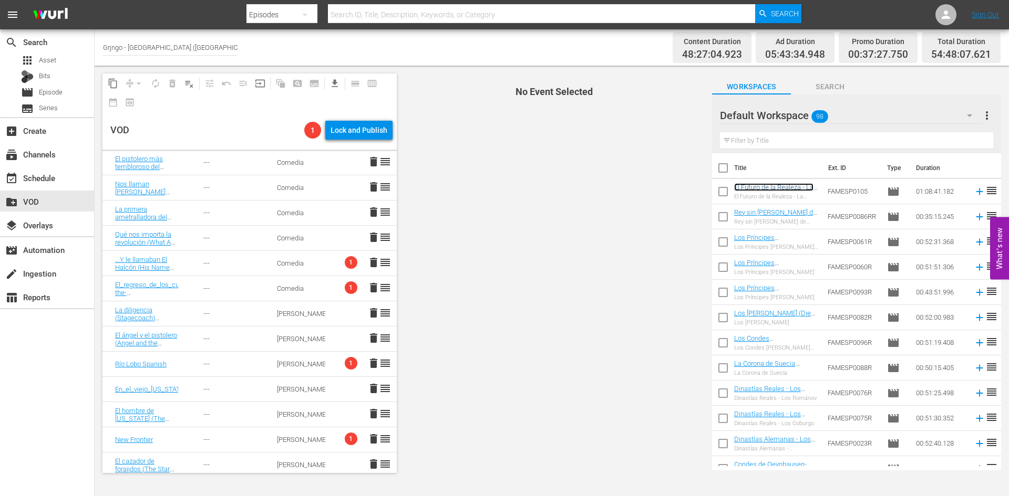
scroll to position [53, 0]
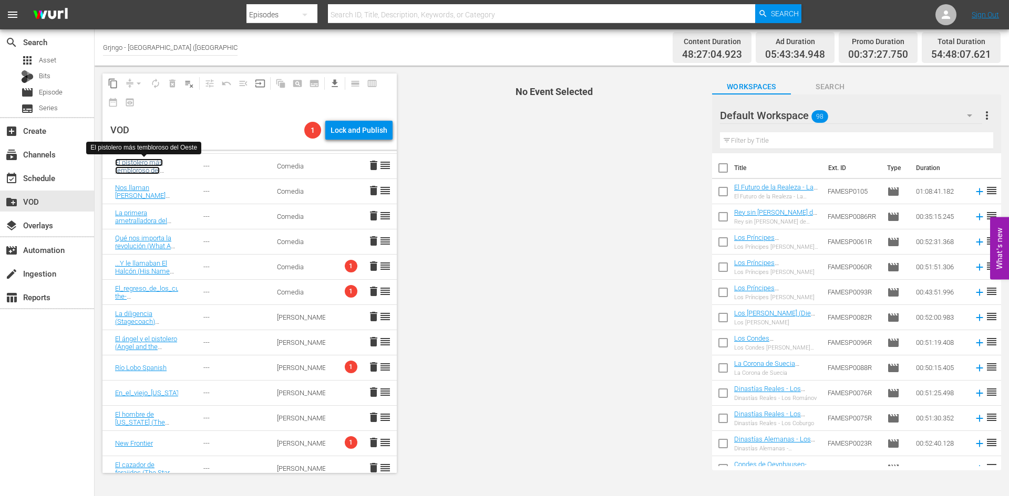
click at [148, 164] on link "El pistolero más tembloroso del Oeste (The Shakiest Gun in the West)" at bounding box center [145, 175] width 60 height 32
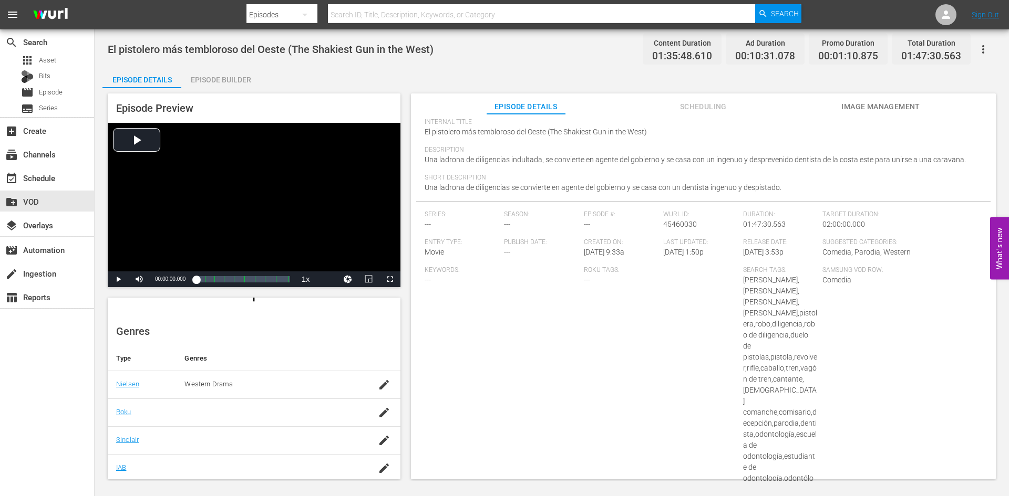
scroll to position [90, 0]
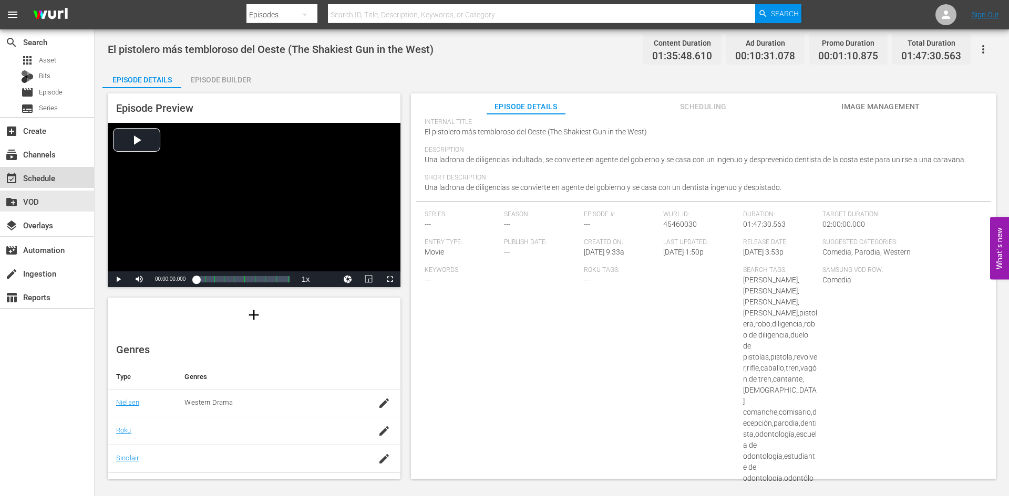
click at [42, 176] on div "event_available Schedule" at bounding box center [29, 176] width 59 height 9
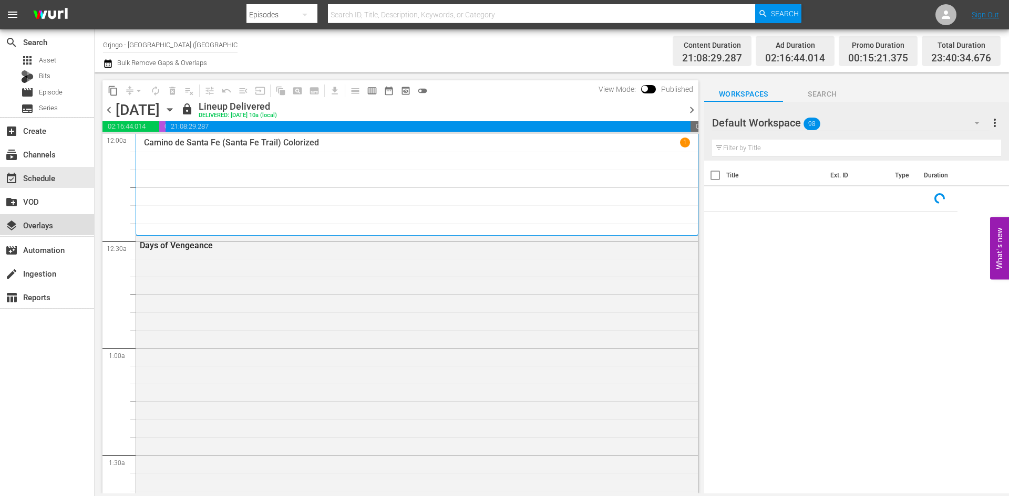
click at [49, 222] on div "layers Overlays" at bounding box center [29, 223] width 59 height 9
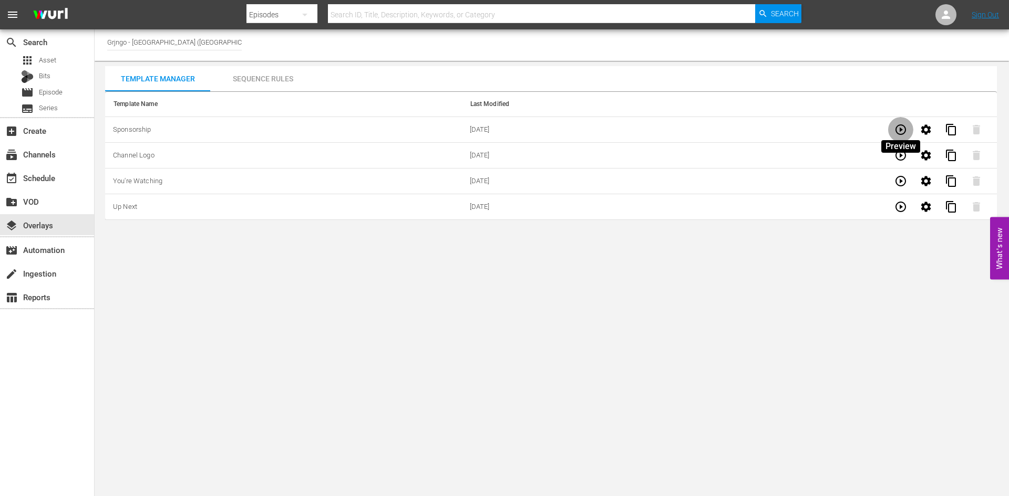
click at [901, 128] on icon "button" at bounding box center [900, 129] width 13 height 13
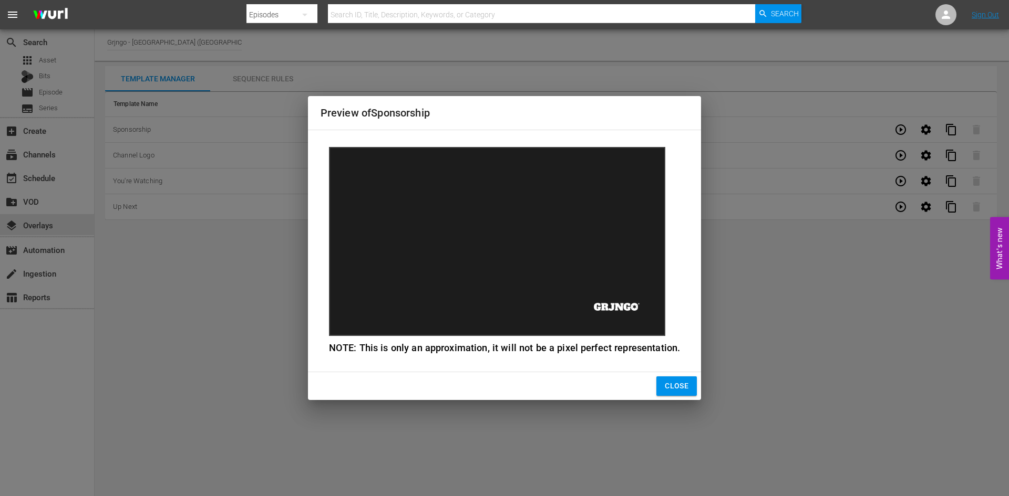
click at [669, 387] on span "Close" at bounding box center [677, 386] width 24 height 13
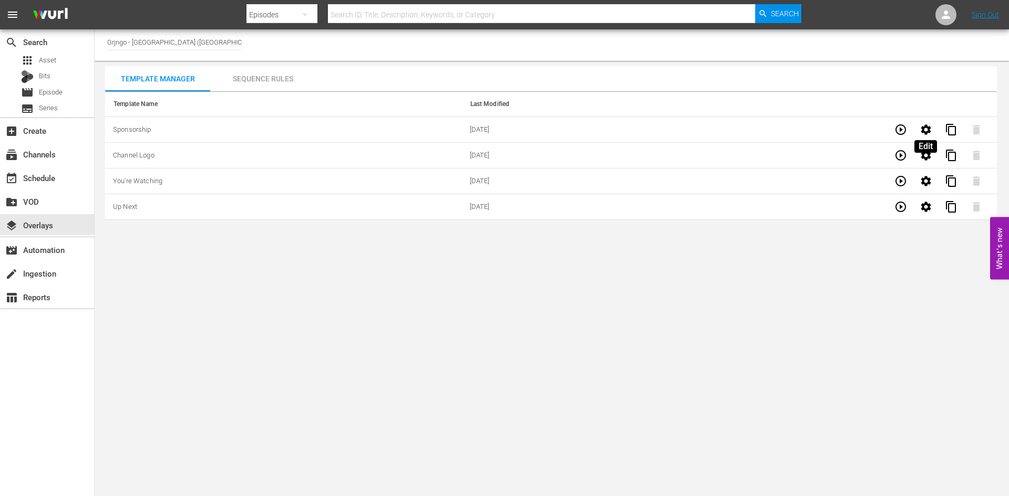
click at [920, 133] on icon "button" at bounding box center [925, 129] width 13 height 13
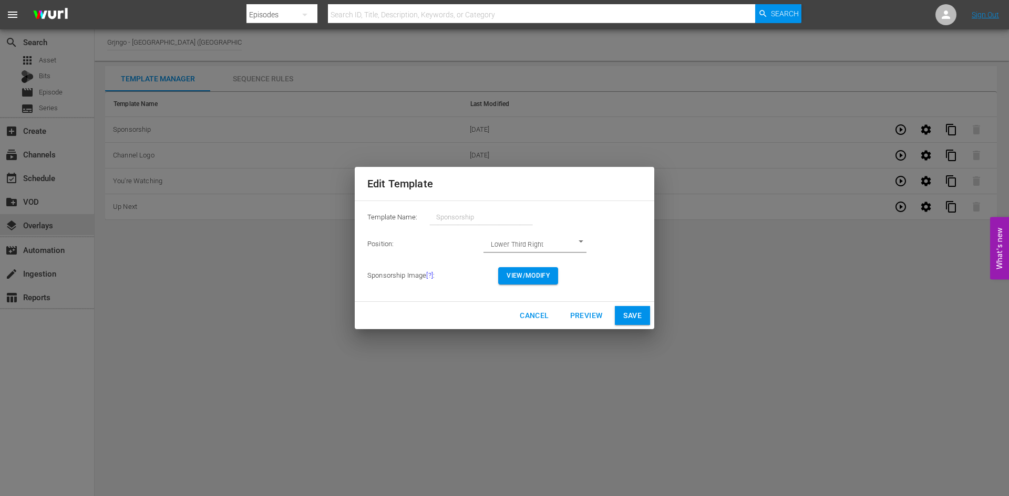
click at [556, 241] on body "menu Search By Episodes Search ID, Title, Description, Keywords, or Category Se…" at bounding box center [504, 248] width 1009 height 496
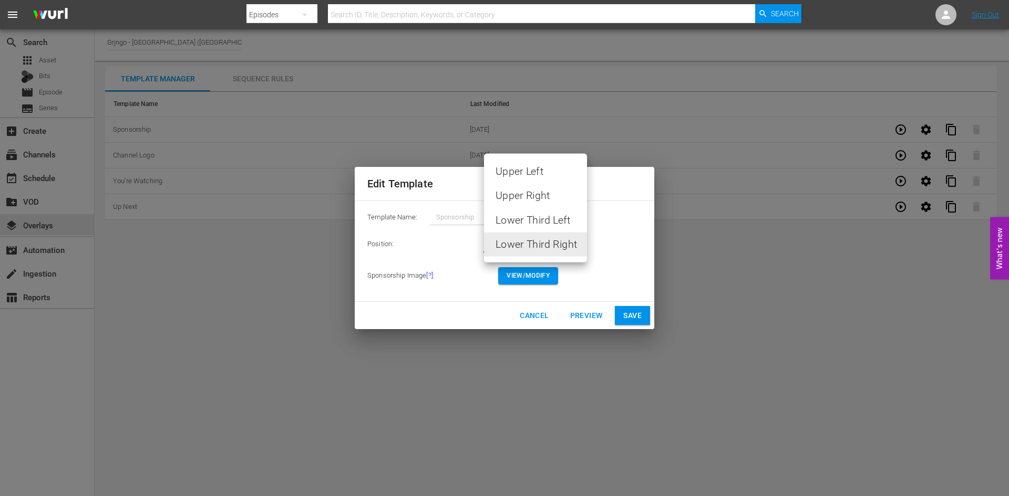
click at [597, 271] on div at bounding box center [504, 248] width 1009 height 496
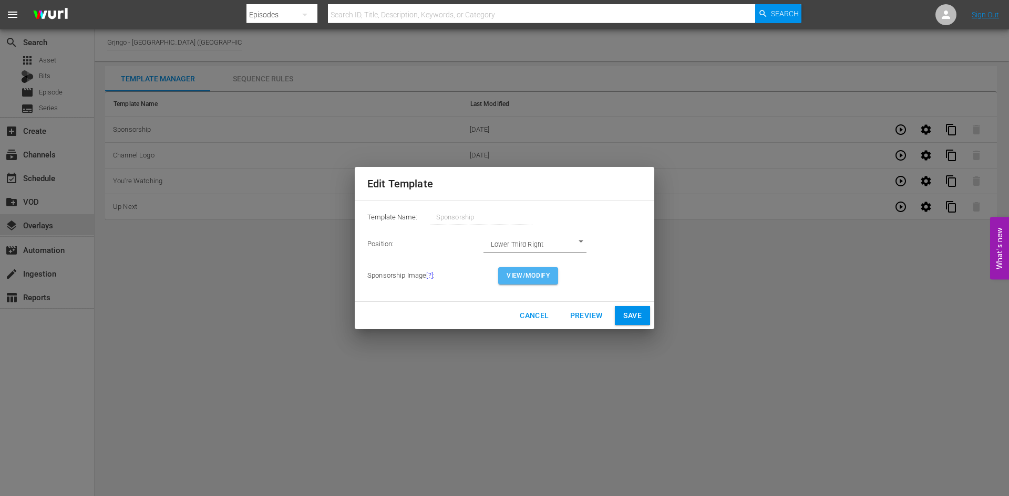
click at [532, 276] on span "View/Modify" at bounding box center [527, 276] width 43 height 11
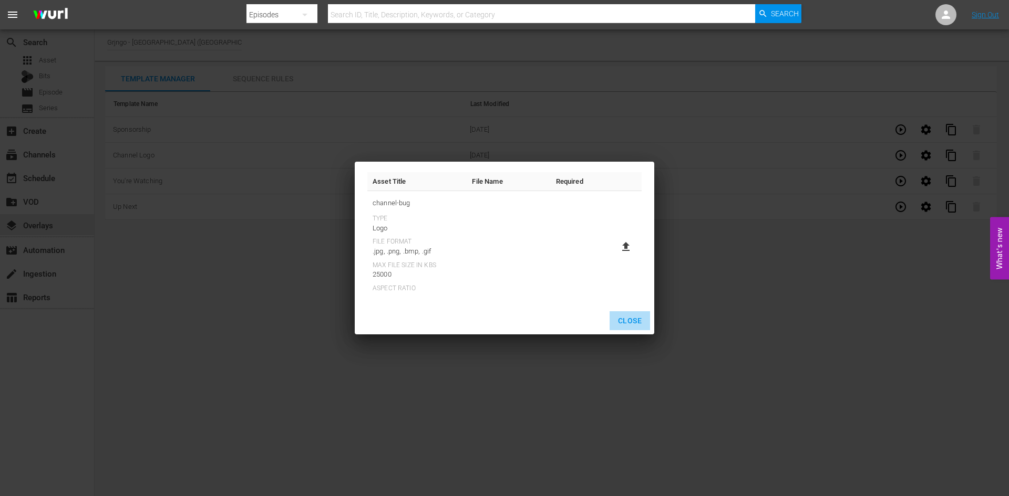
click at [633, 318] on span "Close" at bounding box center [630, 321] width 24 height 13
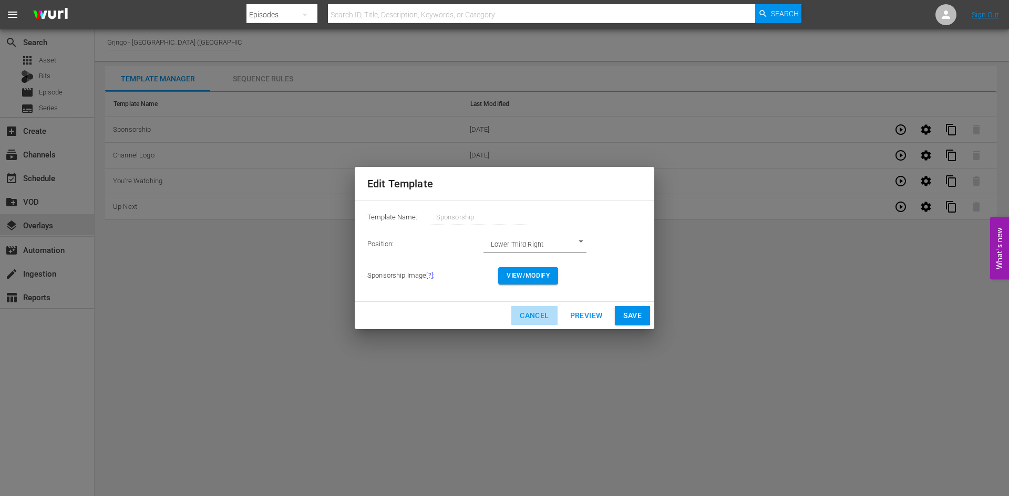
click at [534, 318] on span "Cancel" at bounding box center [534, 315] width 29 height 13
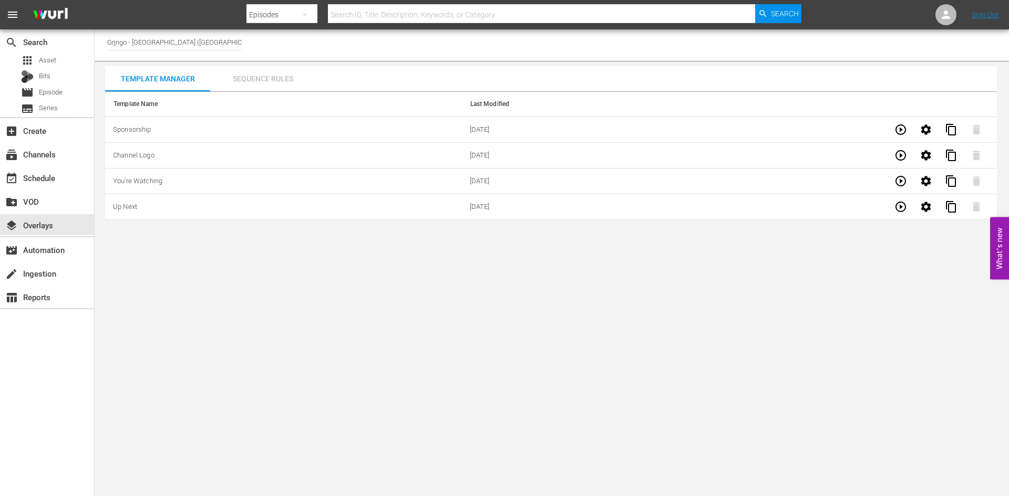
click at [249, 78] on div "Sequence Rules" at bounding box center [262, 78] width 105 height 25
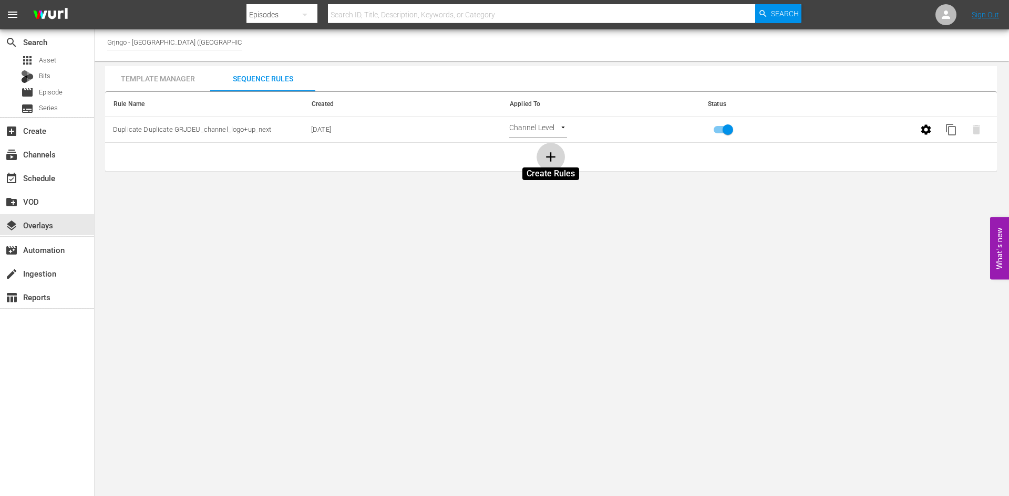
click at [548, 159] on icon "button" at bounding box center [551, 157] width 16 height 16
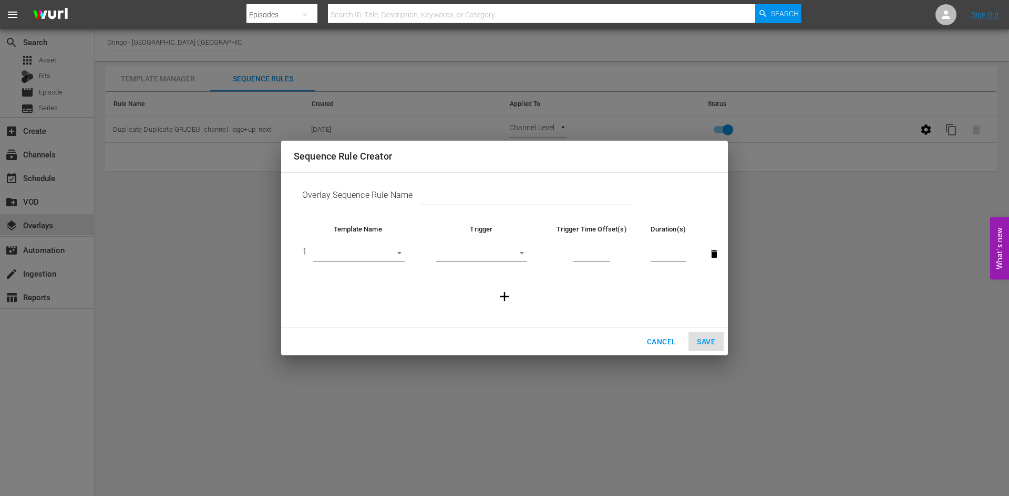
click at [376, 253] on body "menu Search By Episodes Search ID, Title, Description, Keywords, or Category Se…" at bounding box center [504, 248] width 1009 height 496
click at [480, 252] on div at bounding box center [504, 248] width 1009 height 496
click at [657, 343] on span "Cancel" at bounding box center [661, 342] width 29 height 13
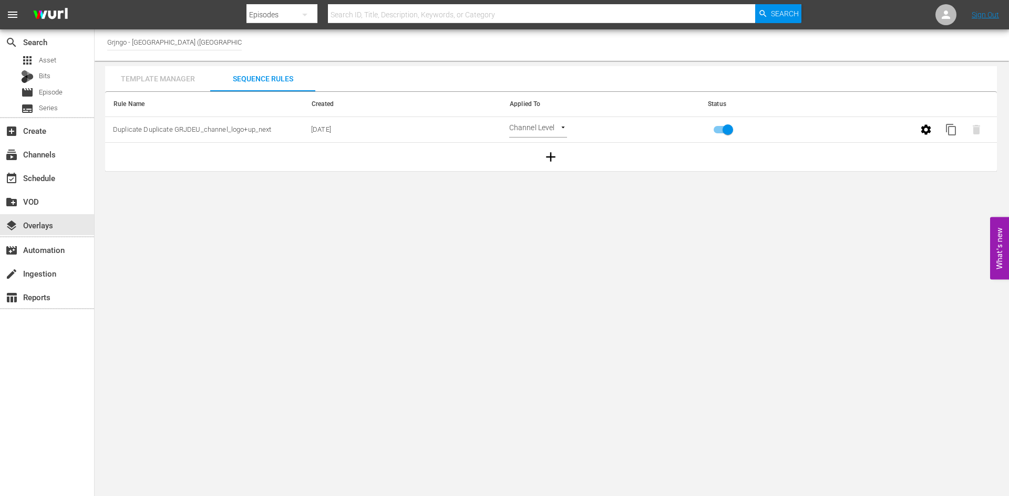
click at [165, 80] on div "Template Manager" at bounding box center [157, 78] width 105 height 25
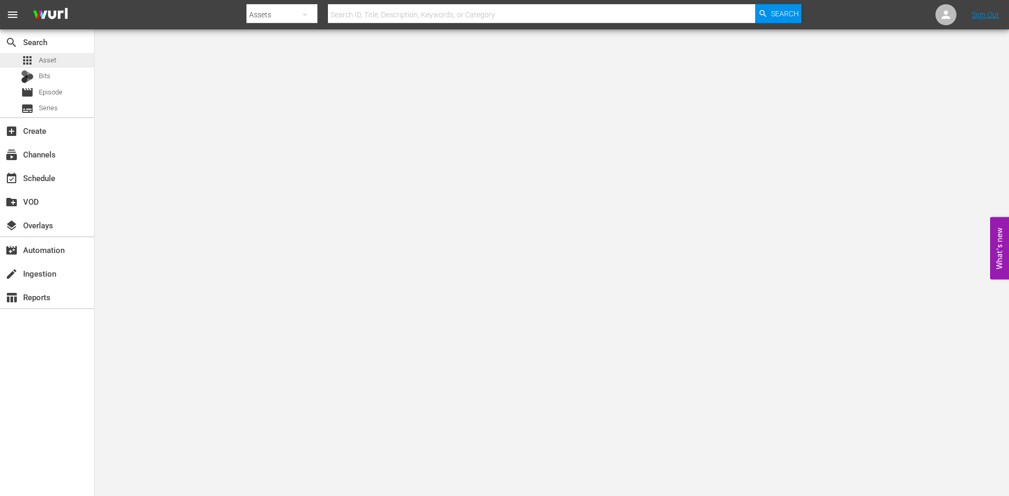
click at [65, 62] on div "apps Asset" at bounding box center [47, 60] width 94 height 15
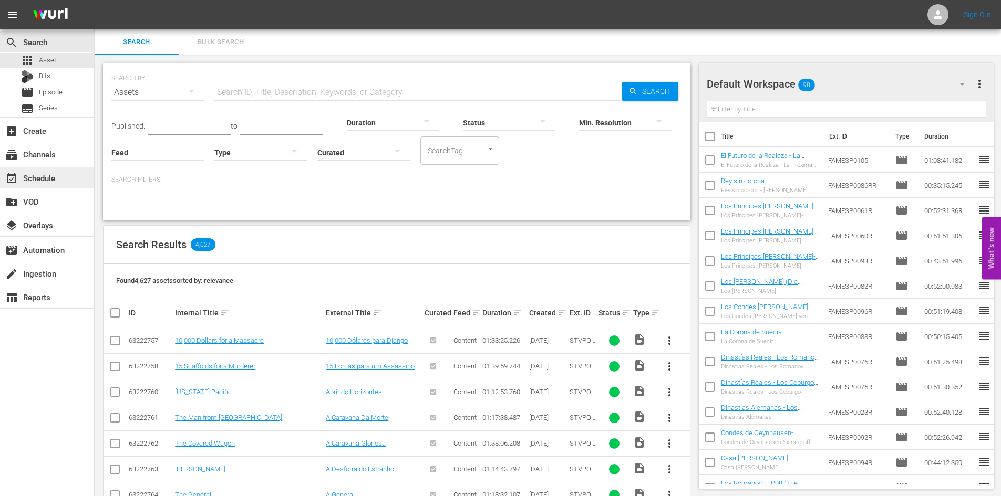
click at [48, 179] on div "event_available Schedule" at bounding box center [29, 176] width 59 height 9
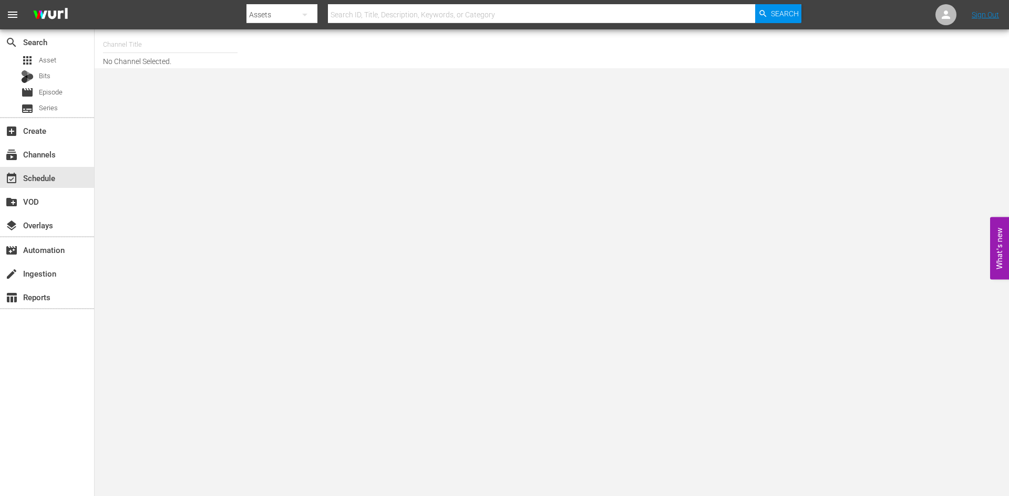
click at [171, 48] on input "text" at bounding box center [170, 44] width 134 height 25
type input "s"
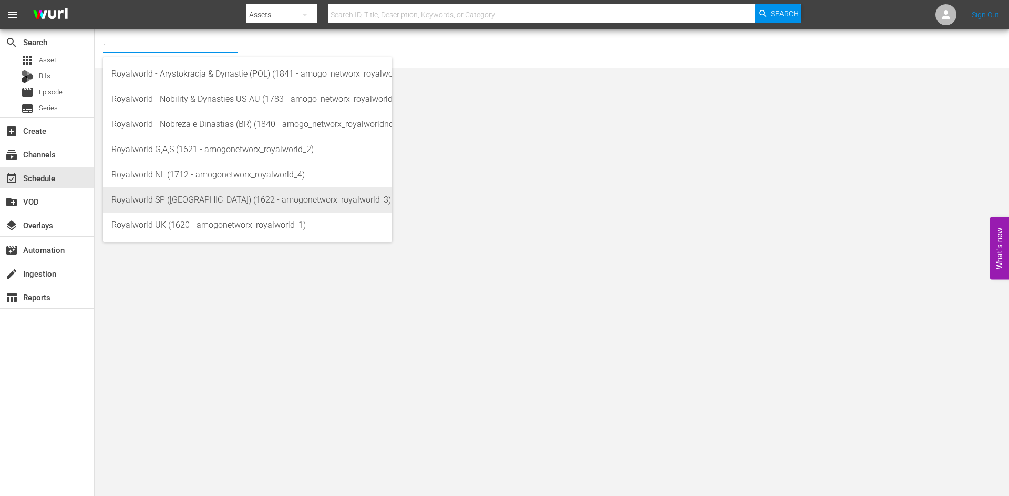
click at [179, 204] on div "Royalworld SP ([GEOGRAPHIC_DATA]) (1622 - amogonetworx_royalworld_3)" at bounding box center [247, 200] width 272 height 25
type input "Royalworld SP ([GEOGRAPHIC_DATA]) (1622 - amogonetworx_royalworld_3)"
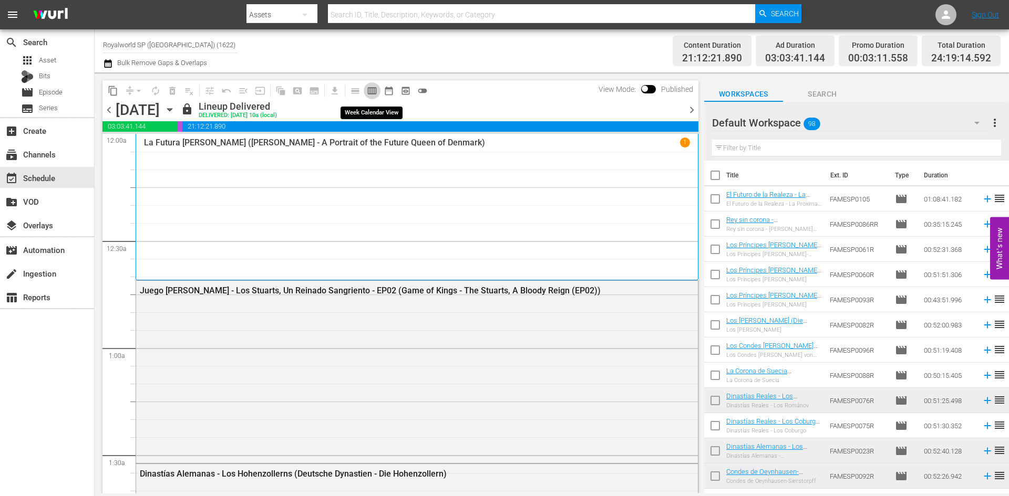
click at [373, 93] on span "calendar_view_week_outlined" at bounding box center [372, 91] width 11 height 11
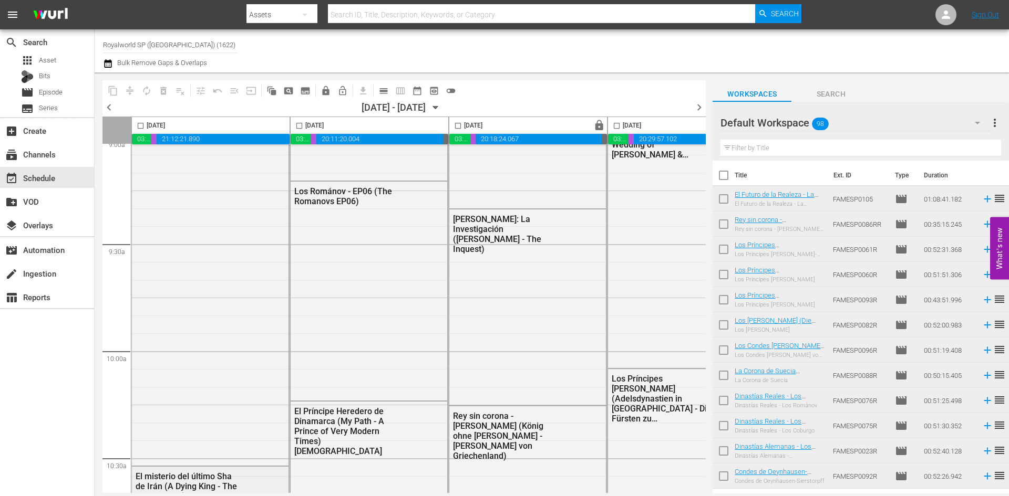
scroll to position [1944, 0]
